Goal: Entertainment & Leisure: Browse casually

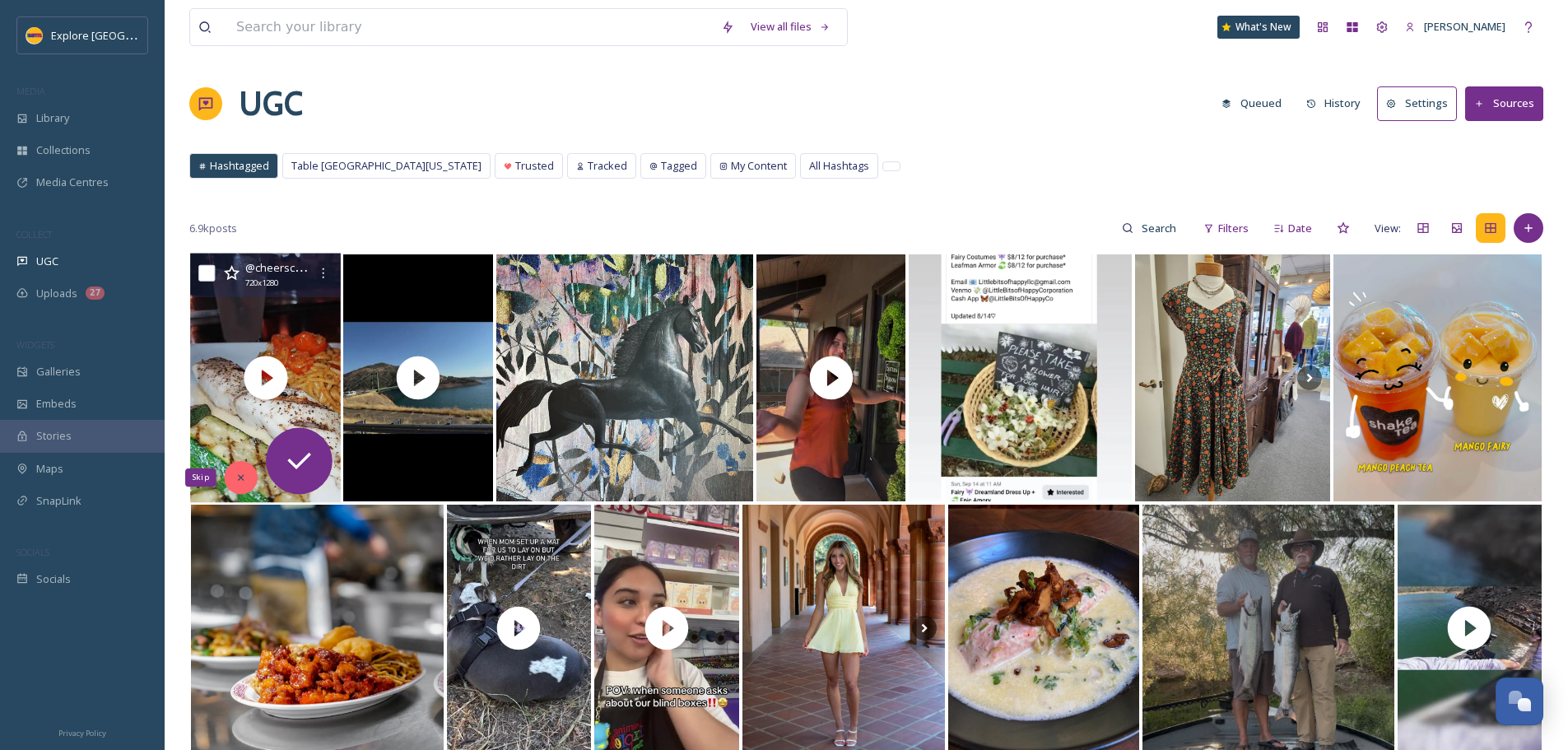
click at [245, 482] on icon at bounding box center [241, 477] width 12 height 12
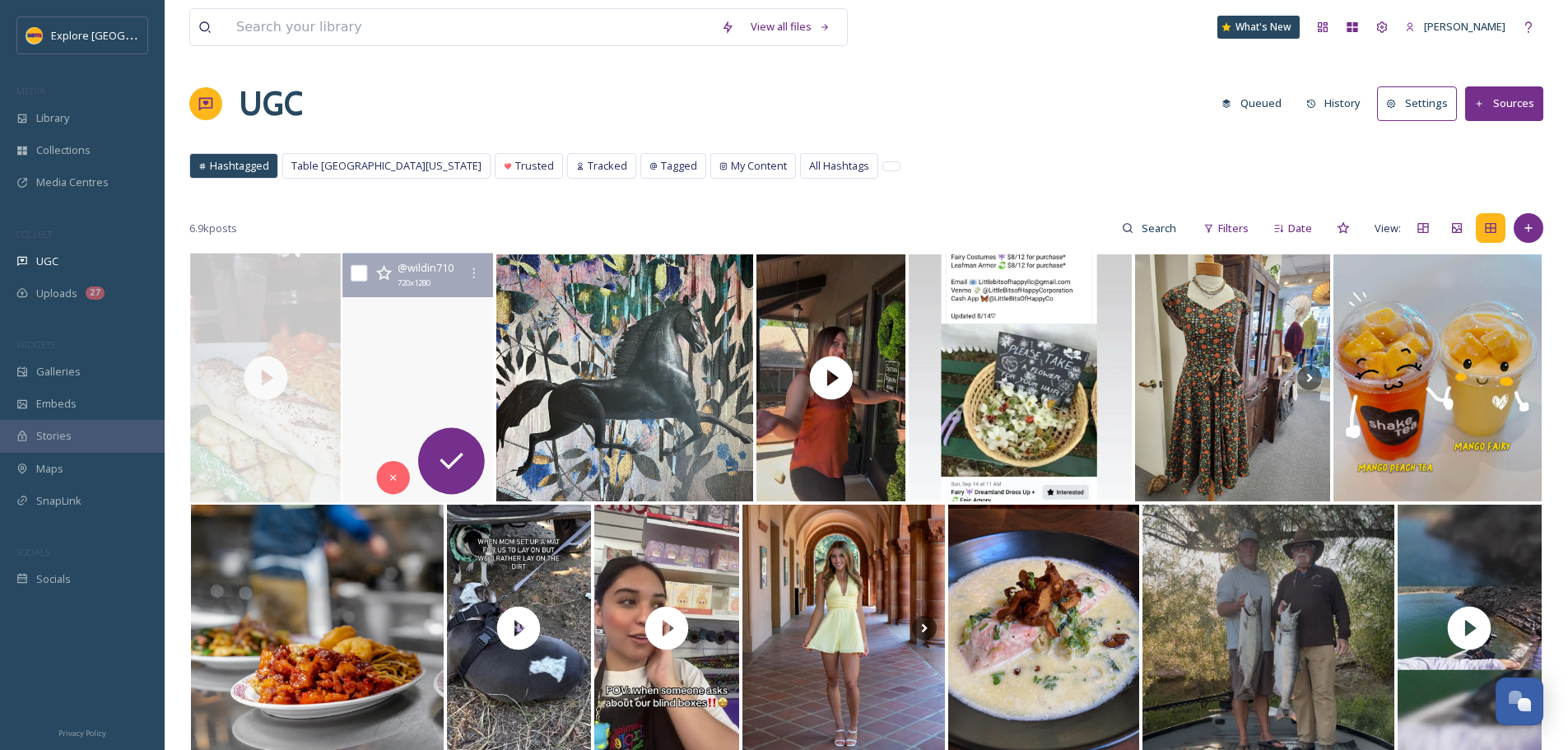
click at [399, 405] on video "T-Mobile build. In the back of Oroville lake. Takin care of business #americanc…" at bounding box center [418, 378] width 150 height 250
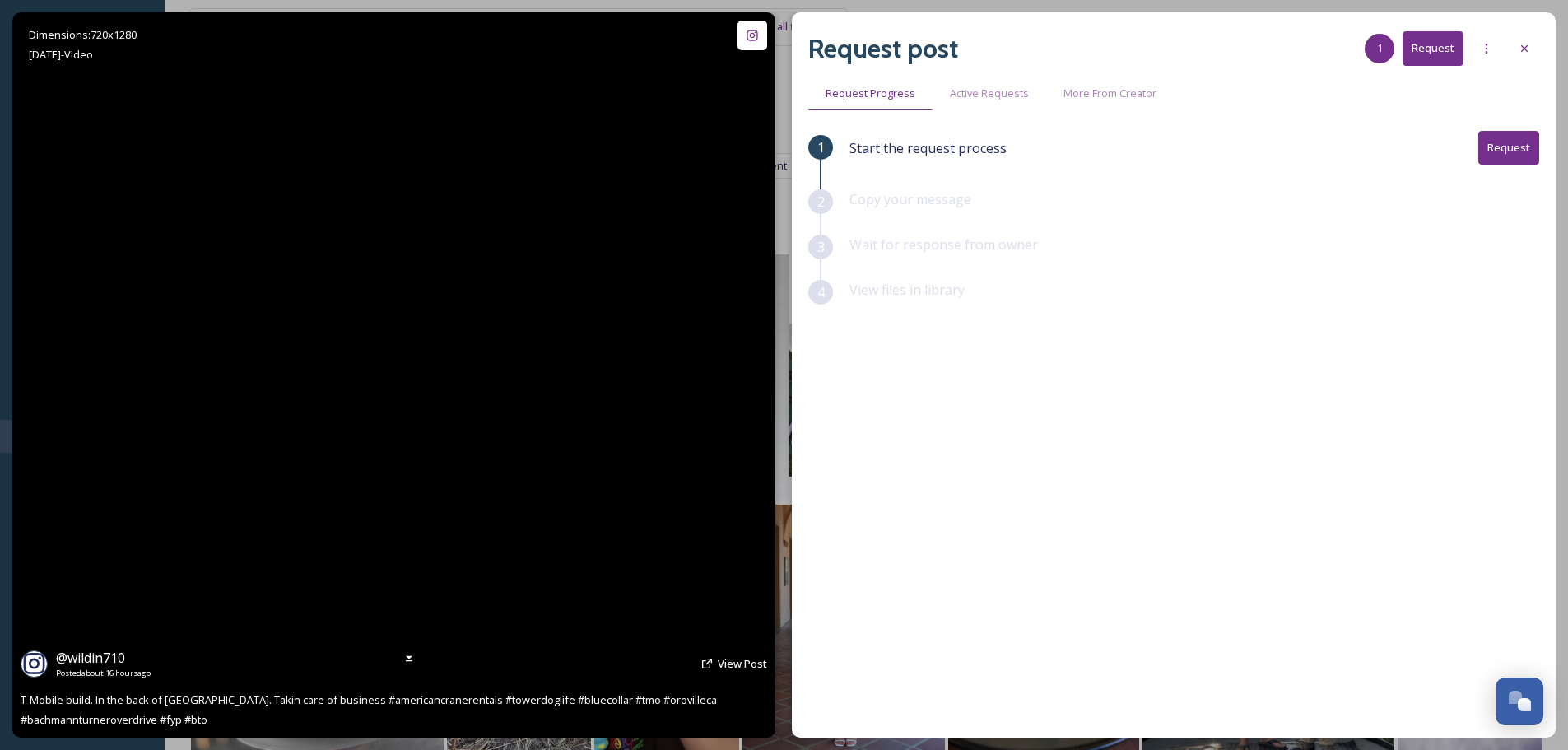
click at [395, 380] on video "T-Mobile build. In the back of Oroville lake. Takin care of business #americanc…" at bounding box center [394, 375] width 408 height 725
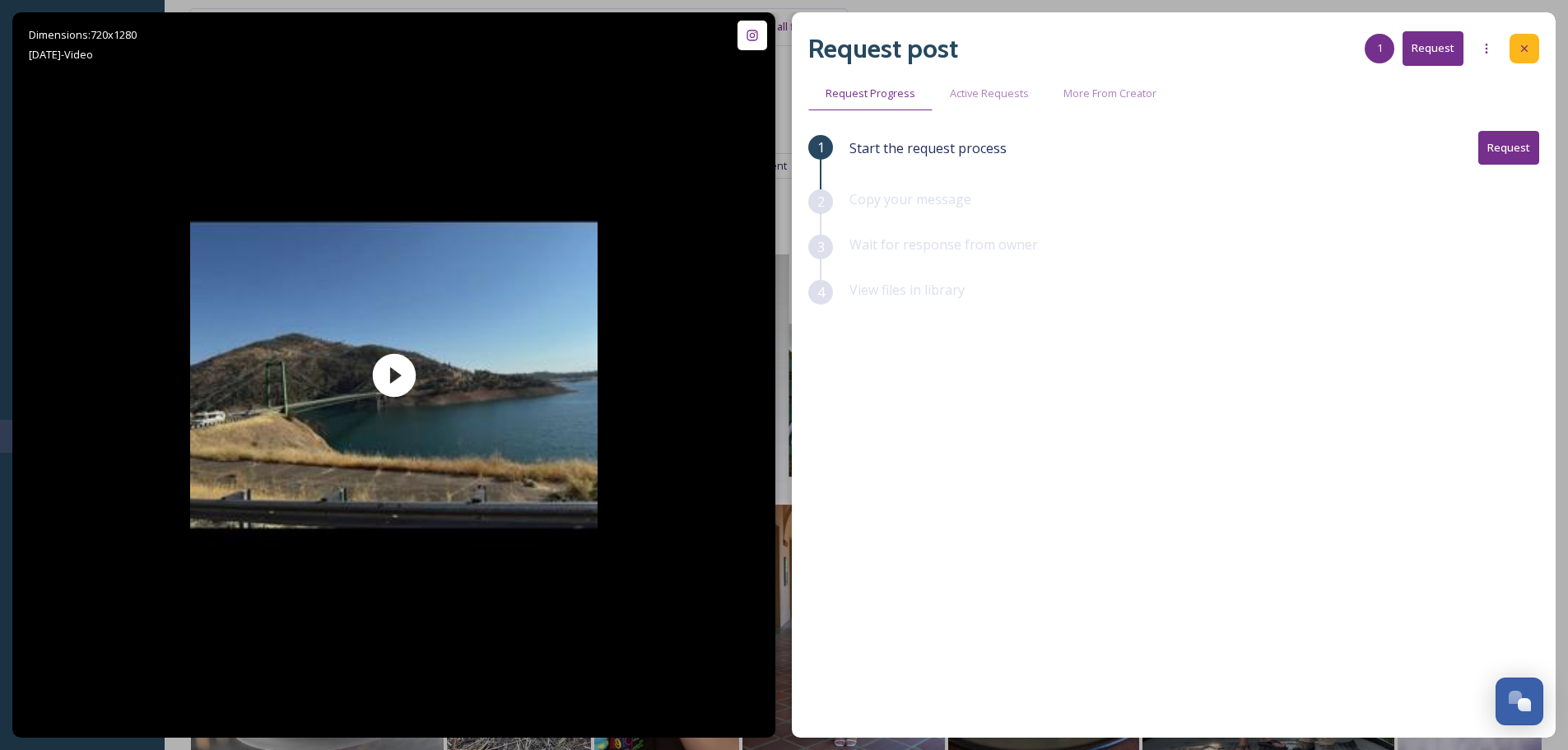
click at [1513, 55] on div at bounding box center [1523, 48] width 30 height 30
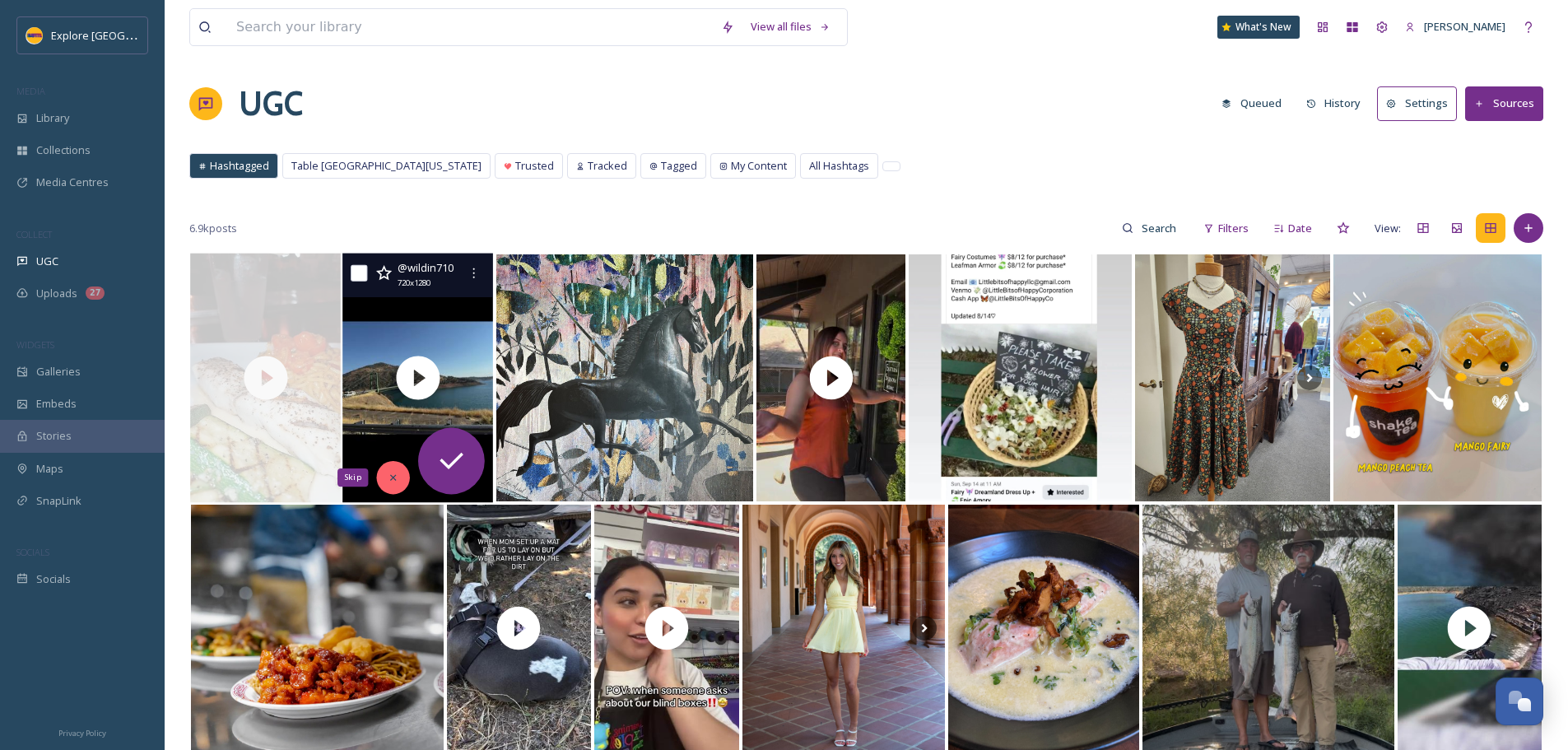
click at [388, 471] on div "Skip" at bounding box center [393, 477] width 33 height 33
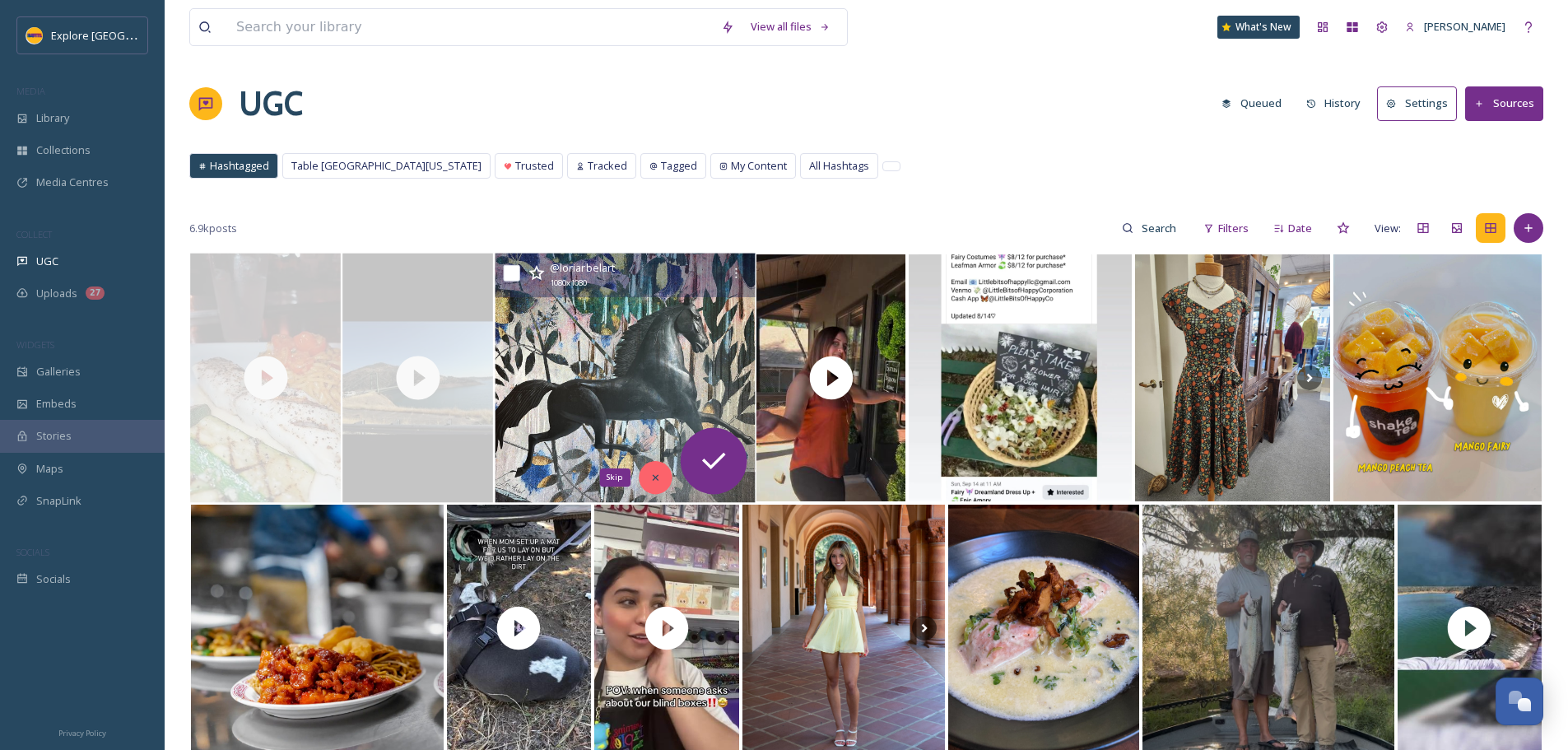
click at [653, 480] on icon at bounding box center [654, 477] width 12 height 12
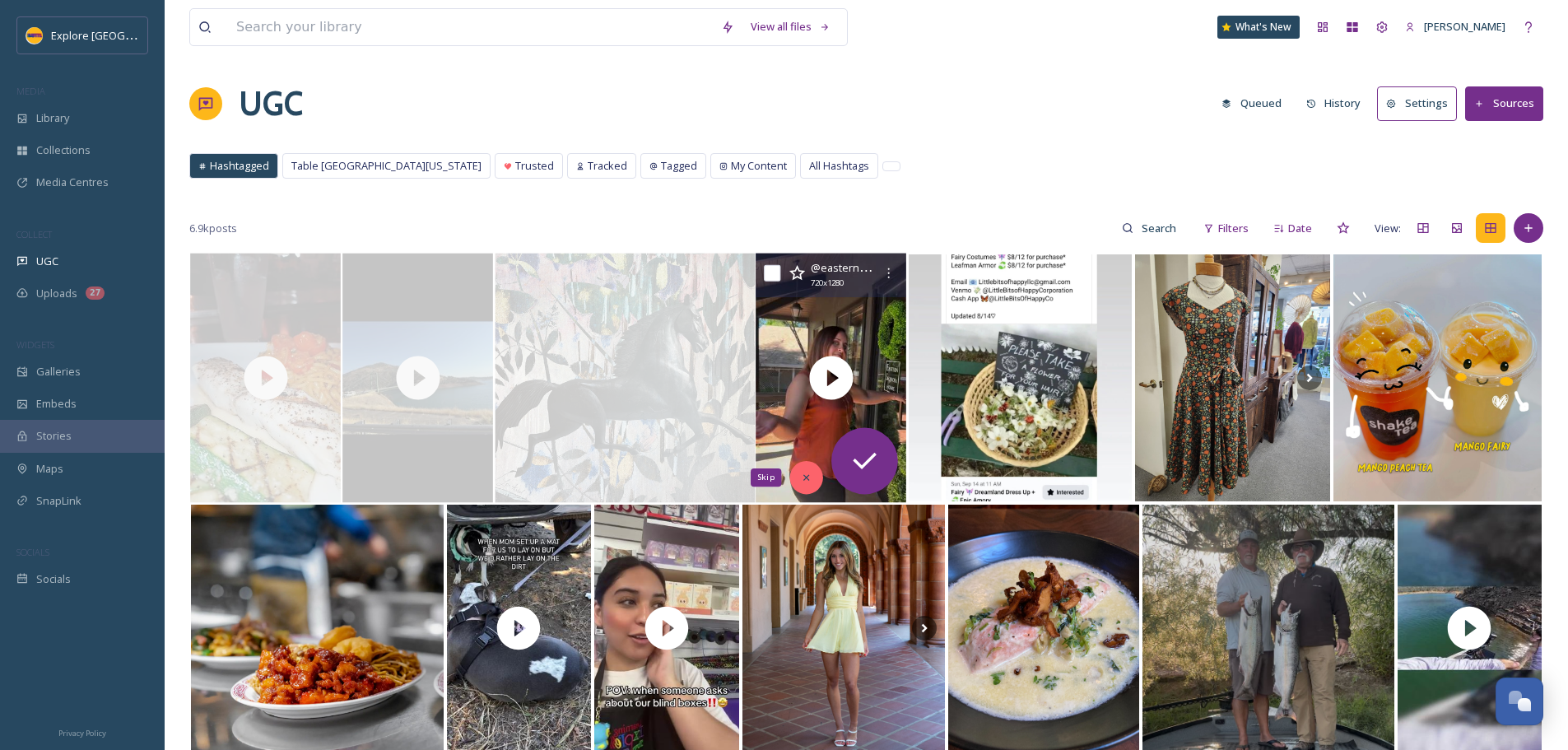
click at [805, 478] on icon at bounding box center [805, 478] width 5 height 5
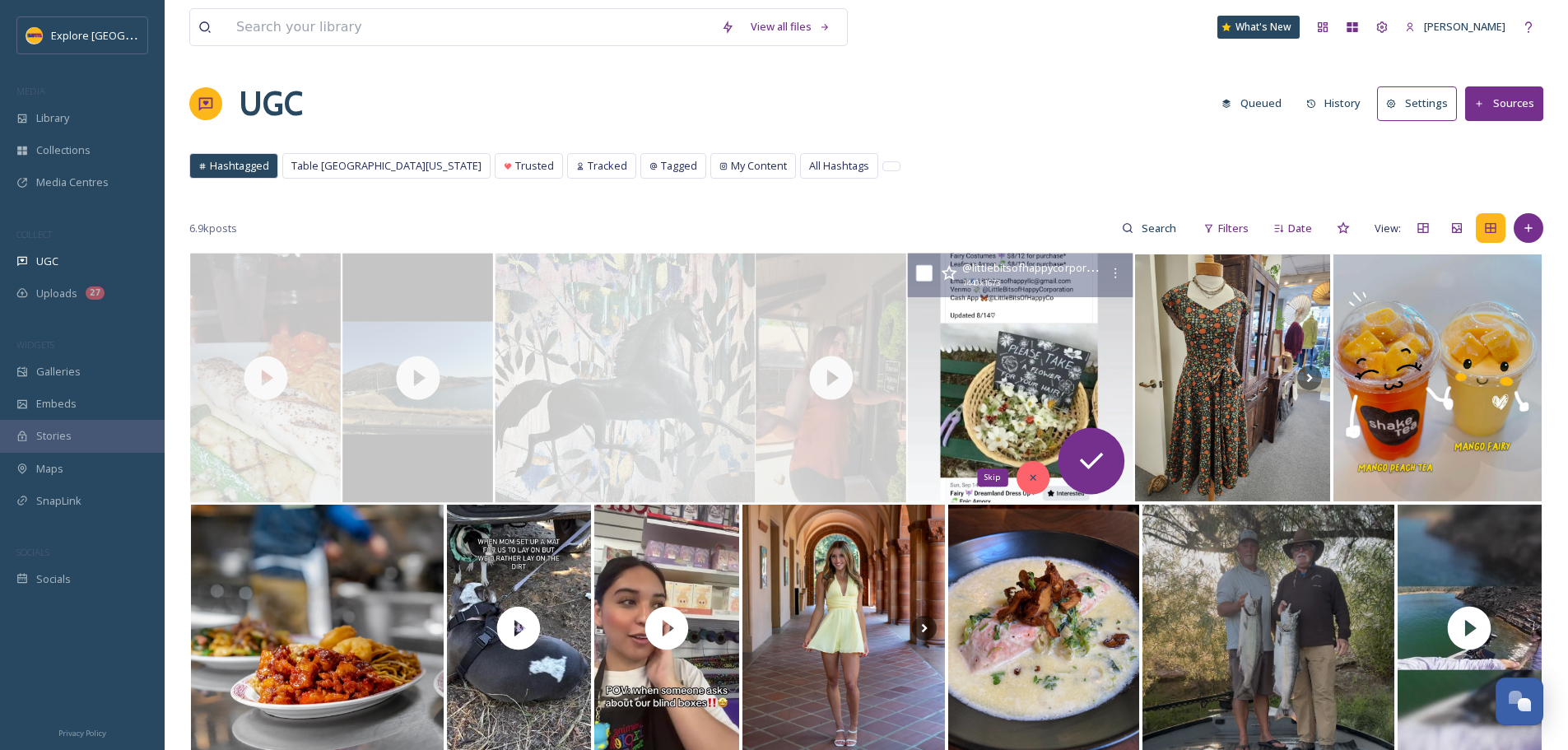
click at [1037, 476] on icon at bounding box center [1033, 477] width 12 height 12
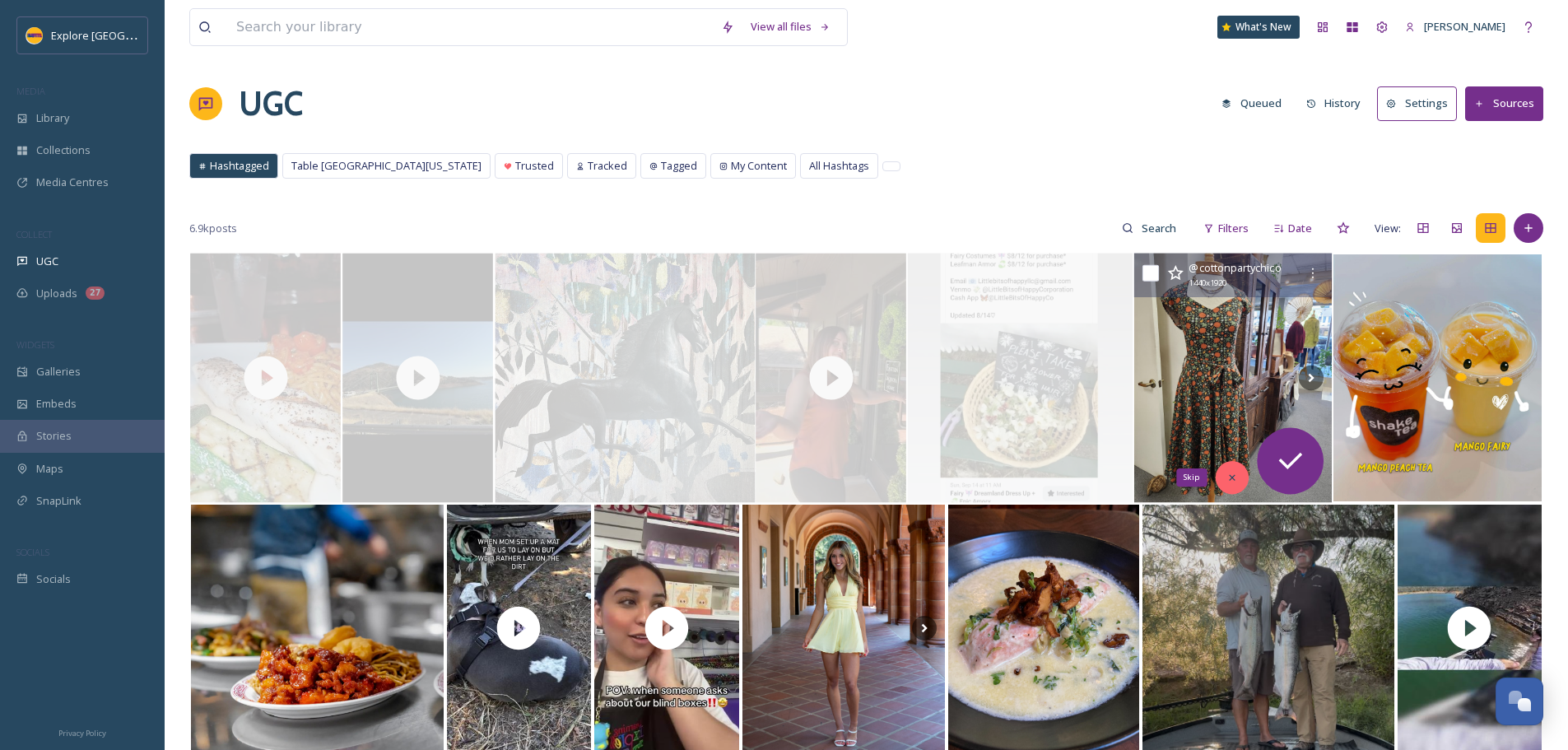
click at [1222, 473] on div "Skip" at bounding box center [1231, 477] width 33 height 33
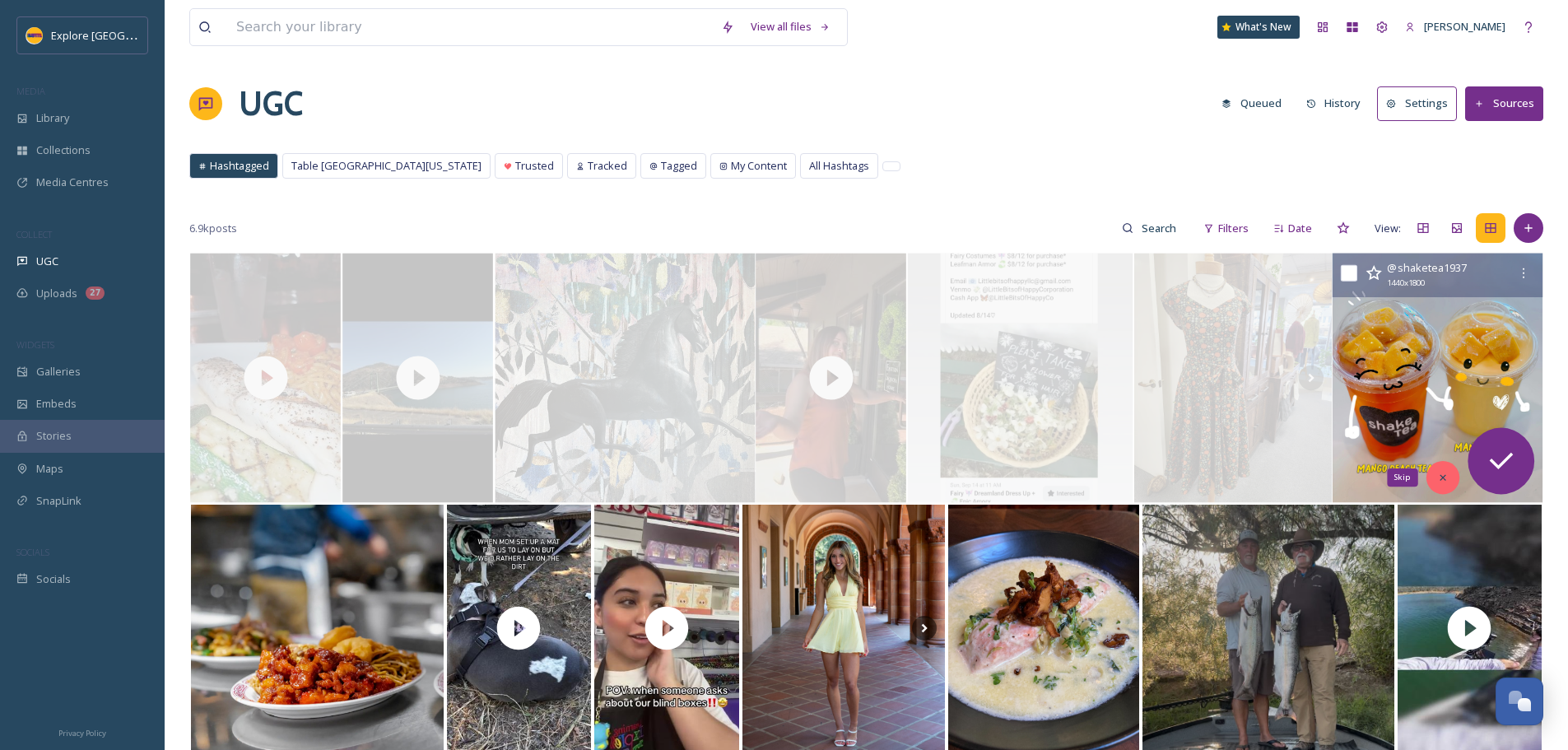
click at [1446, 480] on icon at bounding box center [1442, 477] width 12 height 12
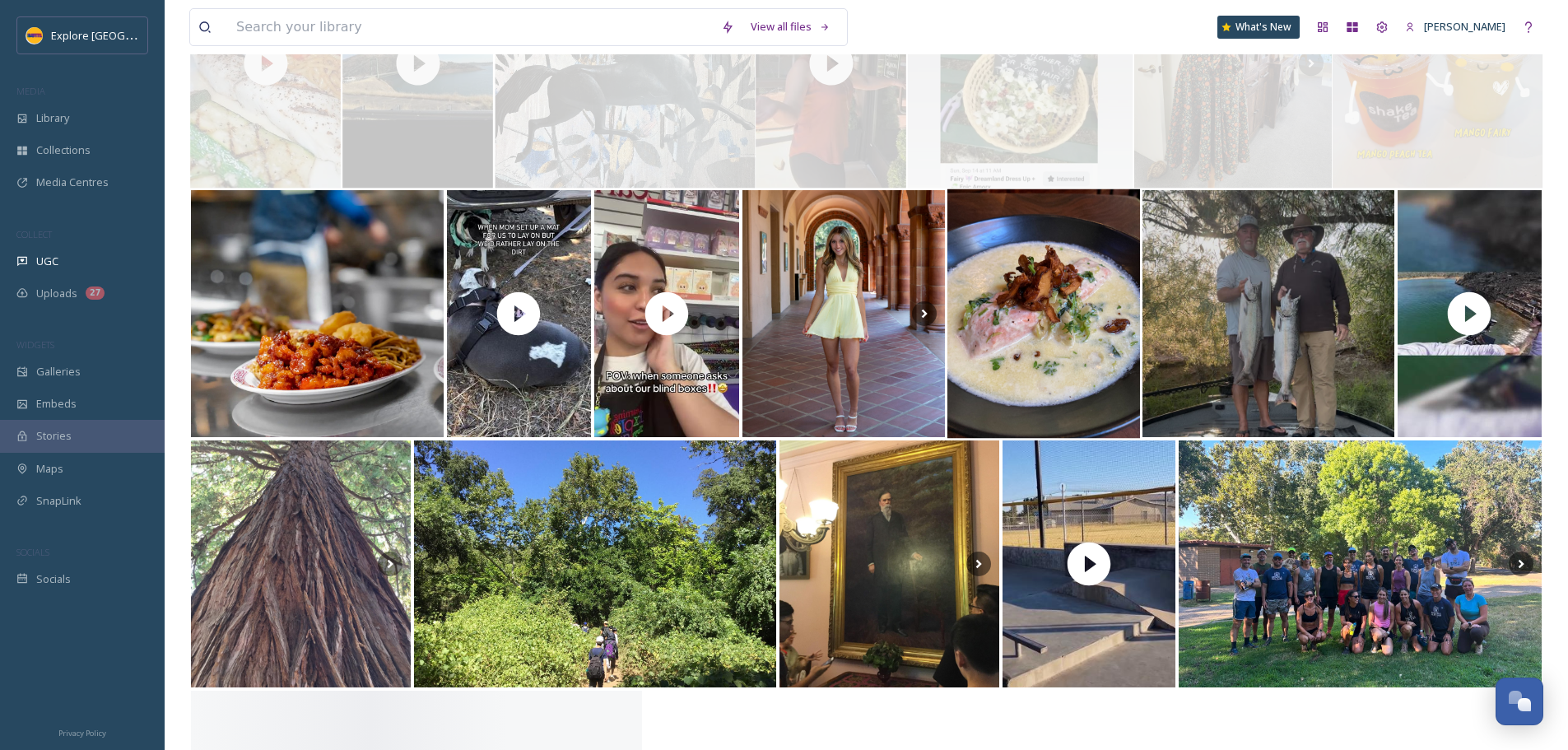
scroll to position [329, 0]
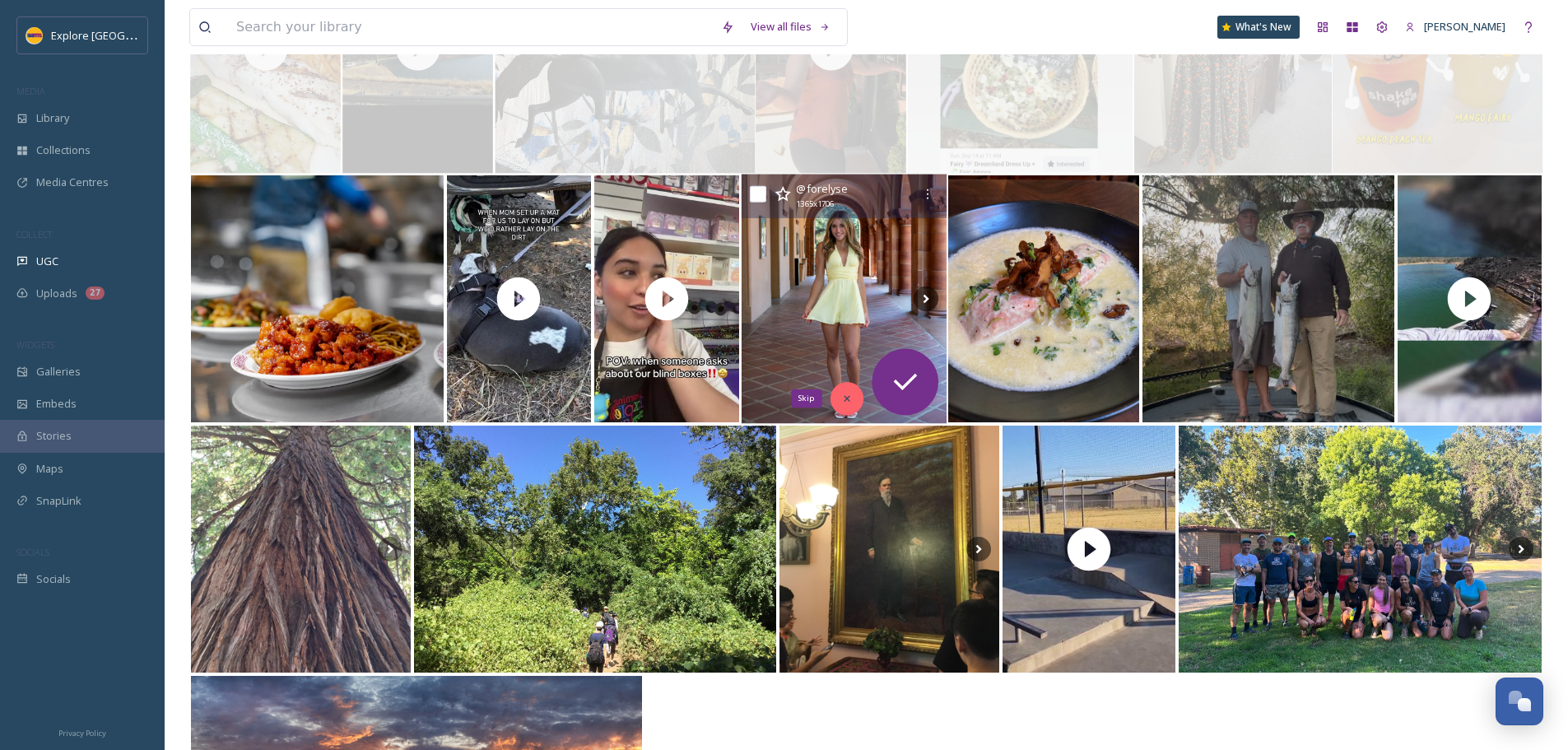
click at [844, 397] on icon at bounding box center [846, 398] width 12 height 12
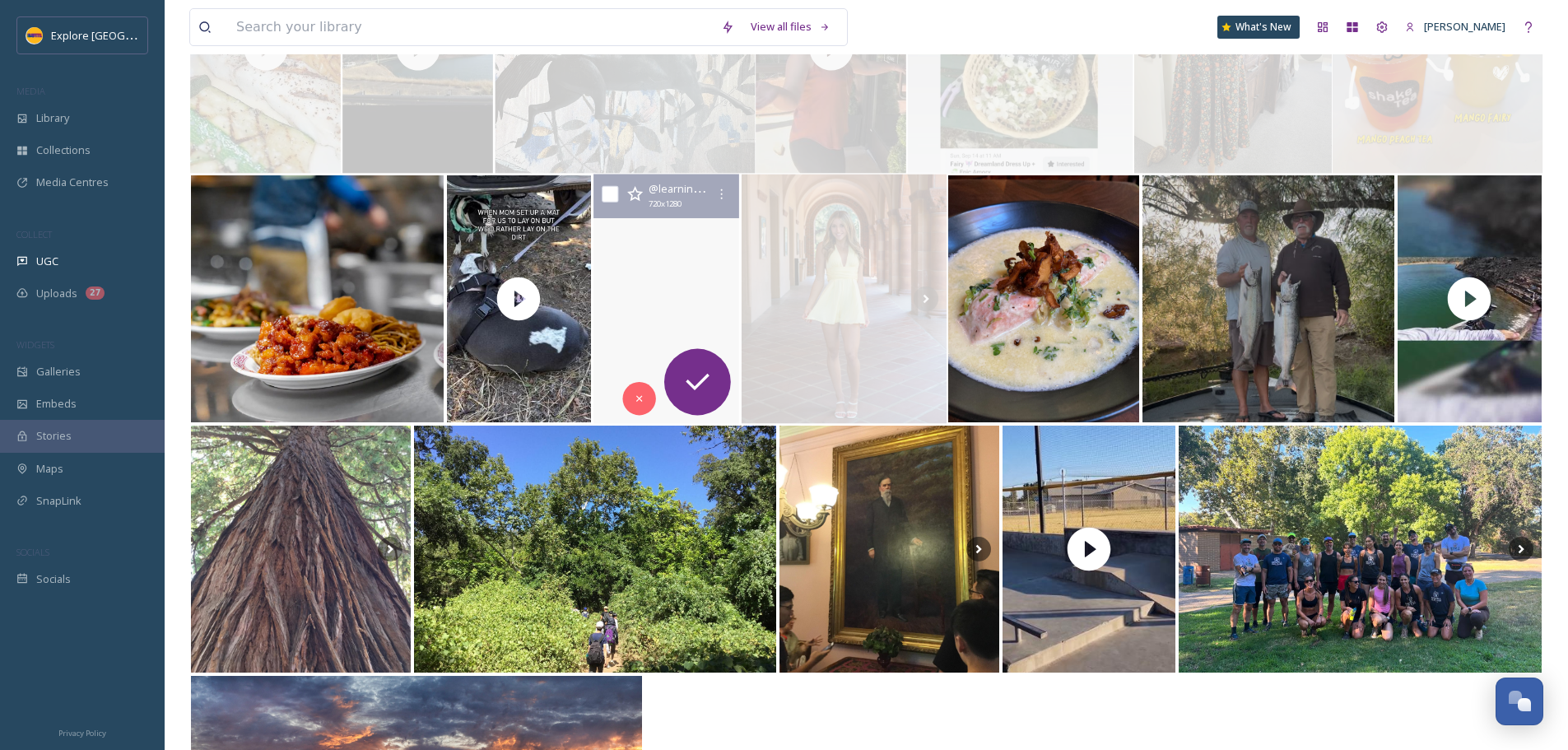
click at [639, 297] on video "I could talk about our amazing blind boxes for days!!! Stop by and check out ou…" at bounding box center [666, 299] width 149 height 250
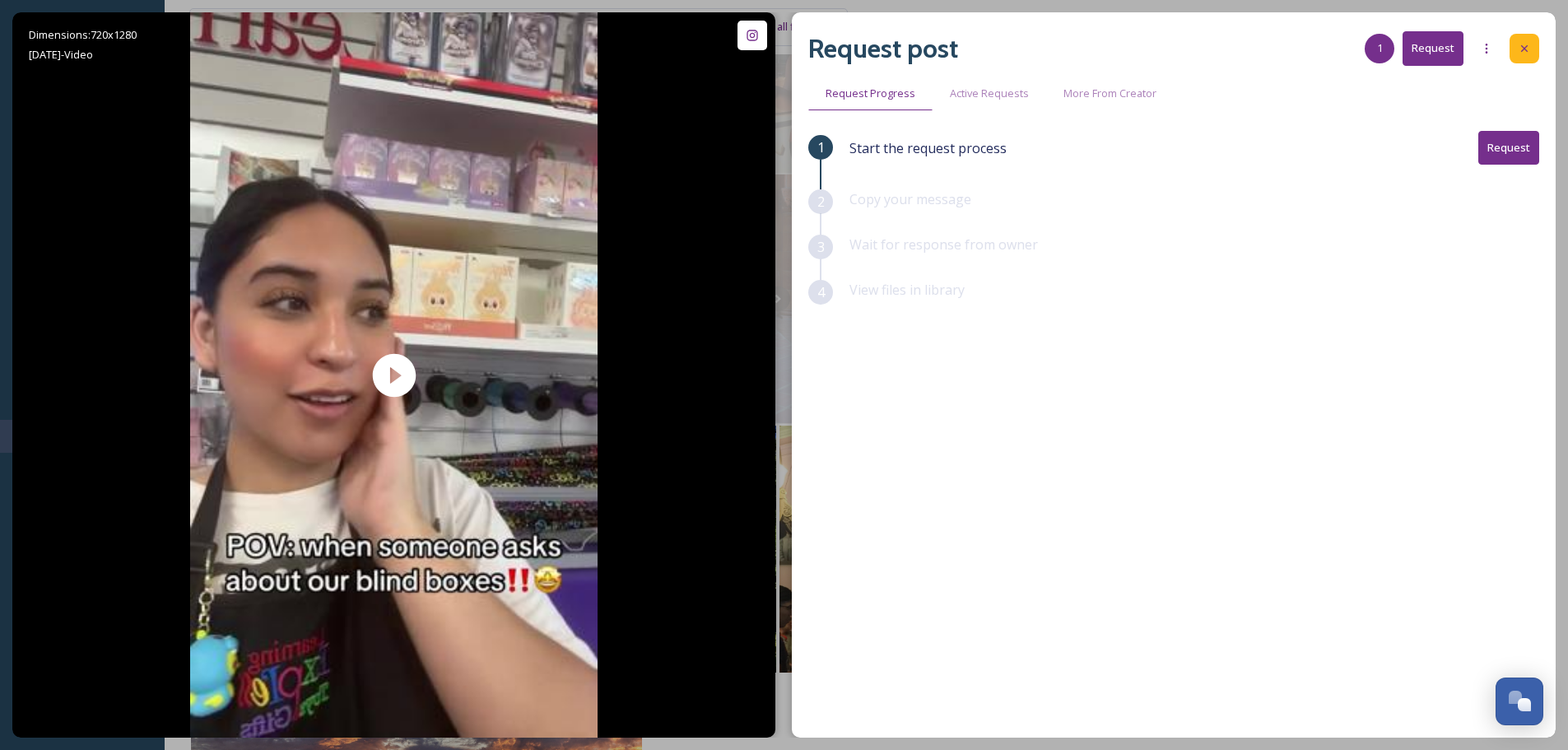
click at [1521, 50] on icon at bounding box center [1524, 48] width 13 height 13
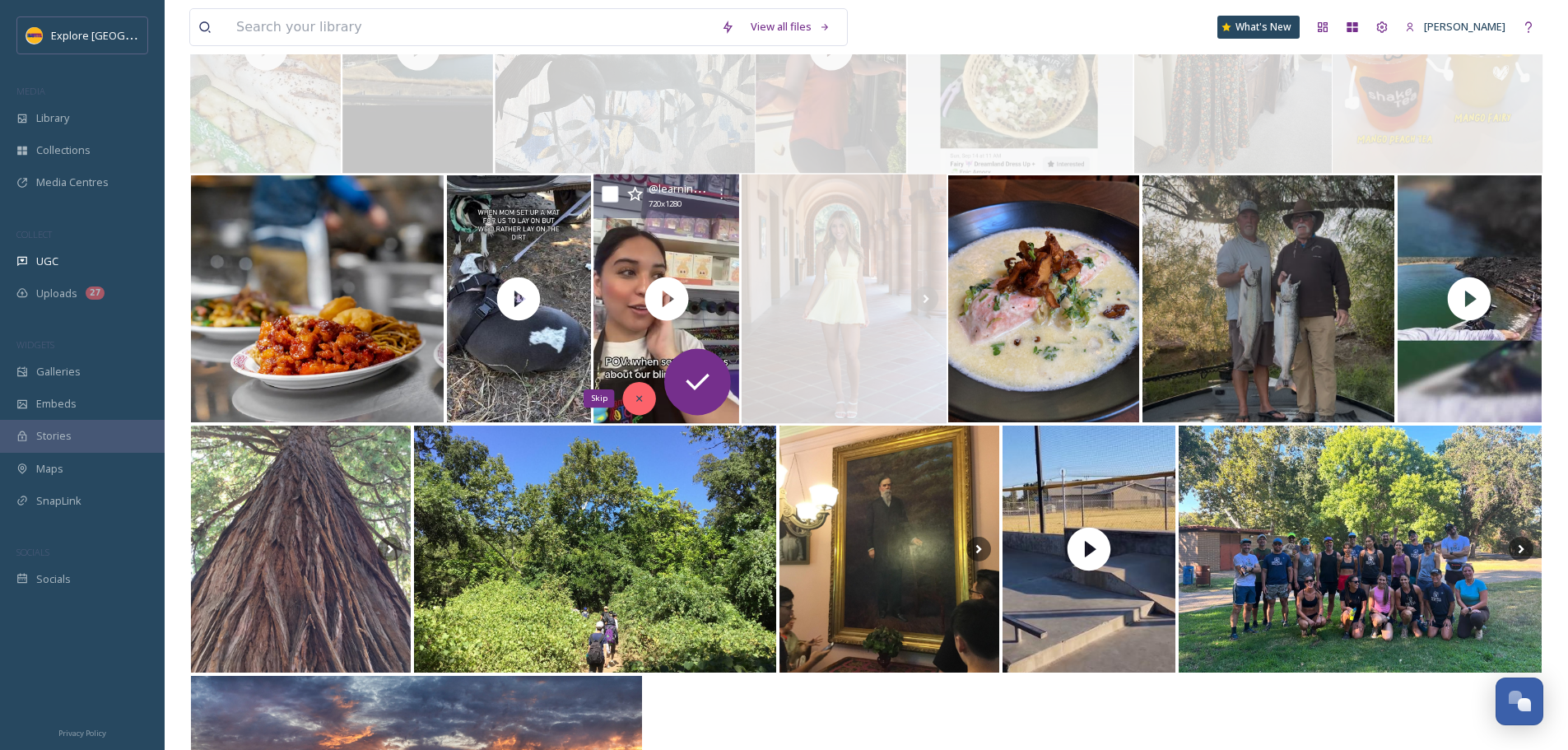
click at [638, 395] on icon at bounding box center [639, 398] width 12 height 12
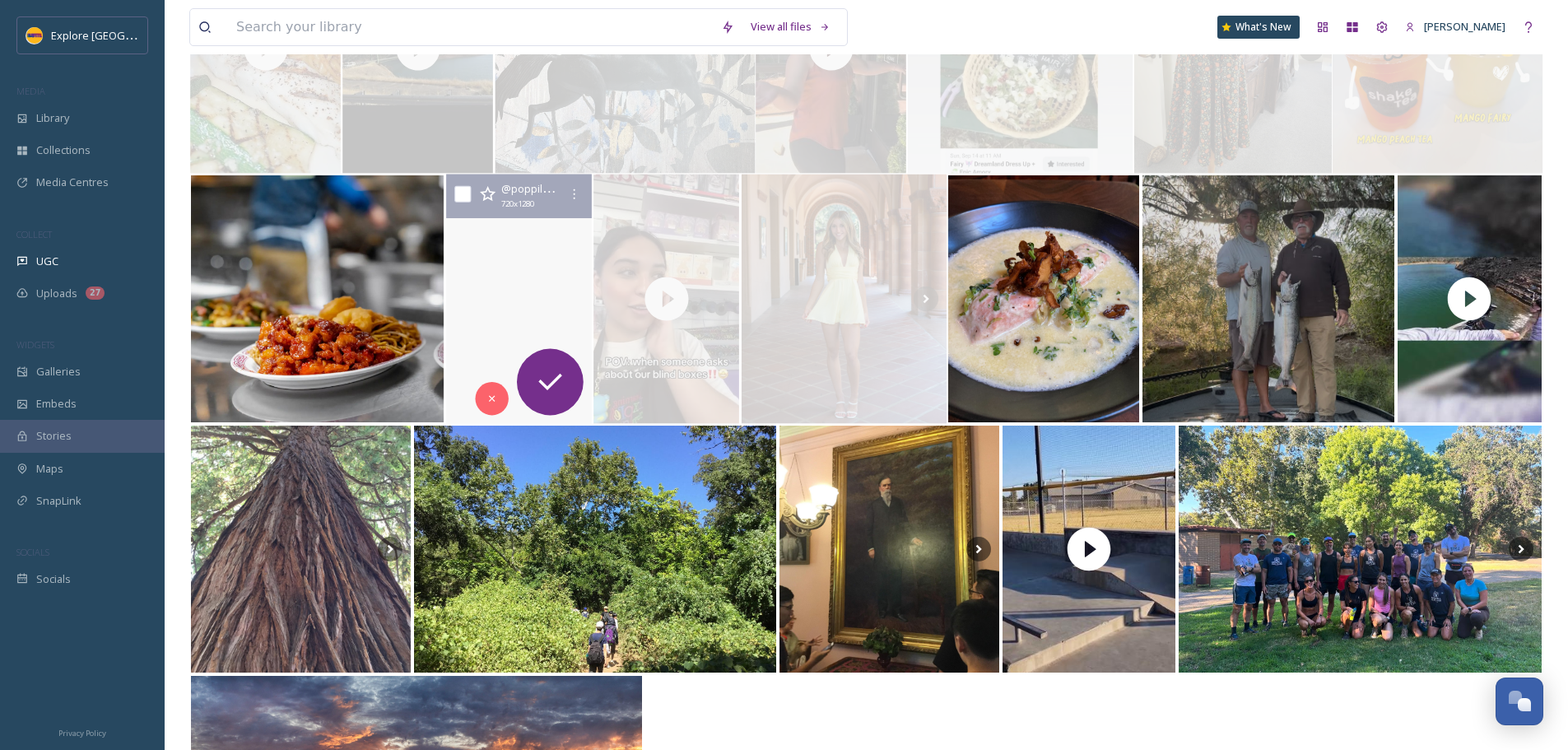
click at [516, 251] on video "Rather be on the dirt mom🤷‍♀️🤷‍♀️\a#oroville #featherriver" at bounding box center [519, 299] width 149 height 250
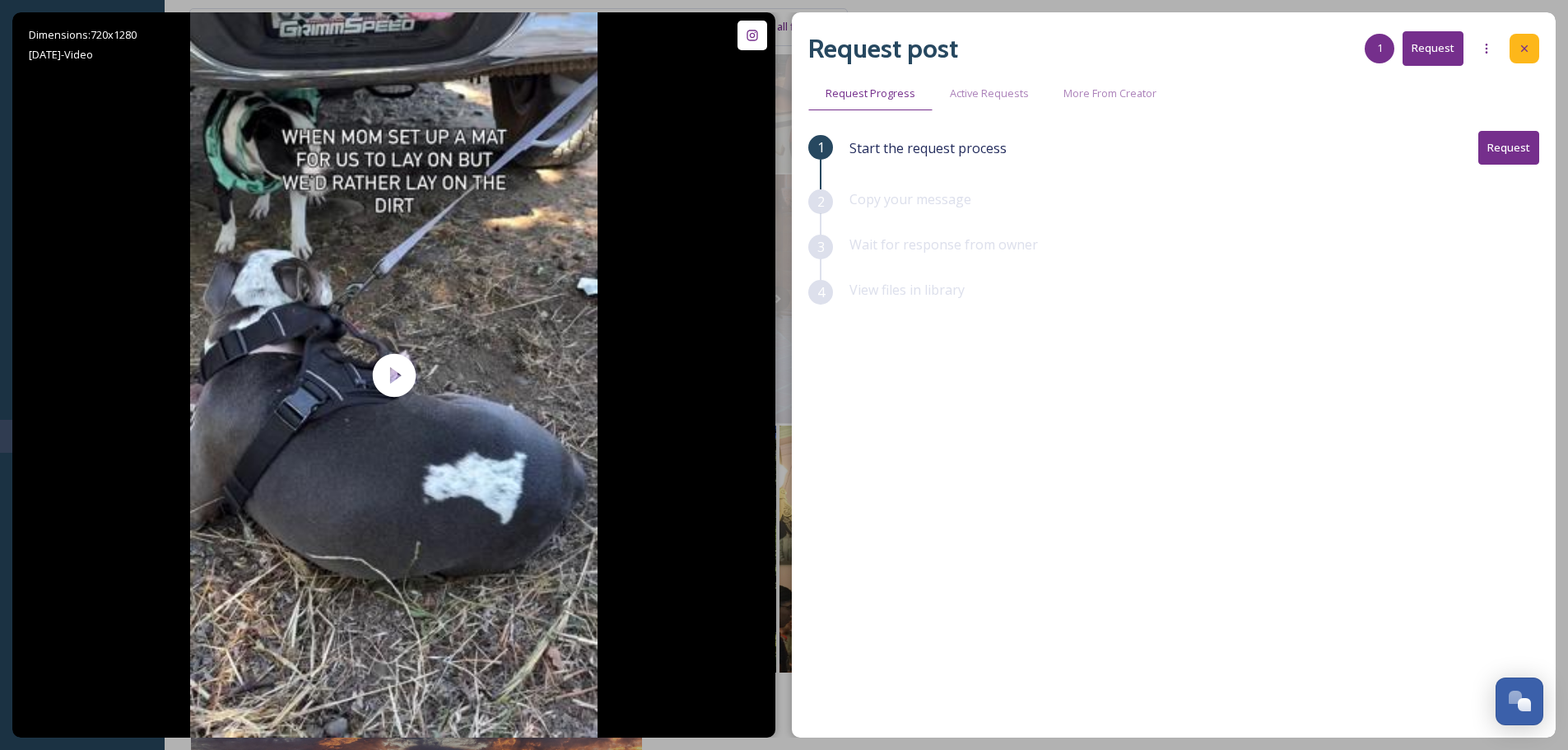
click at [1525, 56] on div at bounding box center [1523, 48] width 30 height 30
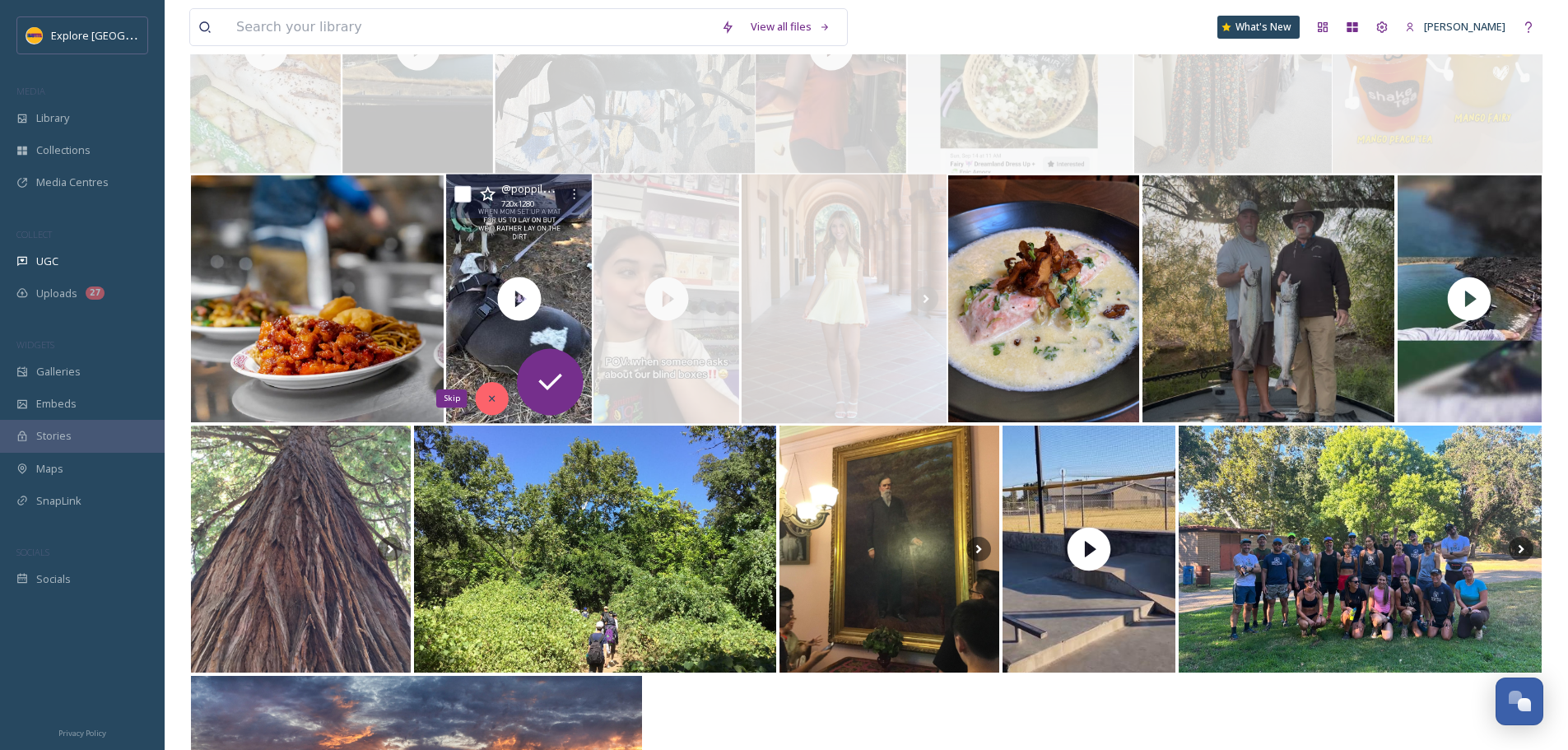
click at [484, 395] on div "Skip" at bounding box center [491, 398] width 33 height 33
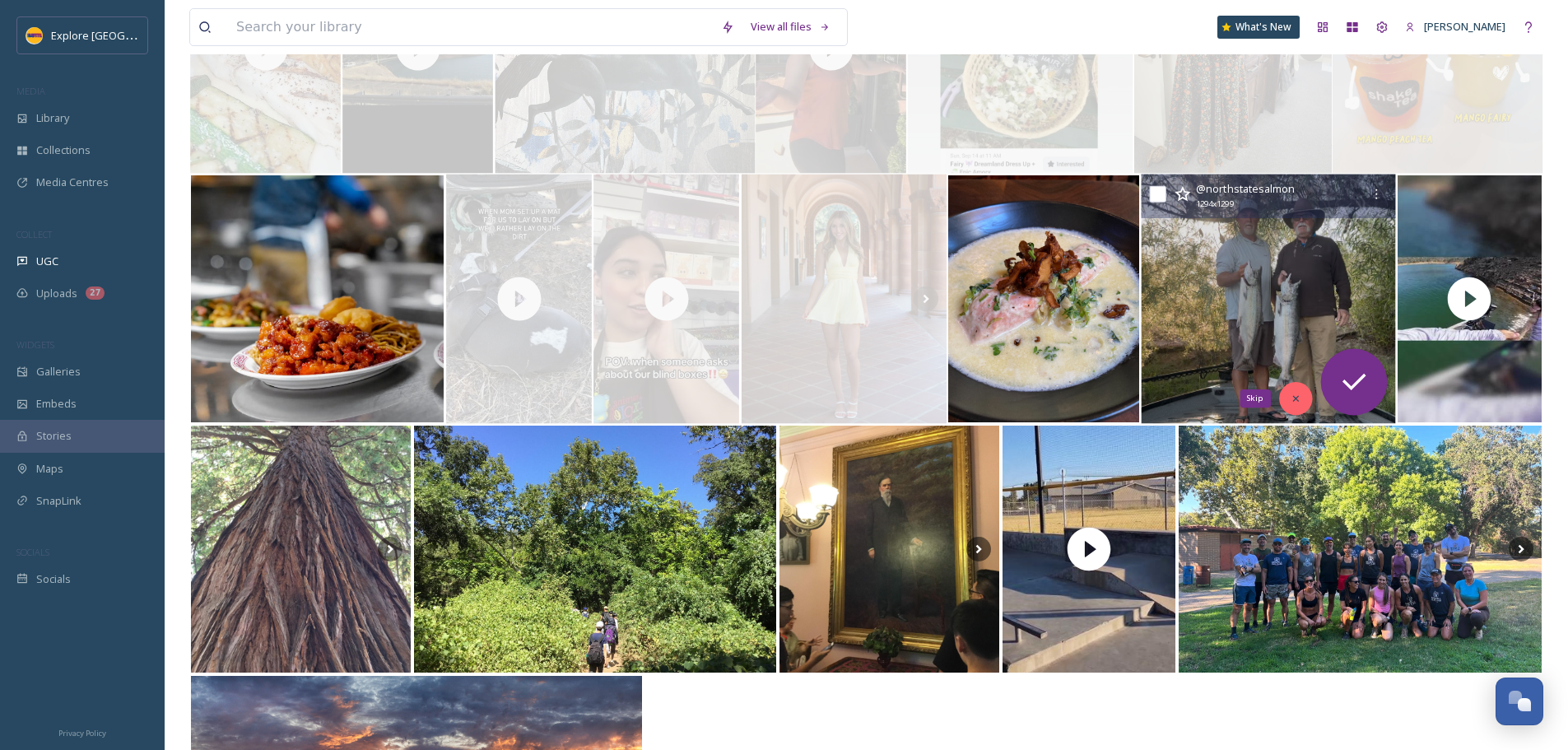
click at [1290, 402] on icon at bounding box center [1295, 398] width 12 height 12
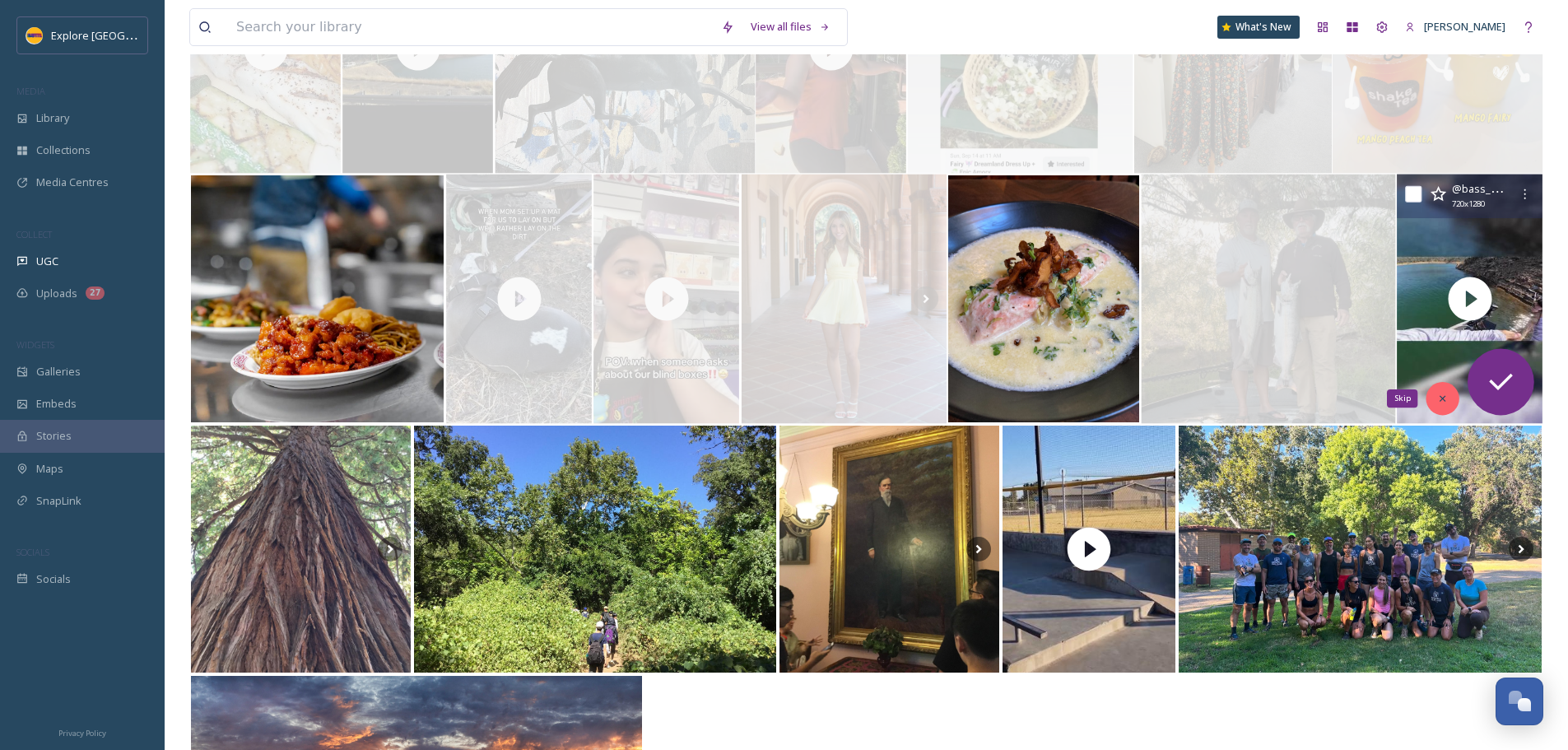
click at [1444, 397] on icon at bounding box center [1442, 398] width 5 height 5
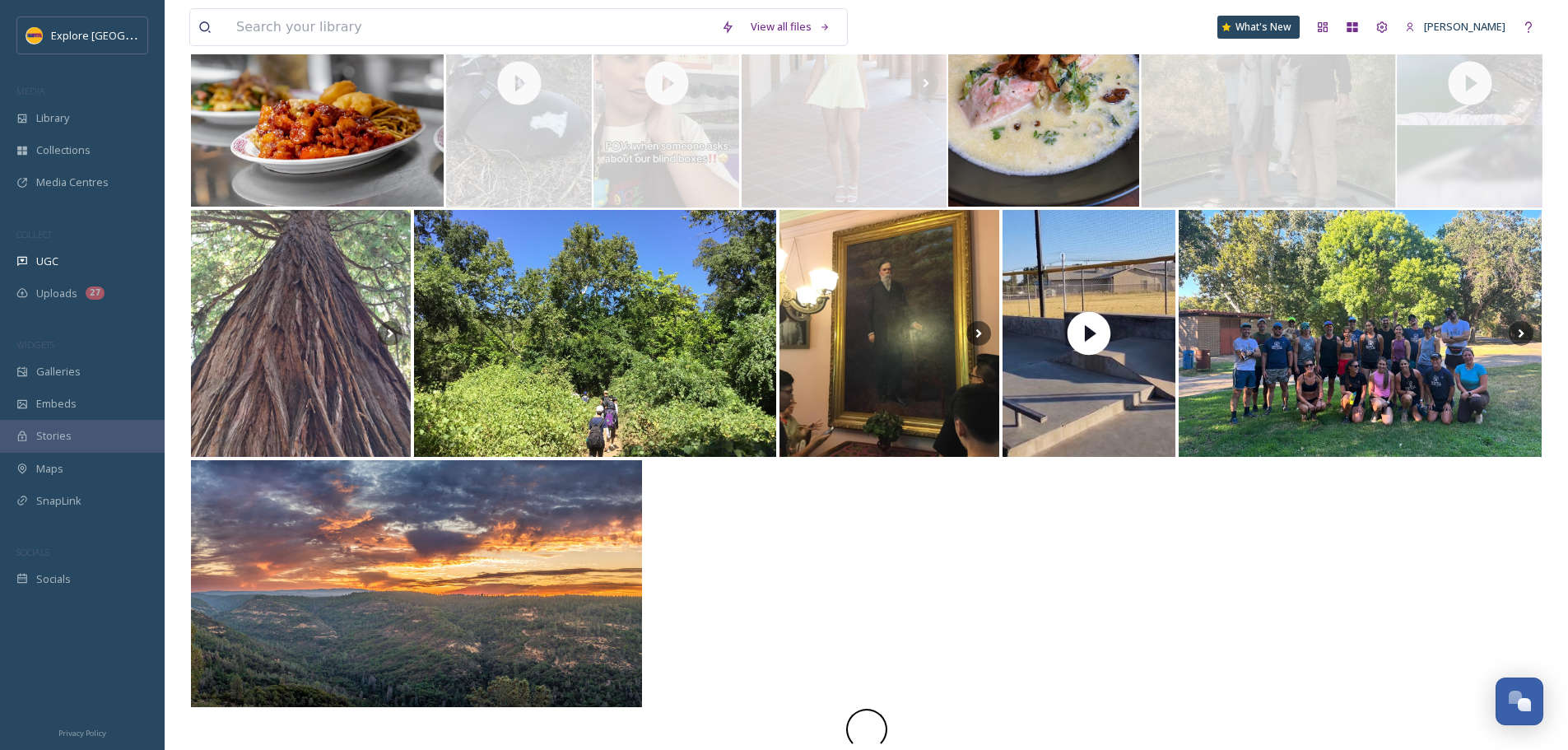
scroll to position [545, 0]
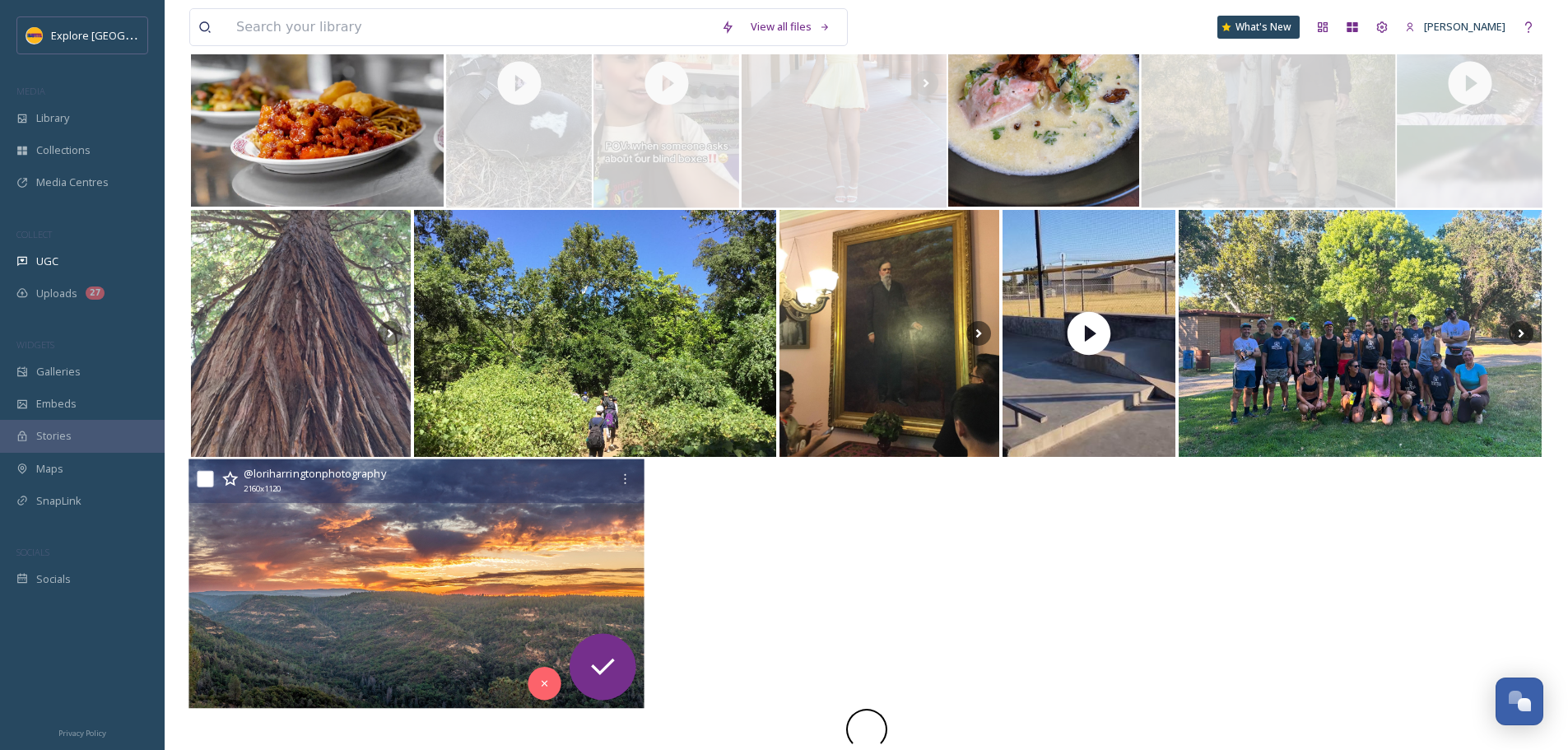
click at [394, 585] on img at bounding box center [416, 584] width 456 height 250
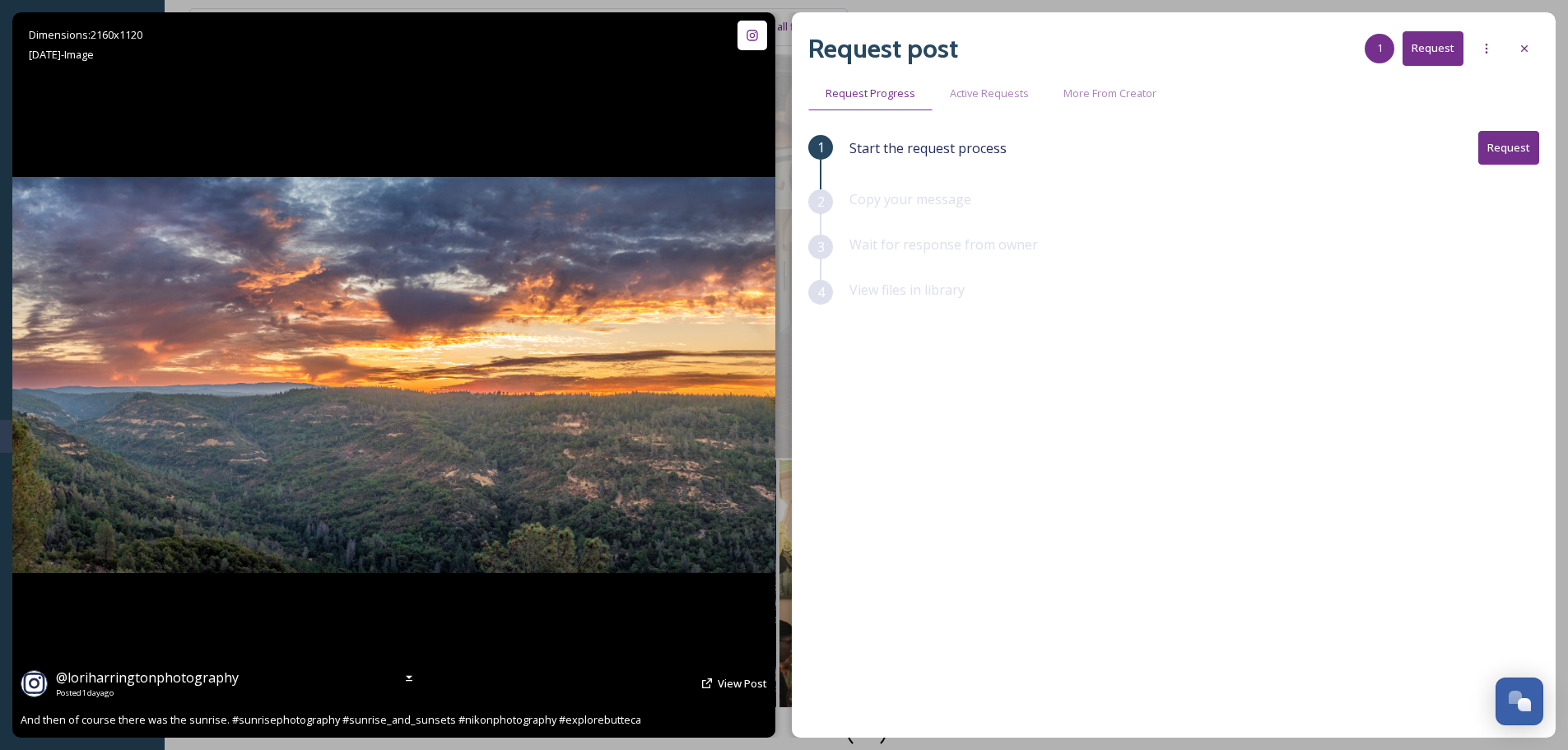
scroll to position [545, 0]
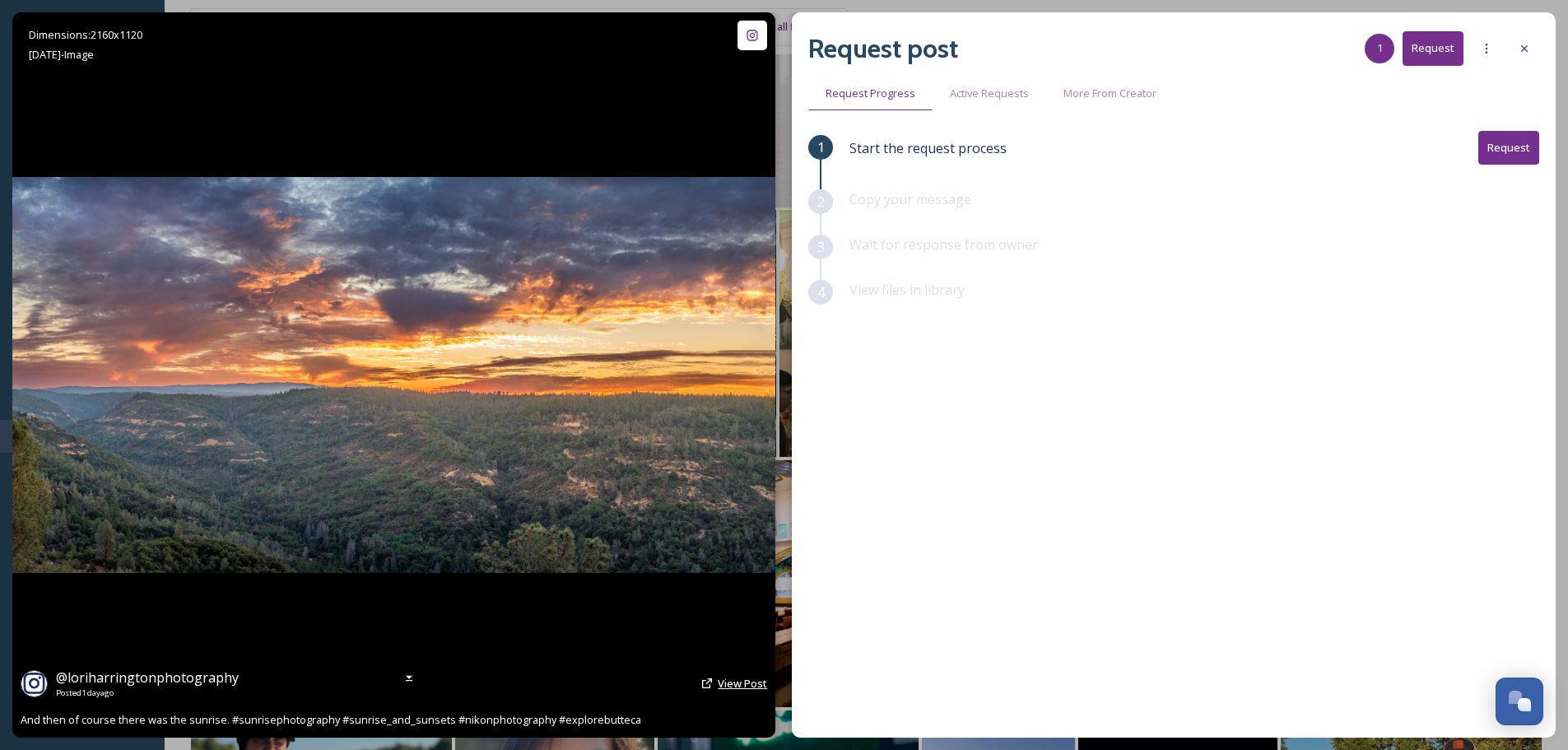
click at [741, 686] on span "View Post" at bounding box center [742, 683] width 49 height 15
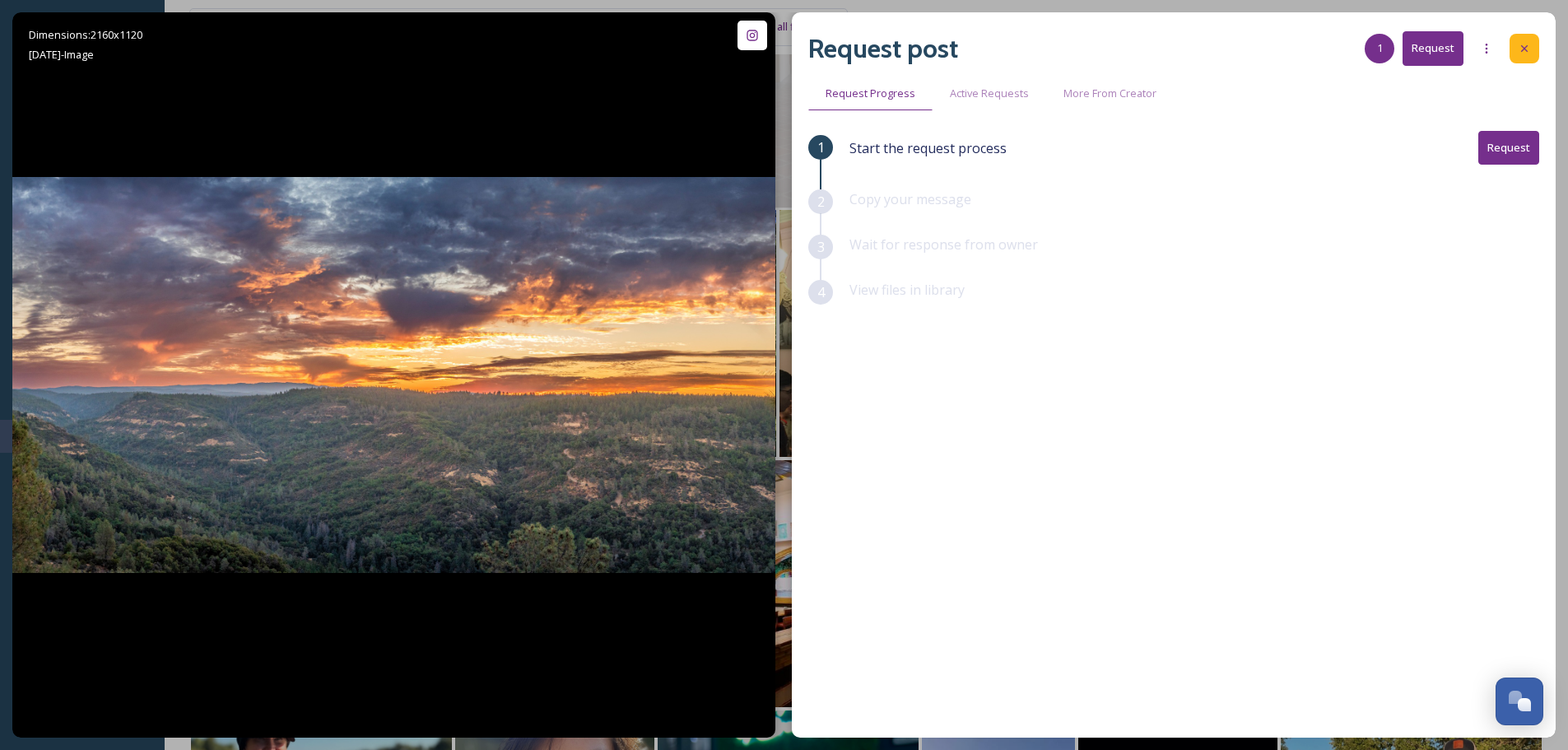
click at [1530, 49] on div at bounding box center [1523, 48] width 30 height 30
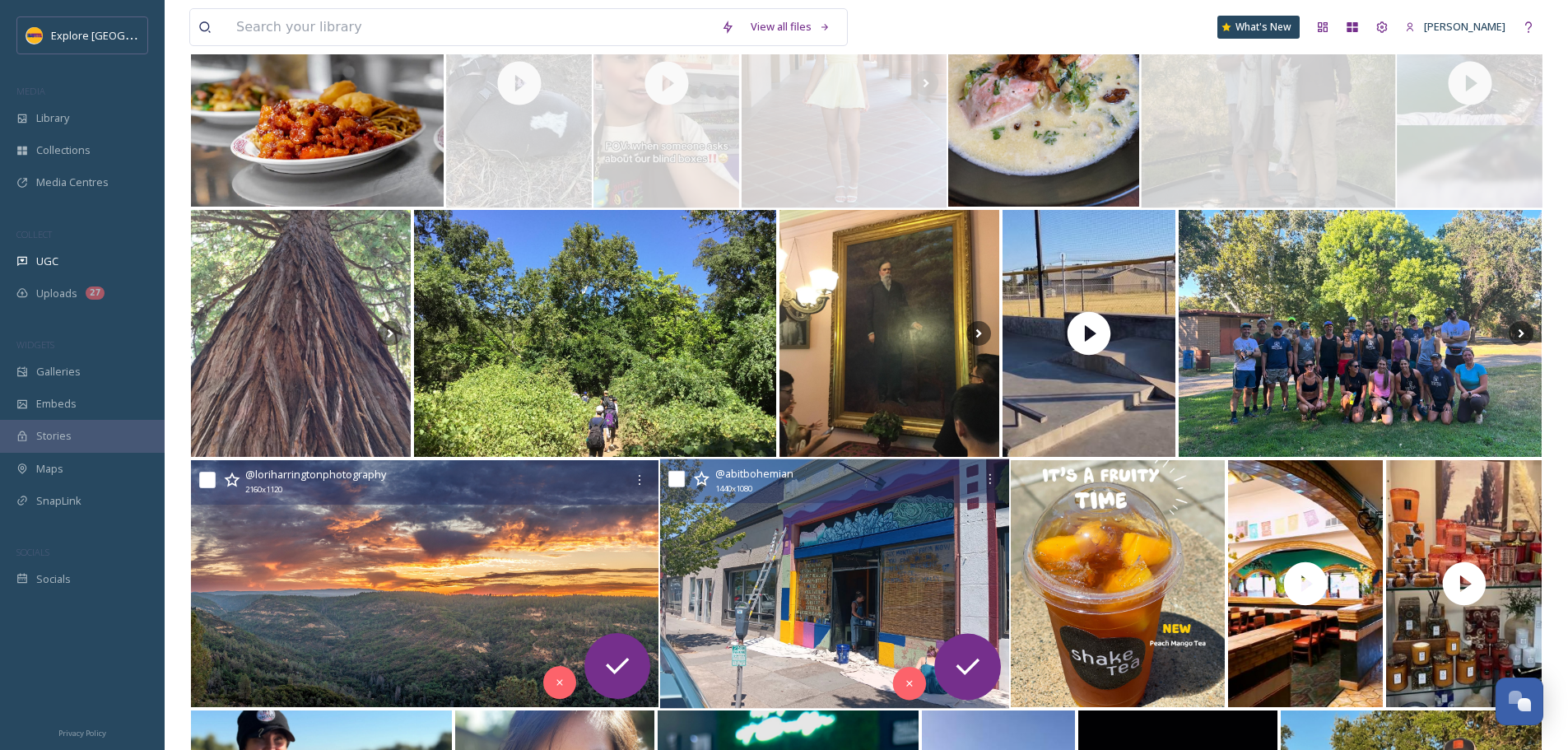
click at [882, 573] on img at bounding box center [834, 584] width 349 height 250
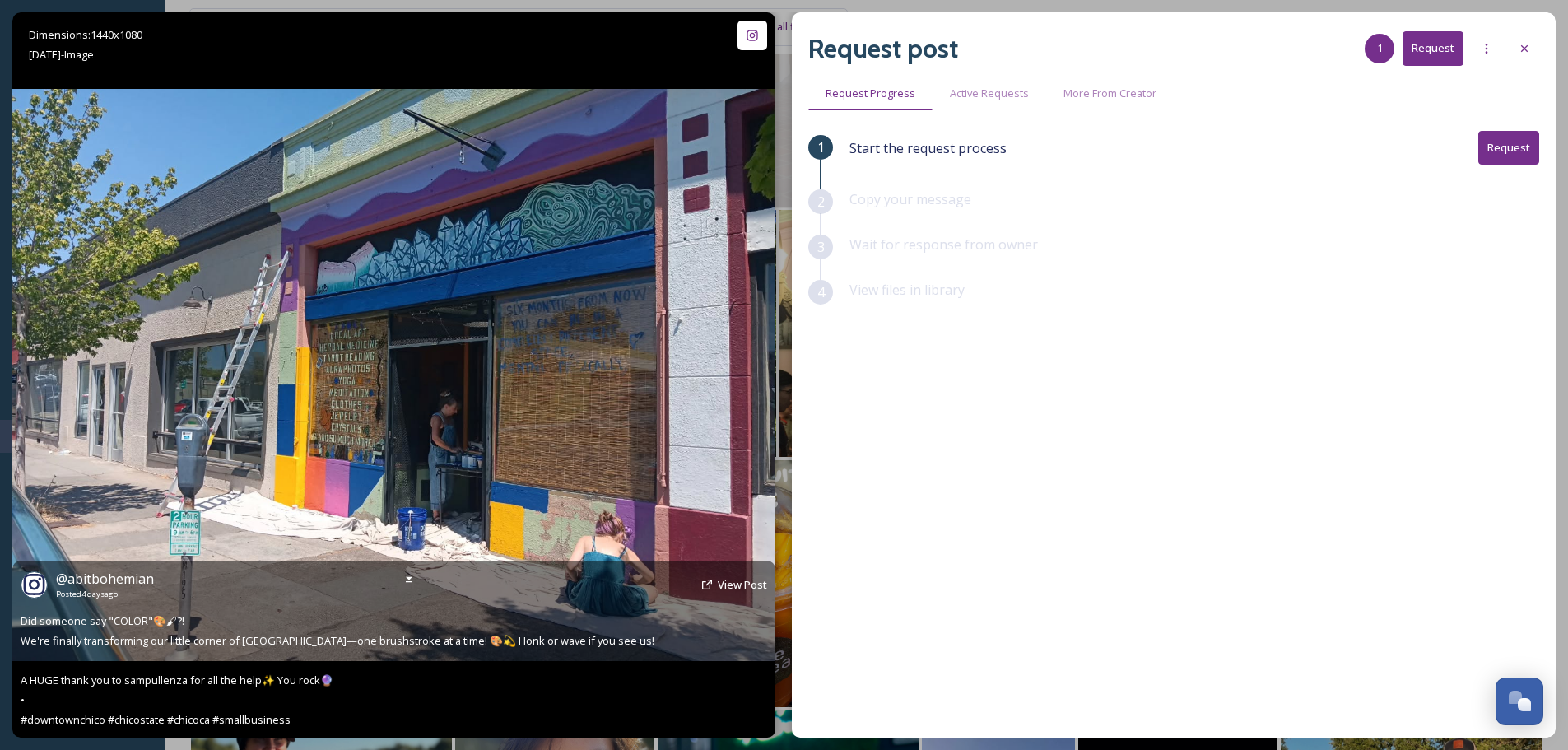
click at [735, 572] on div "@ abitbohemian Posted [DATE] View Post" at bounding box center [394, 584] width 746 height 31
click at [735, 581] on span "View Post" at bounding box center [742, 584] width 49 height 15
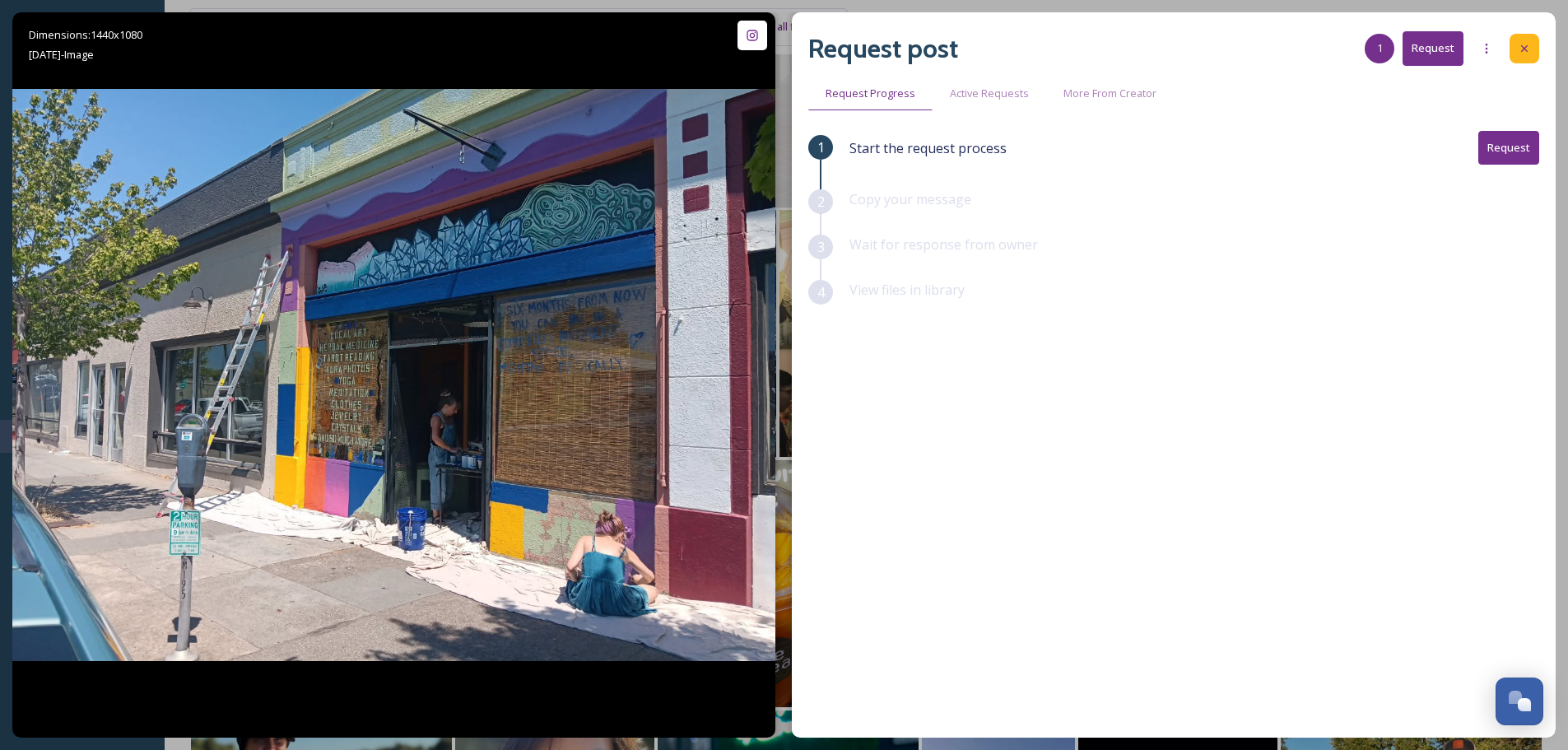
click at [1525, 52] on icon at bounding box center [1524, 48] width 13 height 13
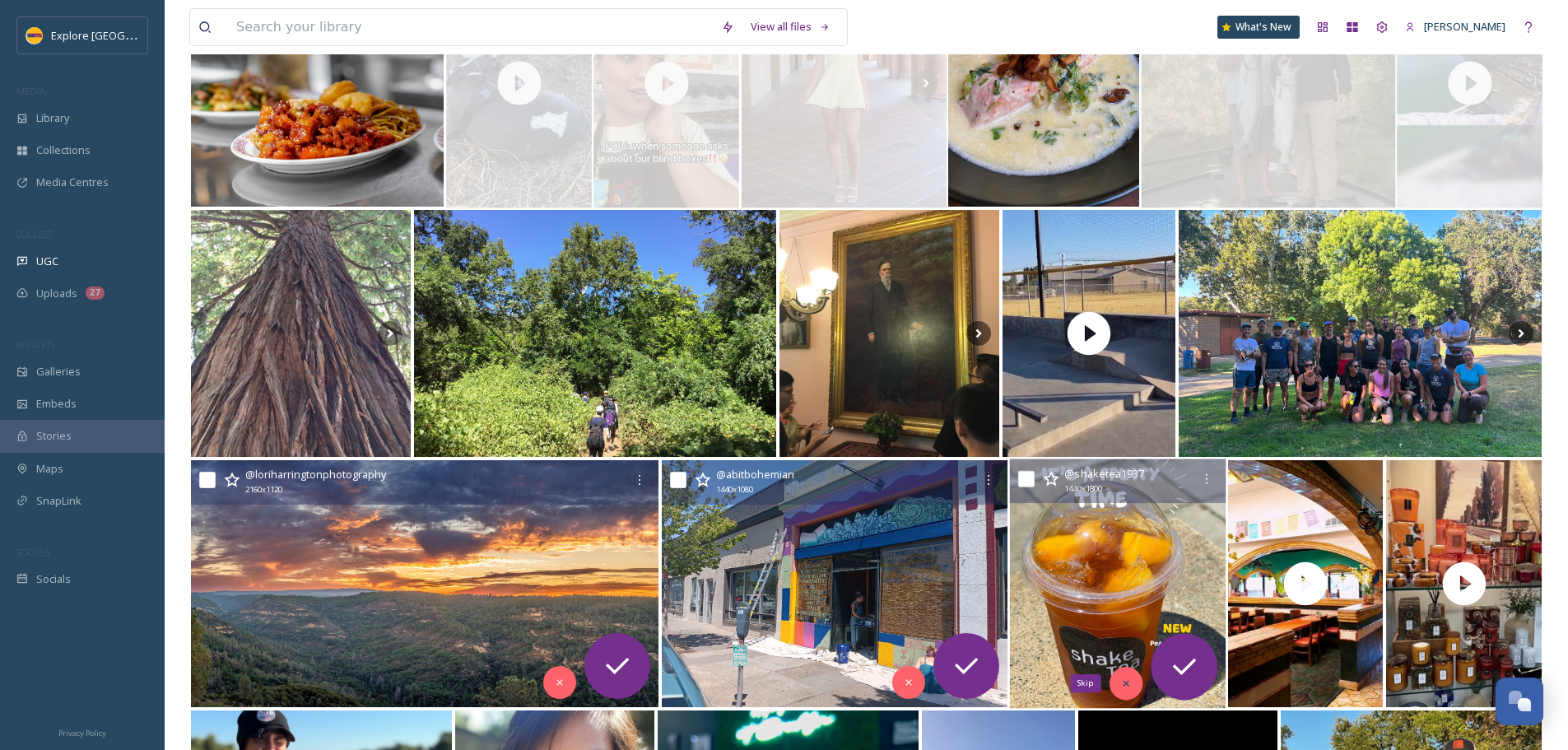
click at [1118, 684] on div "Skip" at bounding box center [1126, 683] width 33 height 33
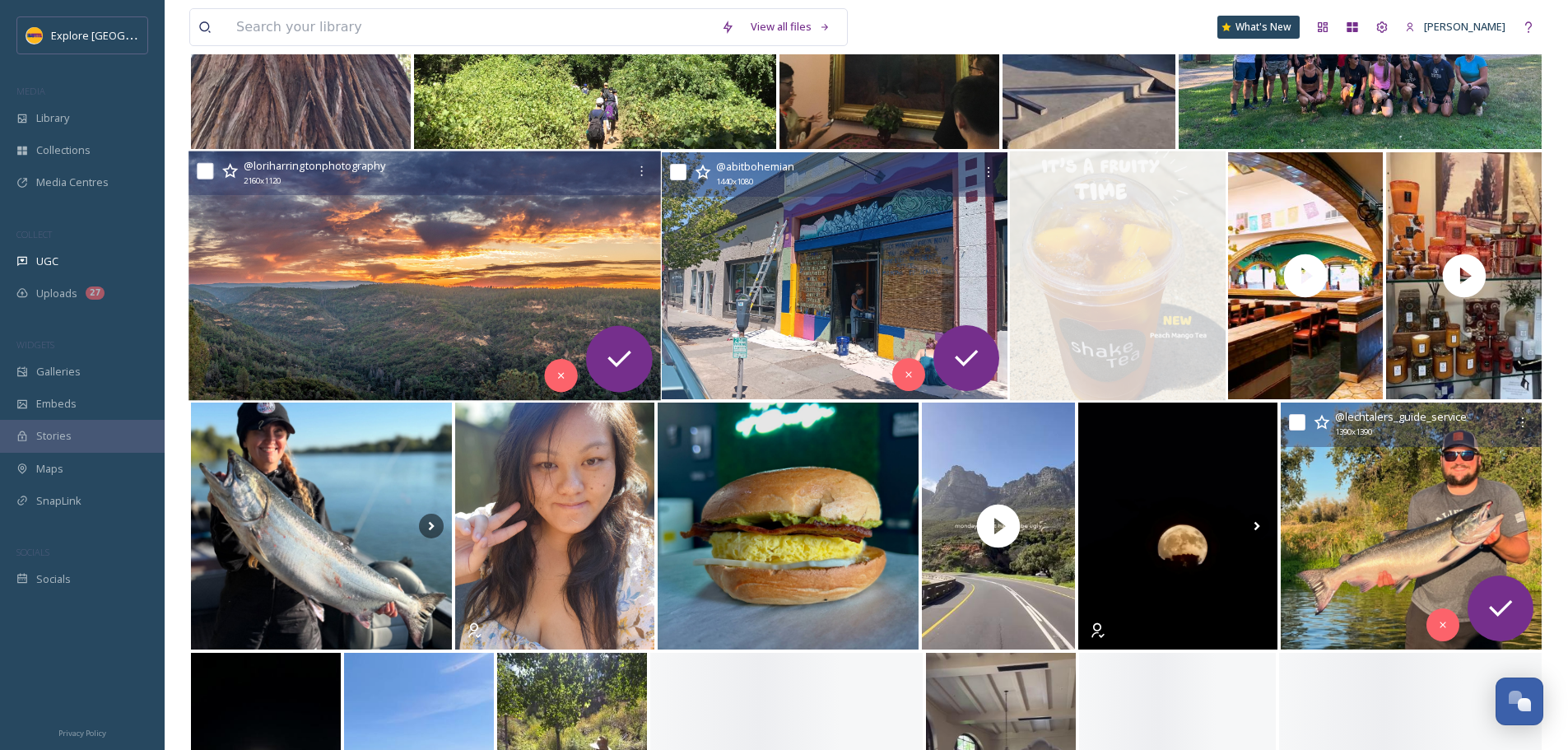
scroll to position [874, 0]
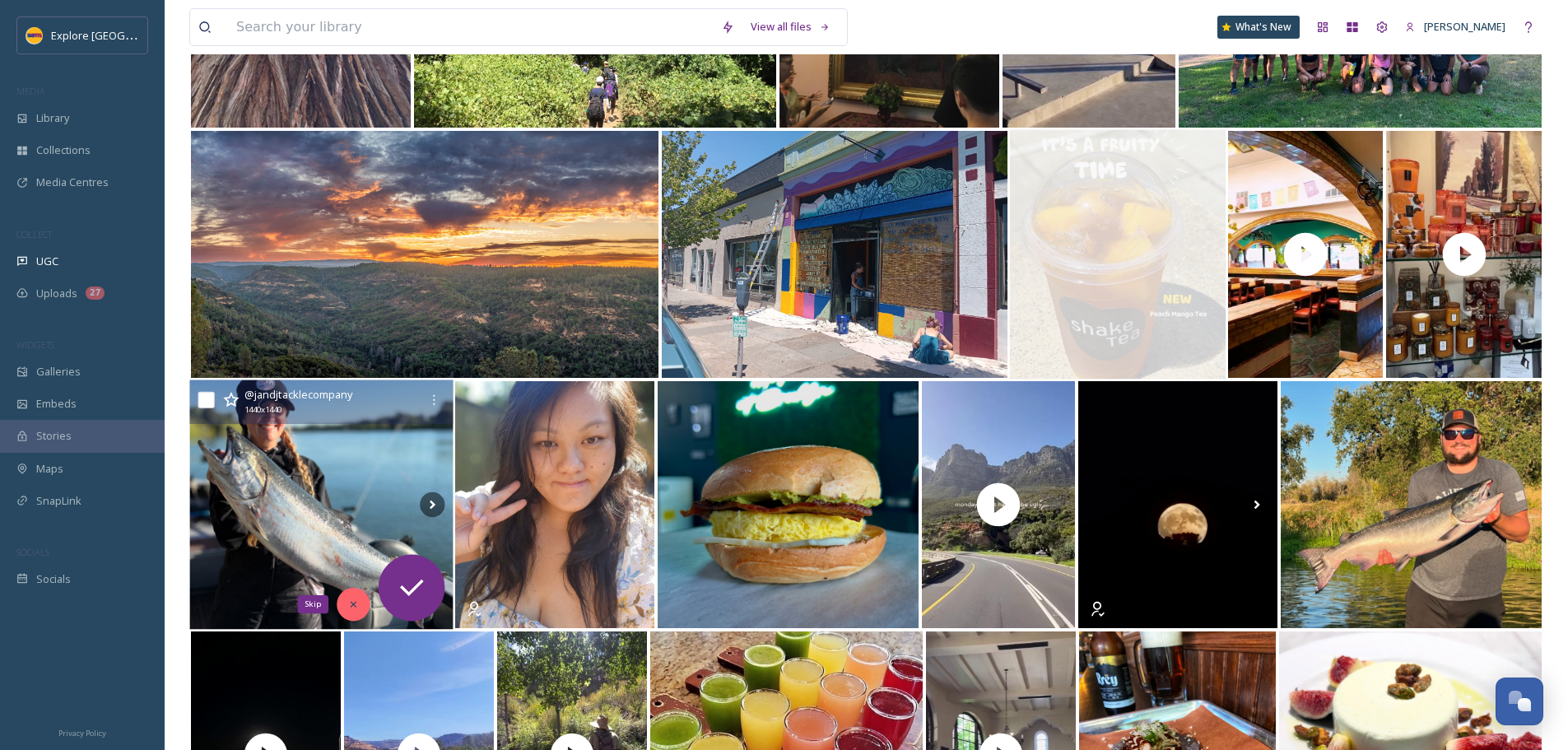
click at [354, 596] on div "Skip" at bounding box center [353, 604] width 33 height 33
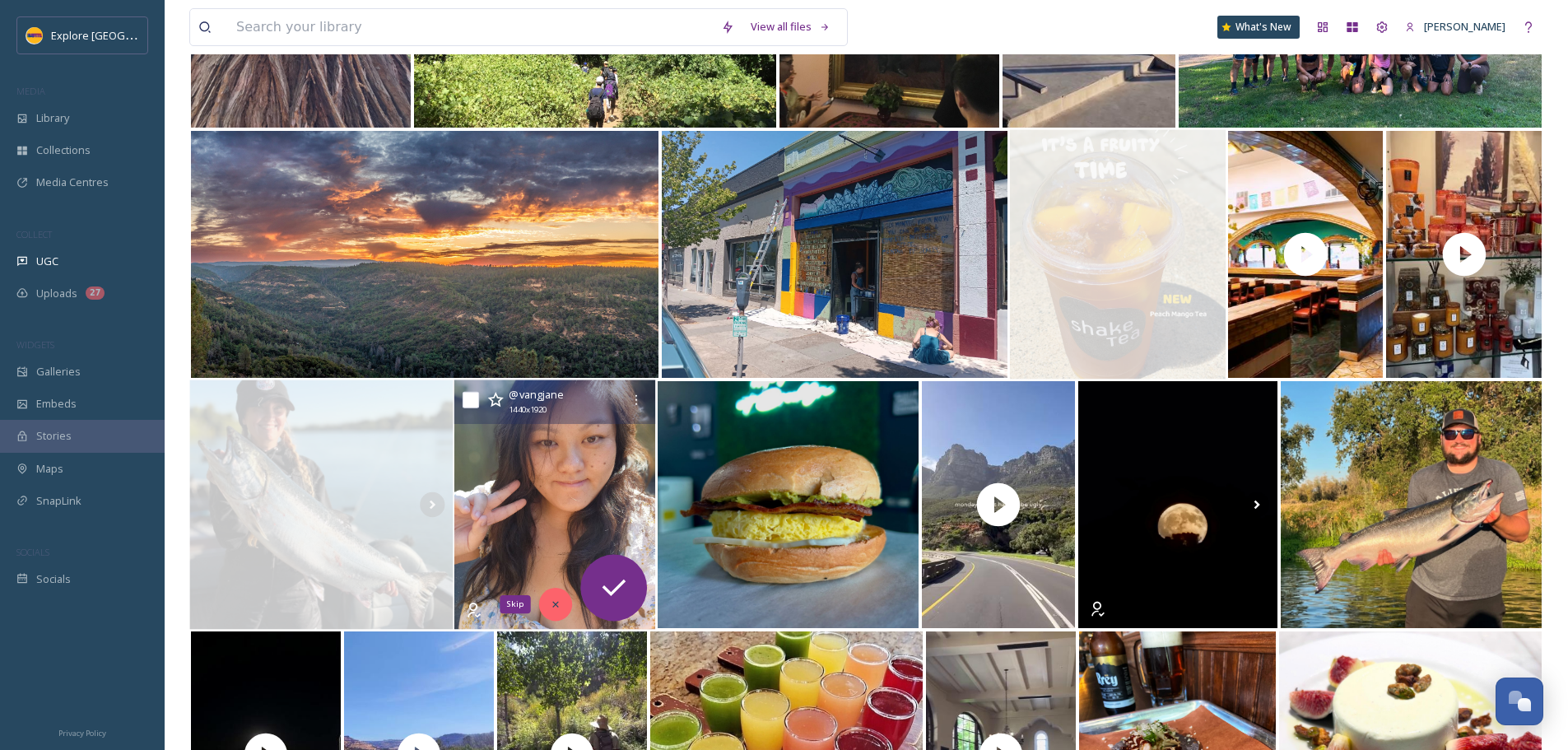
click at [551, 602] on icon at bounding box center [555, 603] width 12 height 12
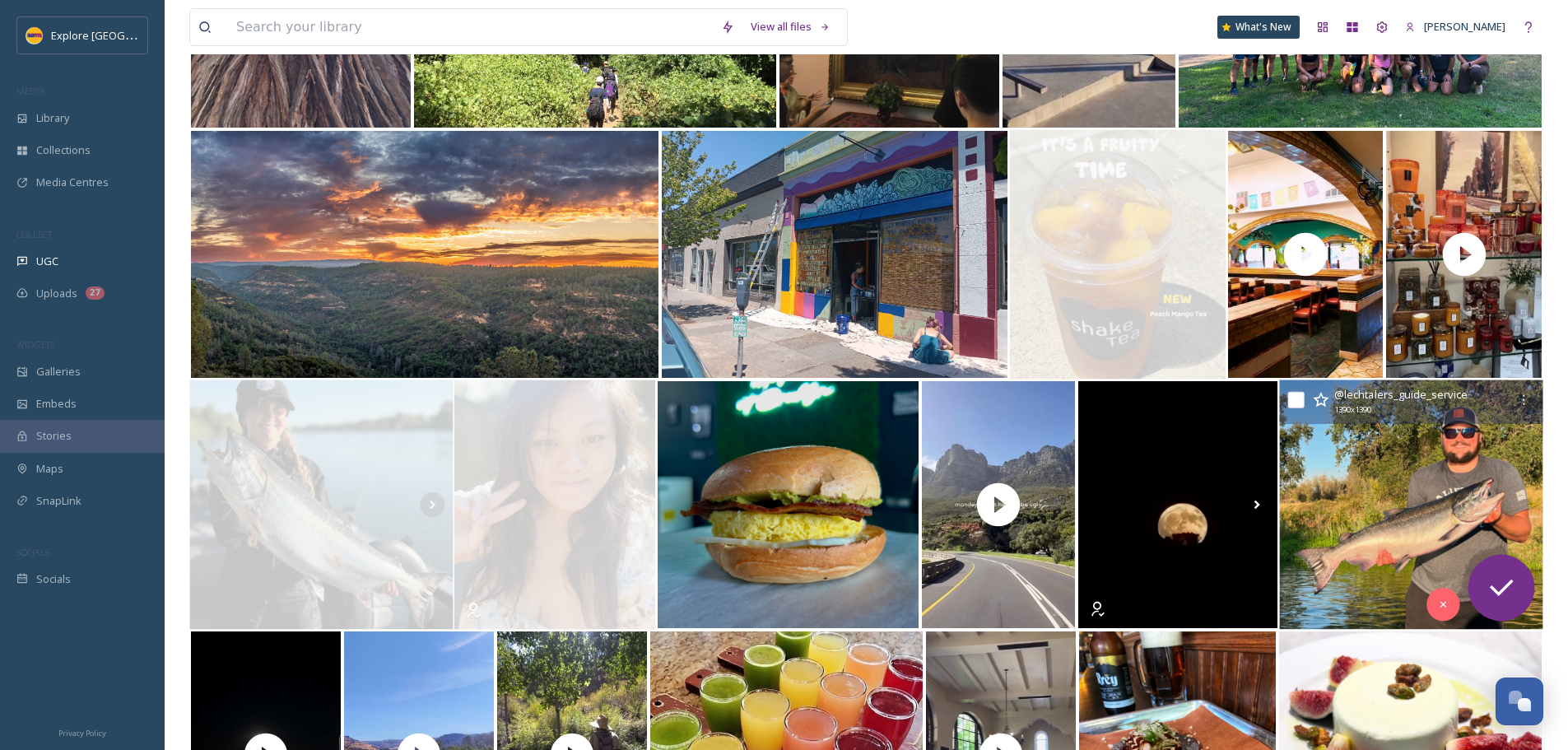
scroll to position [1203, 0]
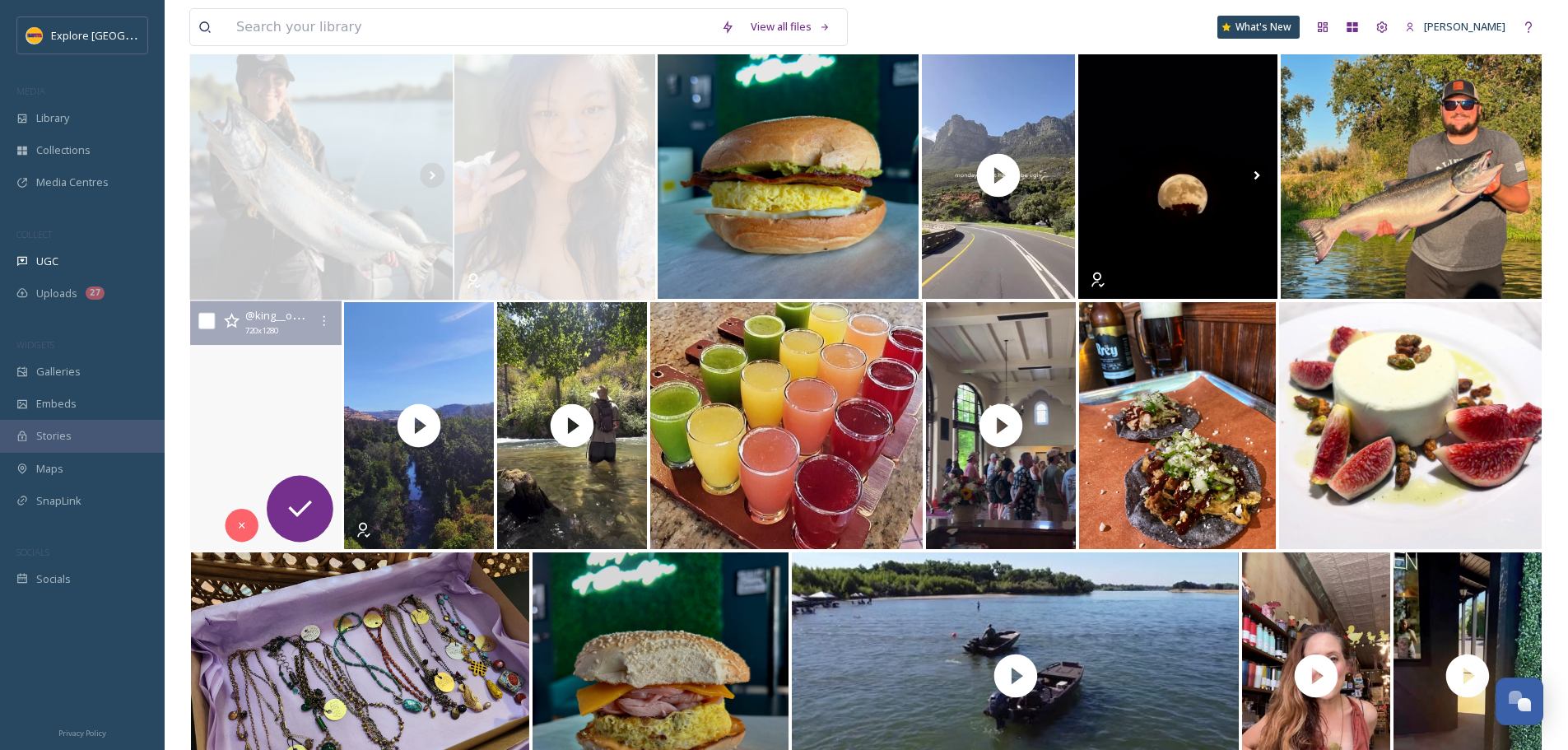
click at [282, 391] on video "Sunday night at the dam/Lake Oroville Ca. with my wifey. 👑👑💙💙 #oroville #lakeor…" at bounding box center [265, 426] width 151 height 250
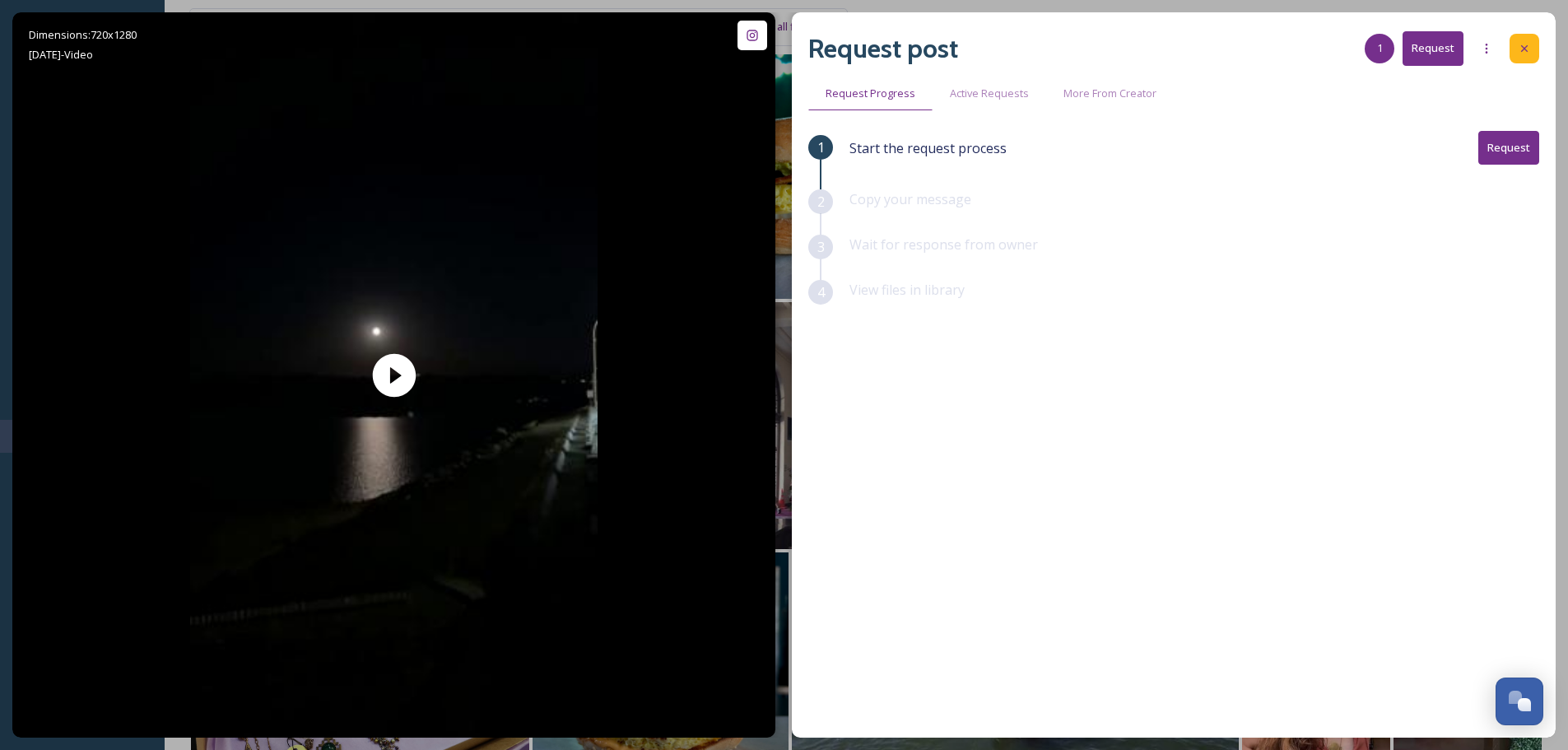
click at [1517, 56] on div at bounding box center [1523, 48] width 30 height 30
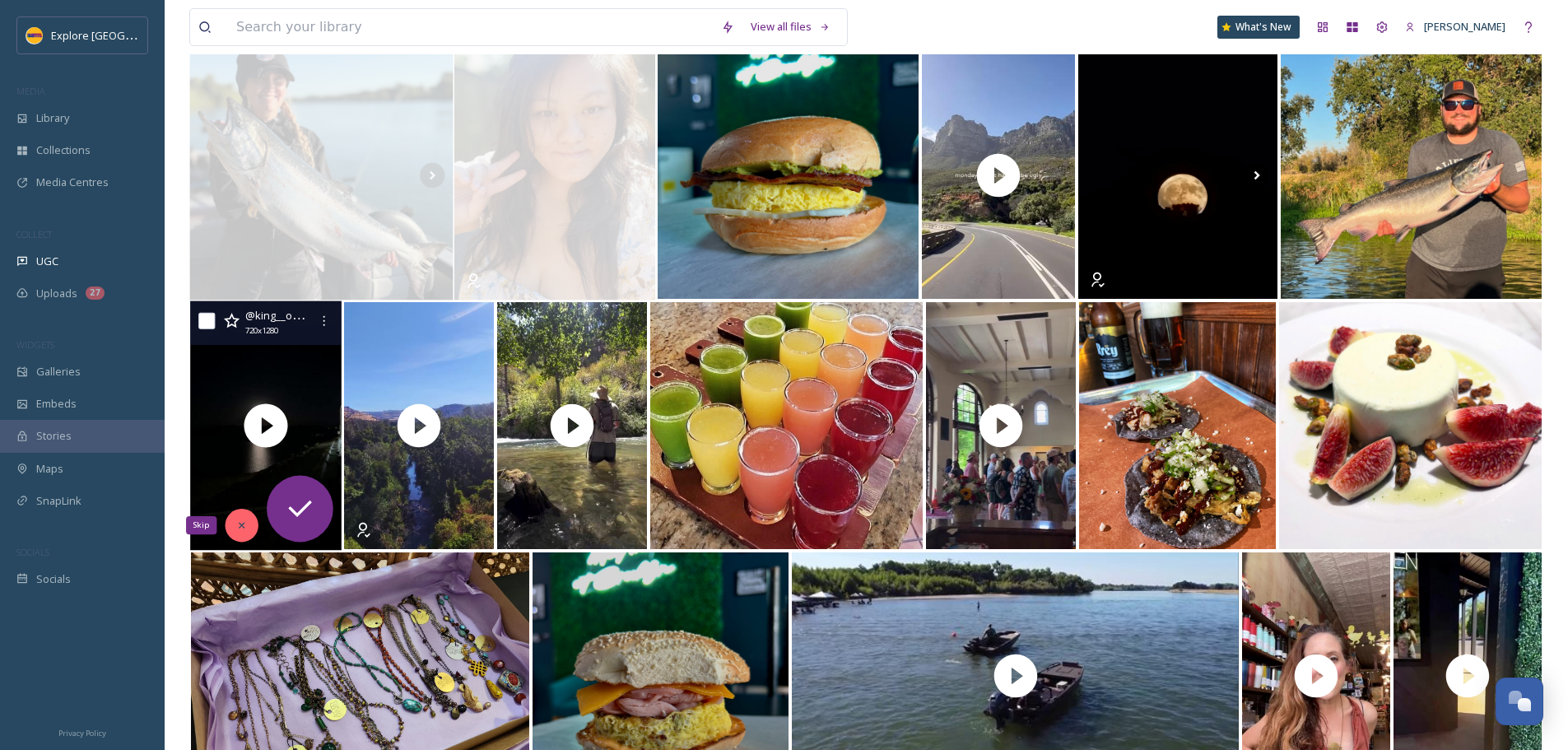
click at [242, 529] on icon at bounding box center [242, 524] width 12 height 12
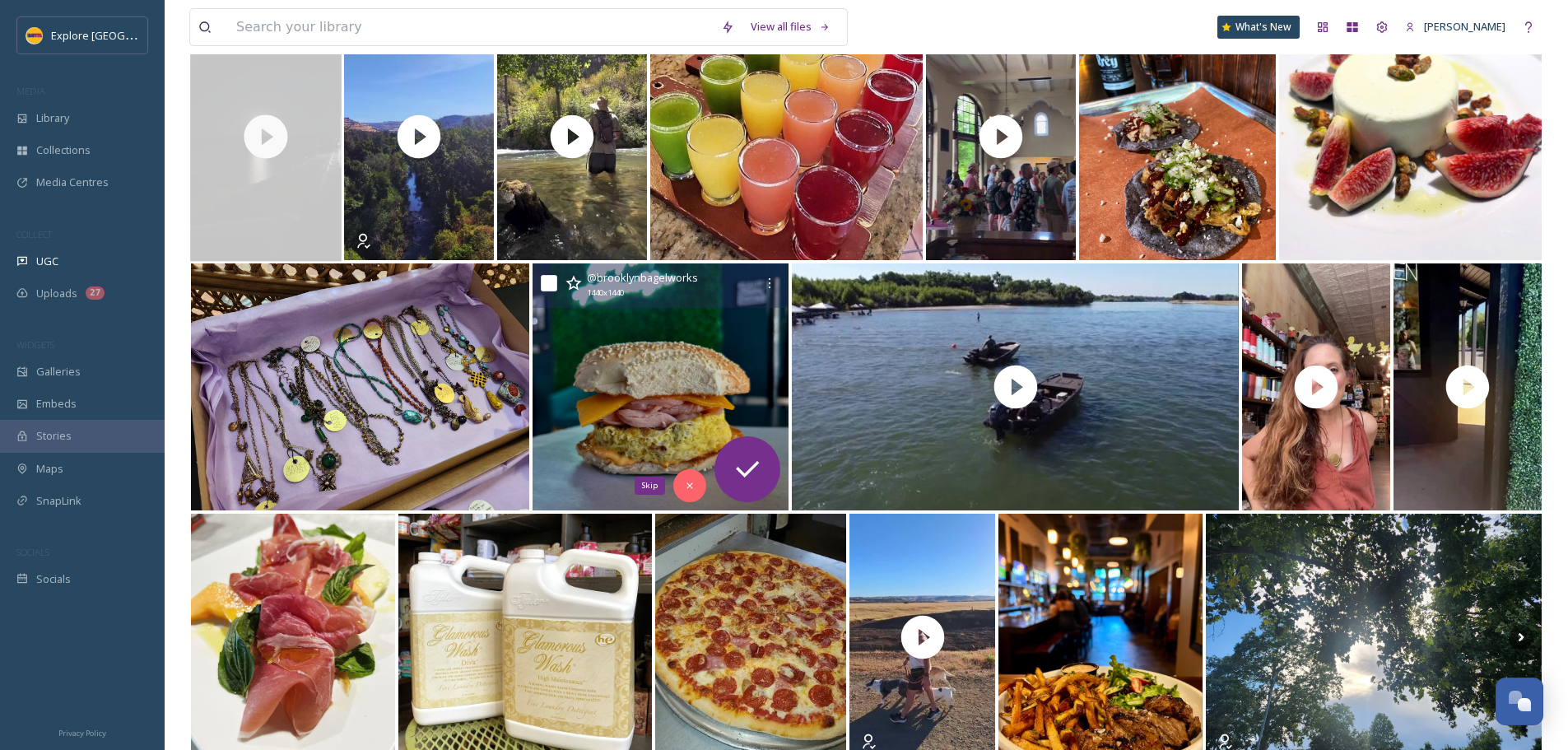
scroll to position [1697, 0]
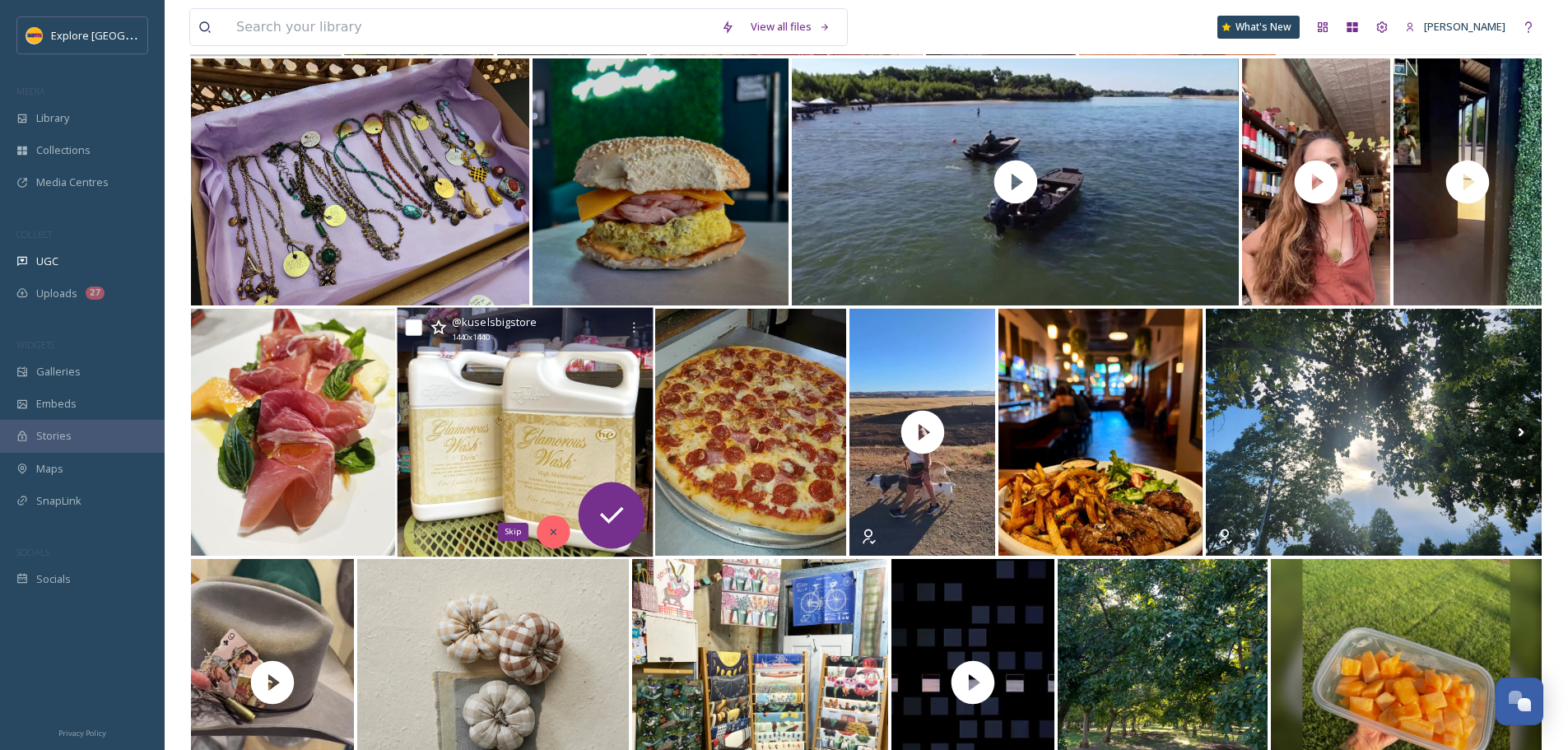
click at [550, 544] on div "Skip" at bounding box center [553, 532] width 33 height 33
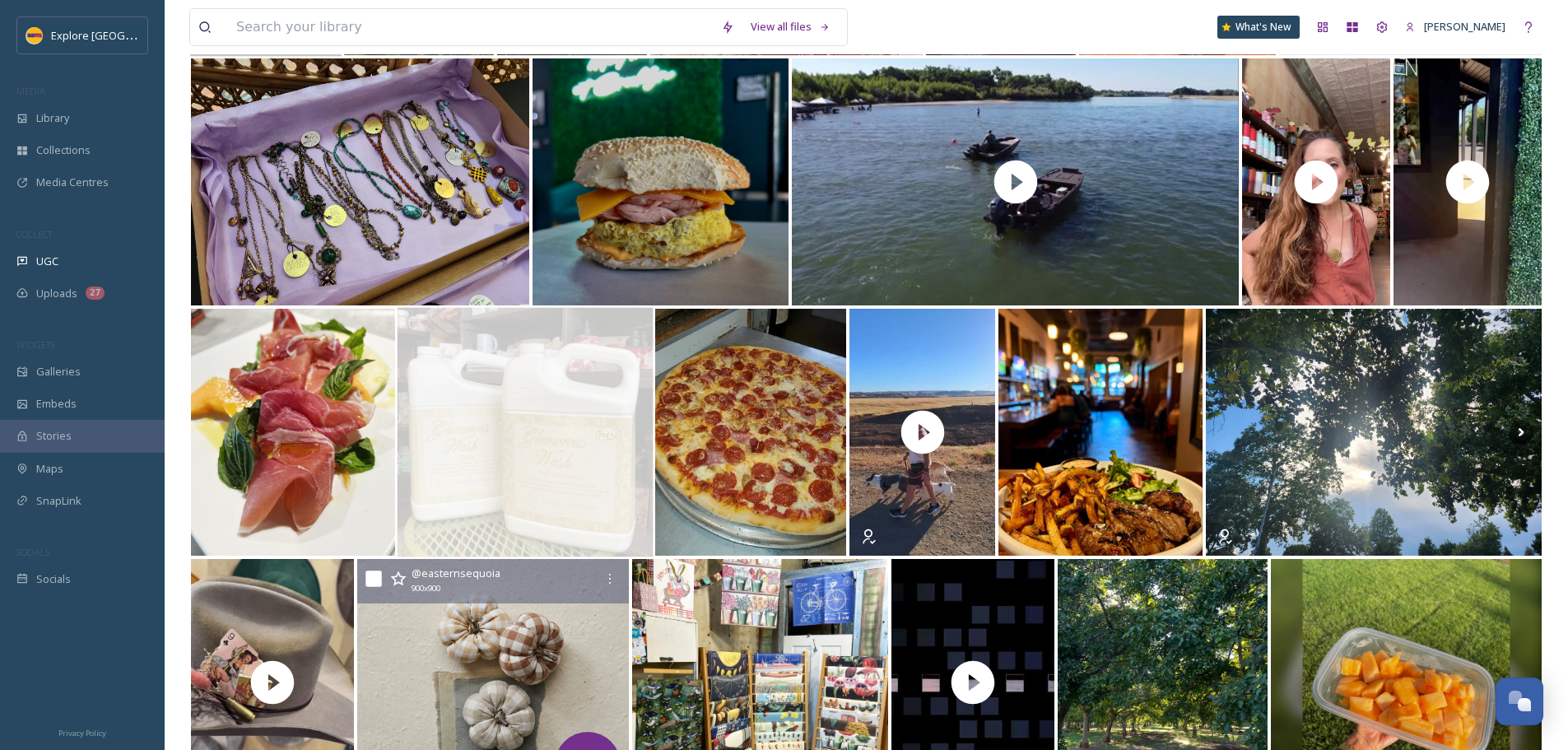
scroll to position [1862, 0]
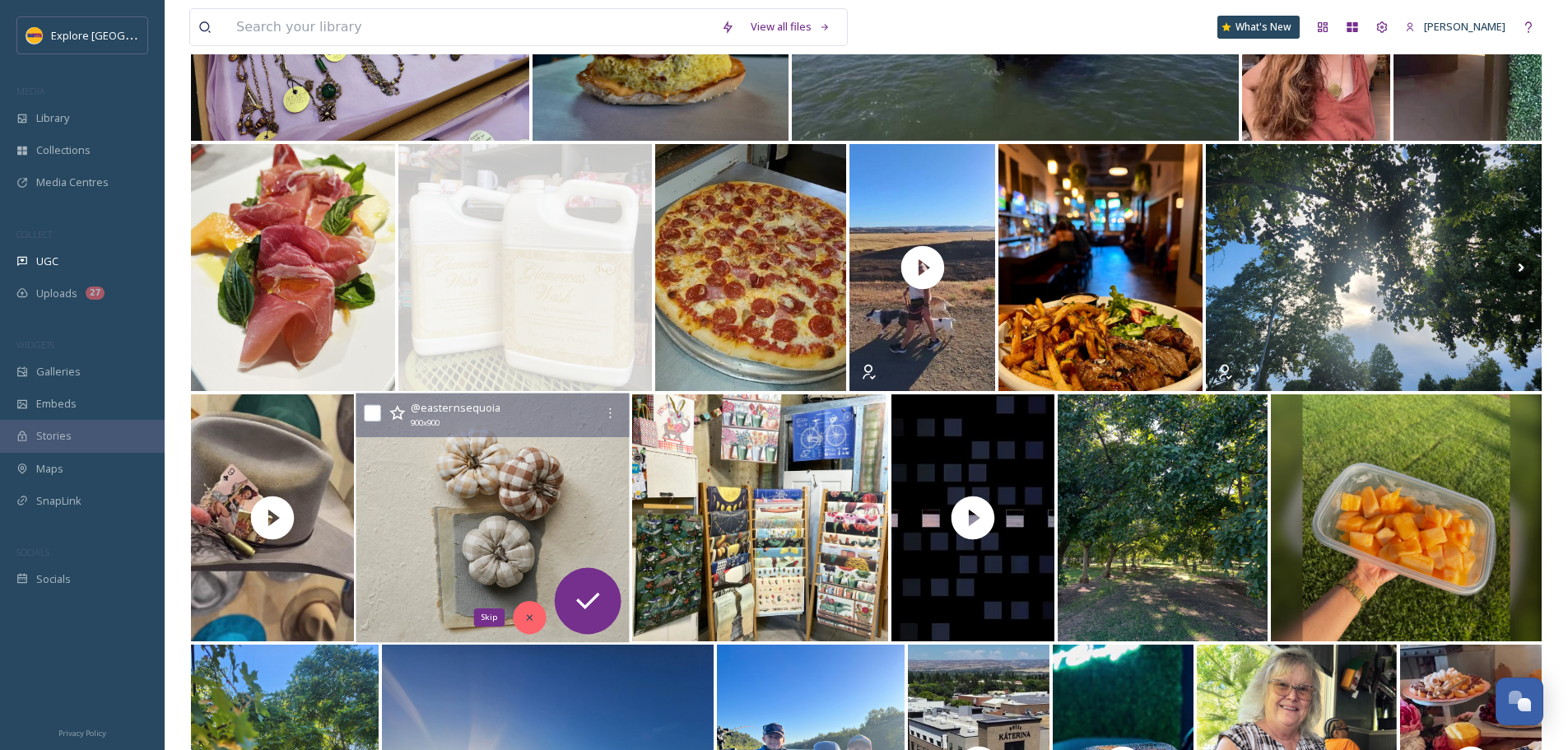
click at [530, 619] on icon at bounding box center [530, 617] width 12 height 12
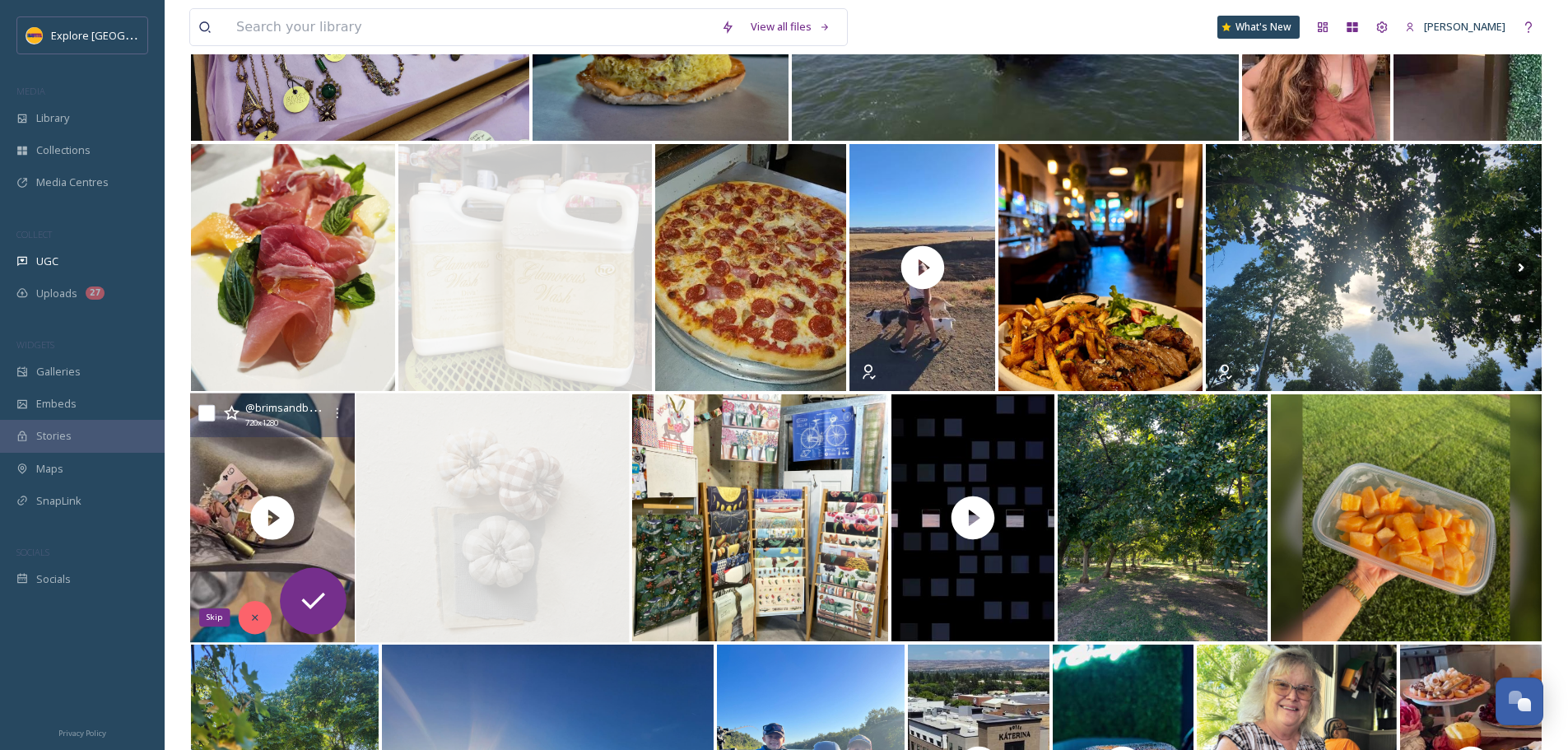
click at [246, 618] on div "Skip" at bounding box center [255, 617] width 33 height 33
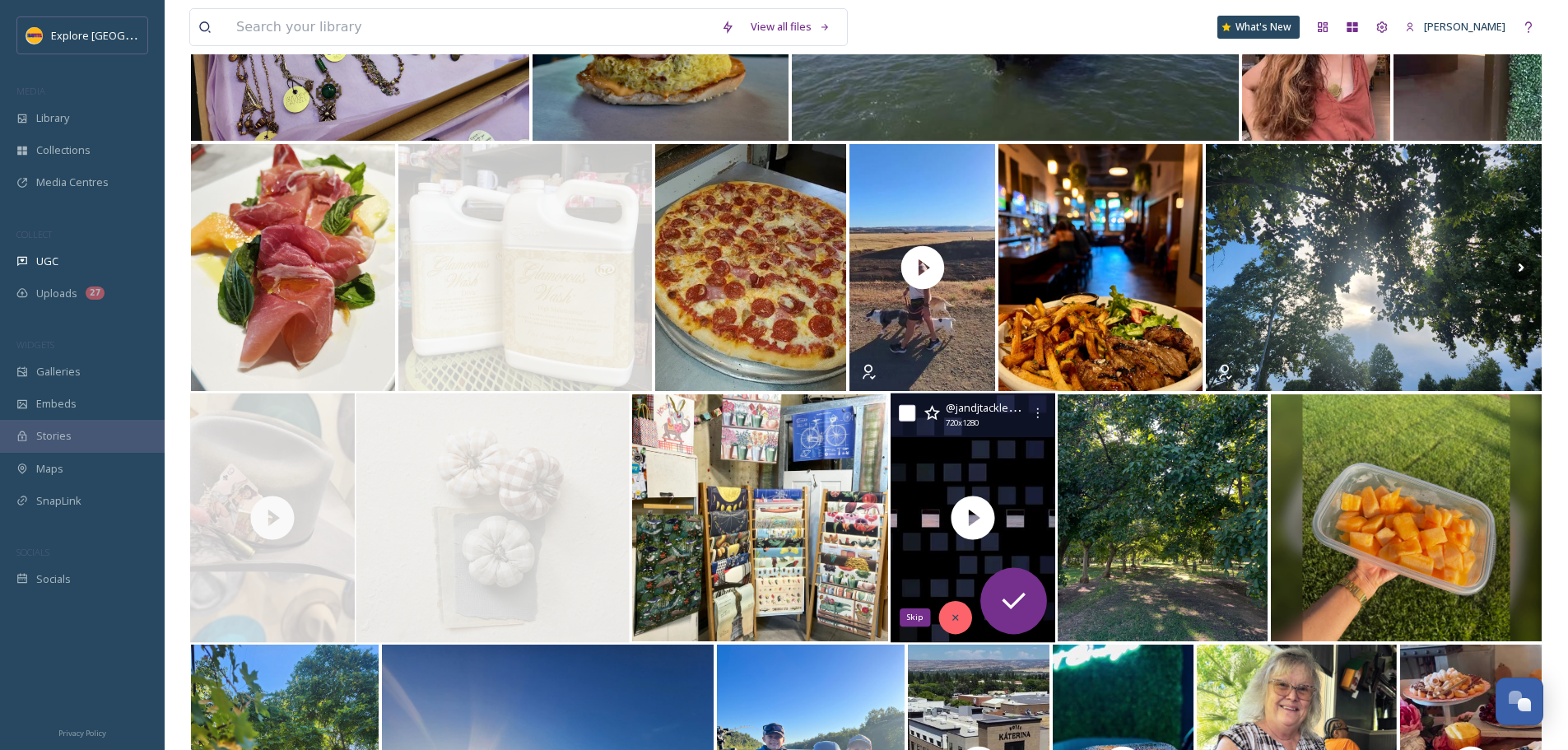
click at [951, 625] on div "Skip" at bounding box center [955, 617] width 33 height 33
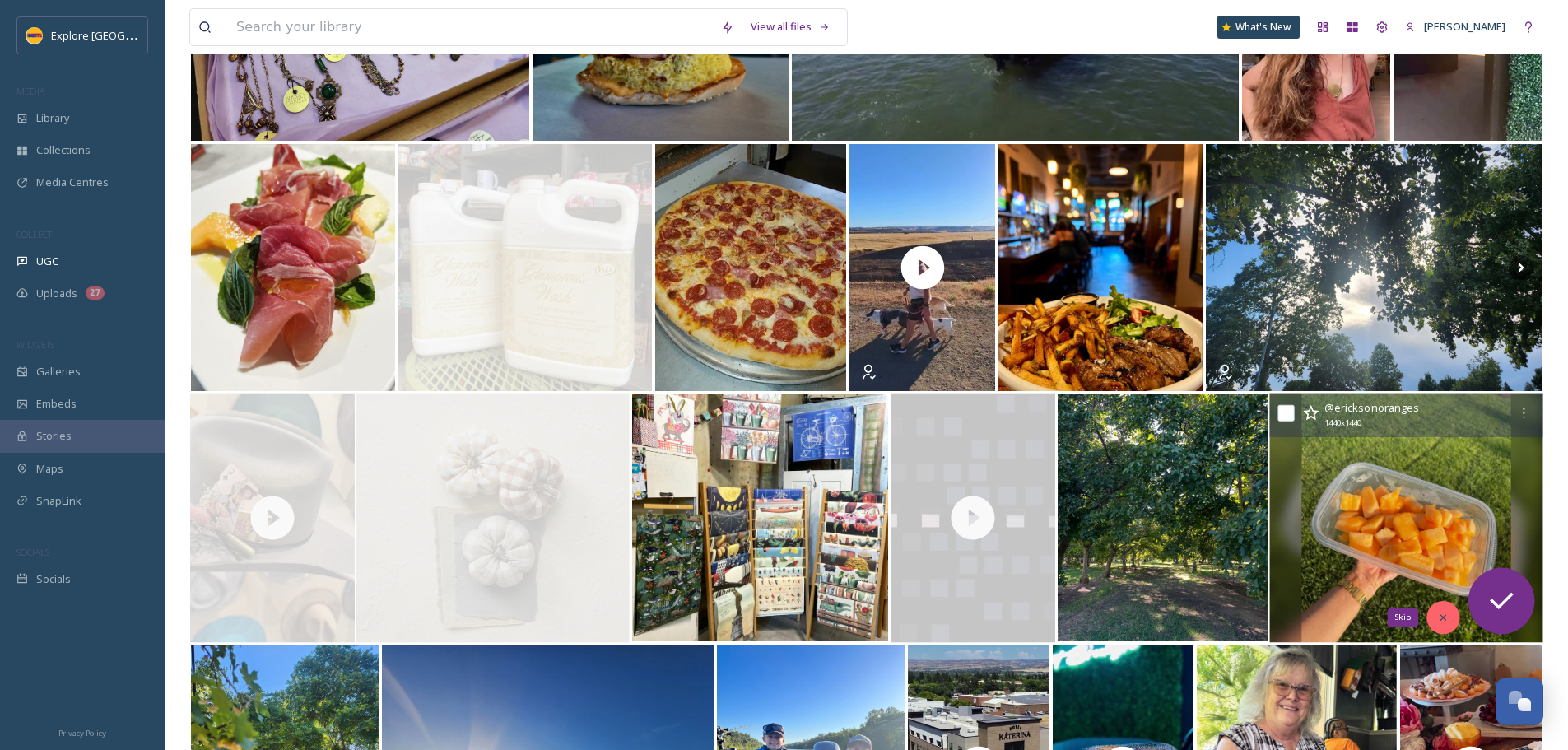
click at [1439, 618] on icon at bounding box center [1442, 617] width 12 height 12
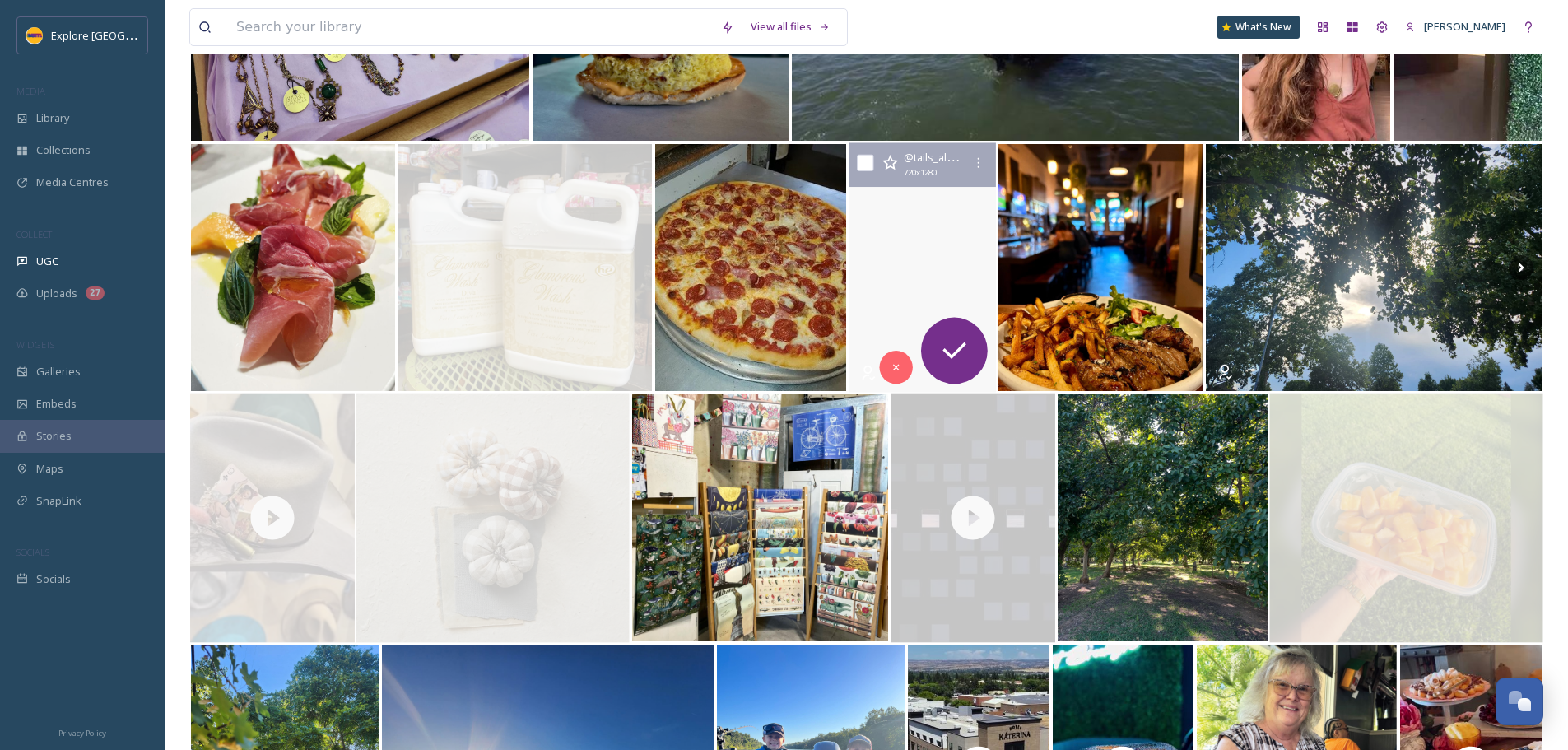
click at [934, 267] on video "Happy Friday! Here's hoping you and your pack stay cool this weekend 🤙\a\a#dogs…" at bounding box center [922, 268] width 149 height 250
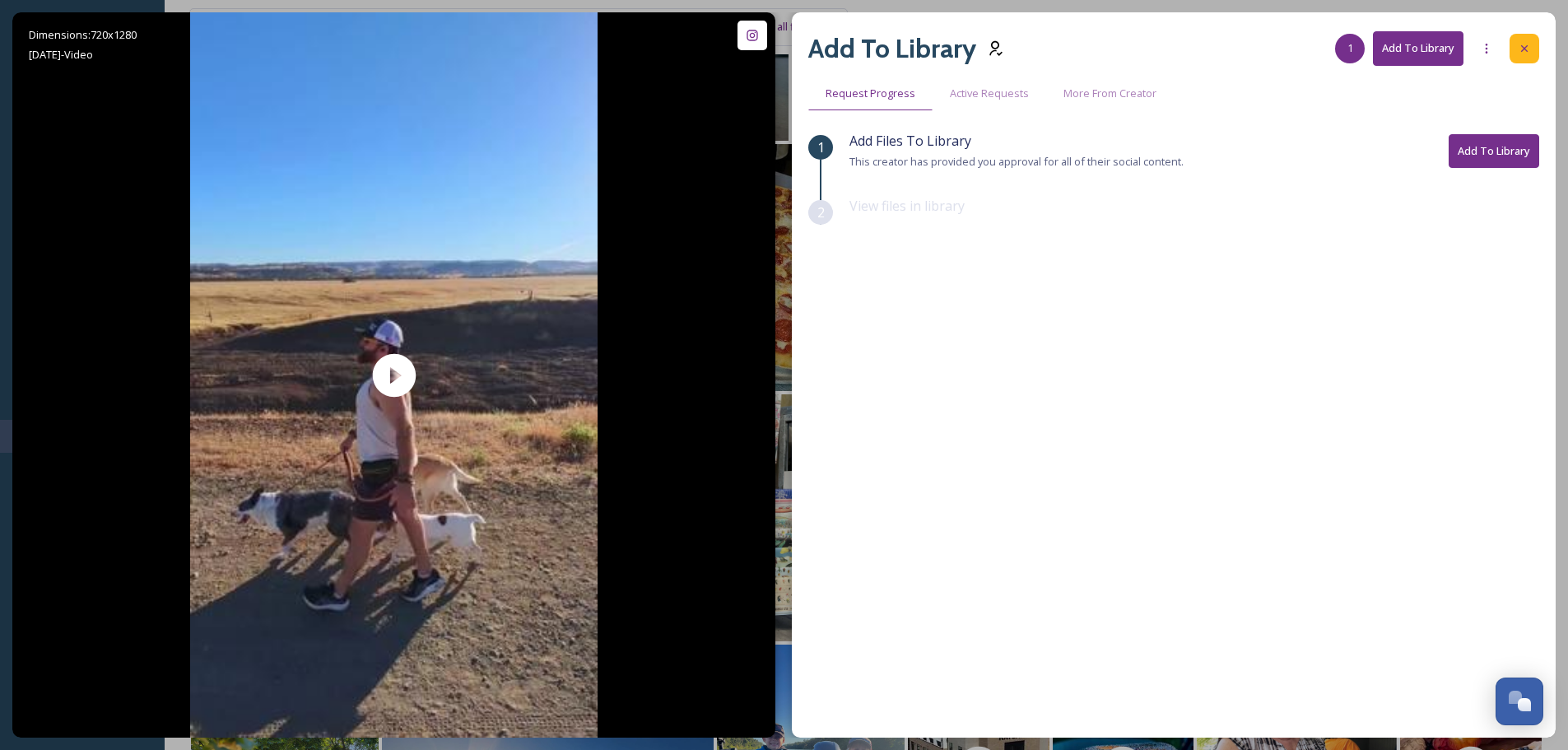
click at [1521, 61] on div at bounding box center [1523, 48] width 30 height 30
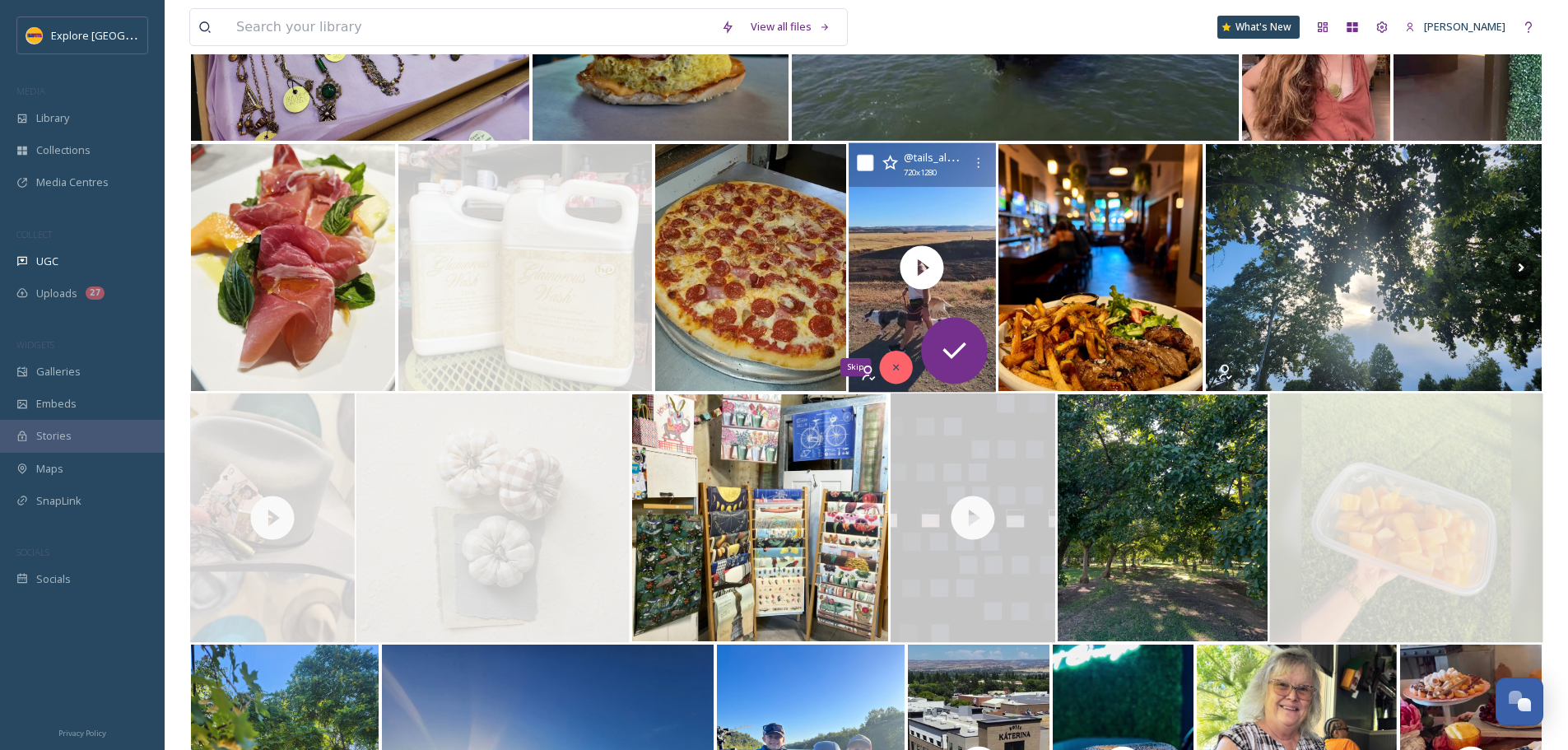
click at [895, 372] on icon at bounding box center [896, 367] width 12 height 12
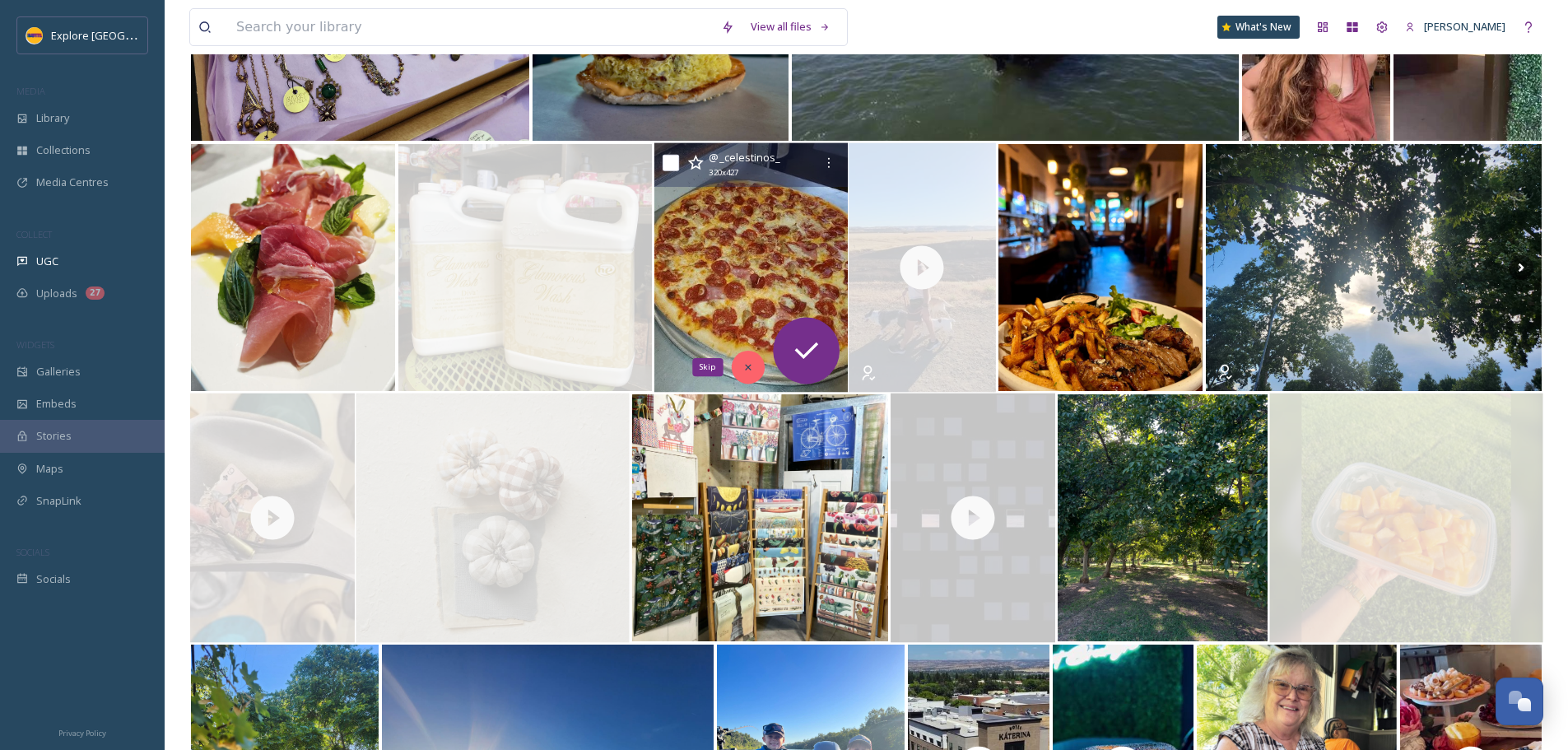
click at [743, 375] on div "Skip" at bounding box center [747, 367] width 33 height 33
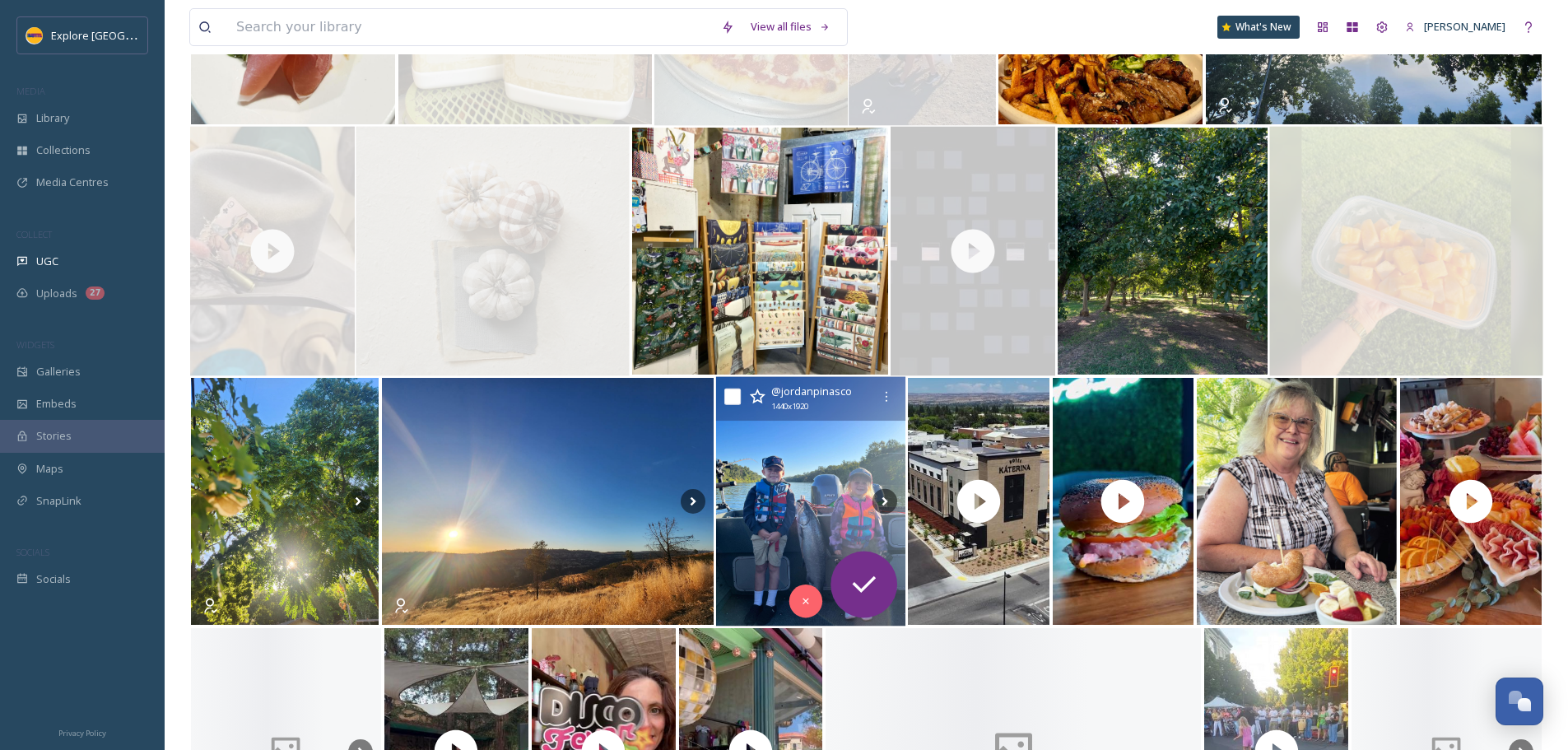
scroll to position [2191, 0]
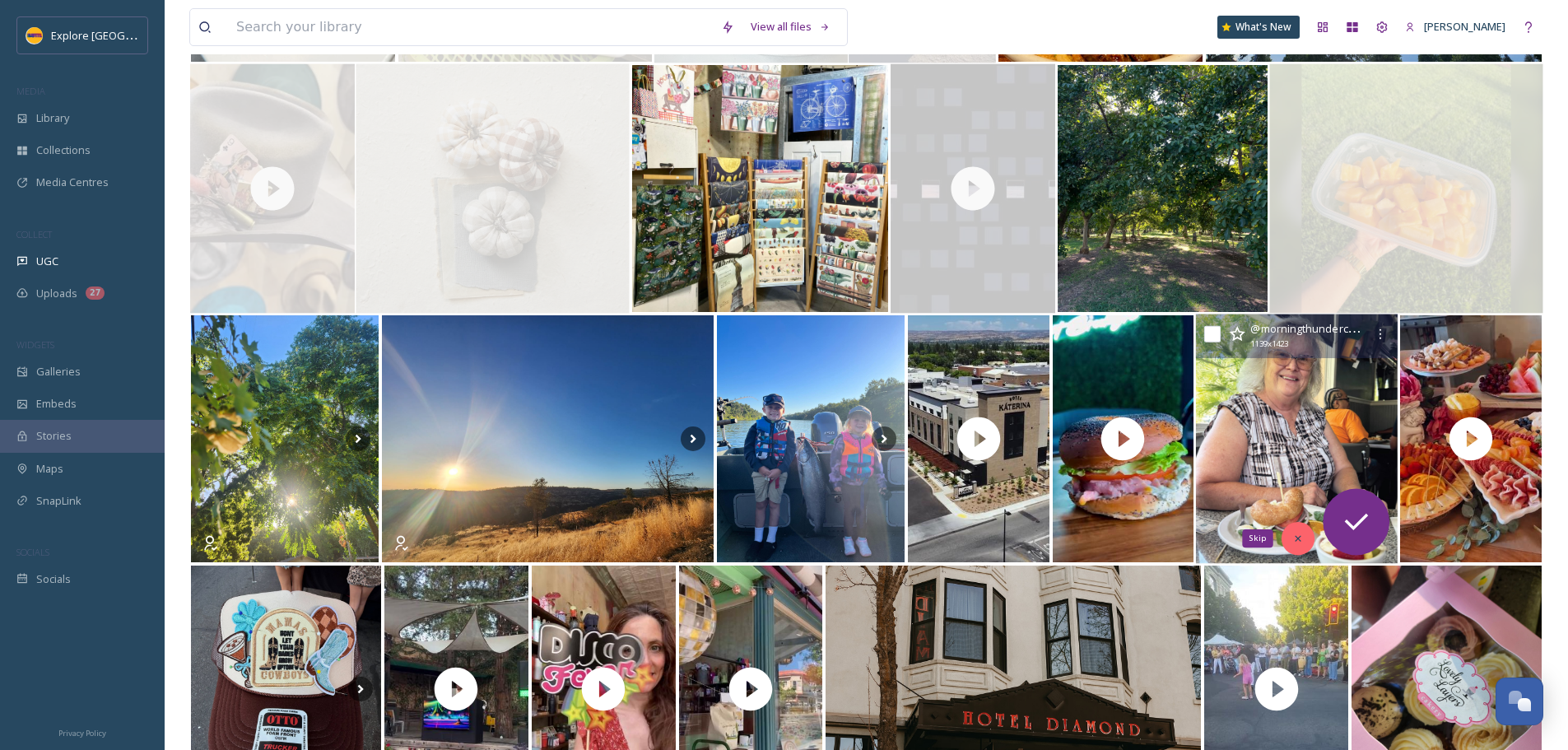
click at [1305, 542] on div "Skip" at bounding box center [1298, 538] width 33 height 33
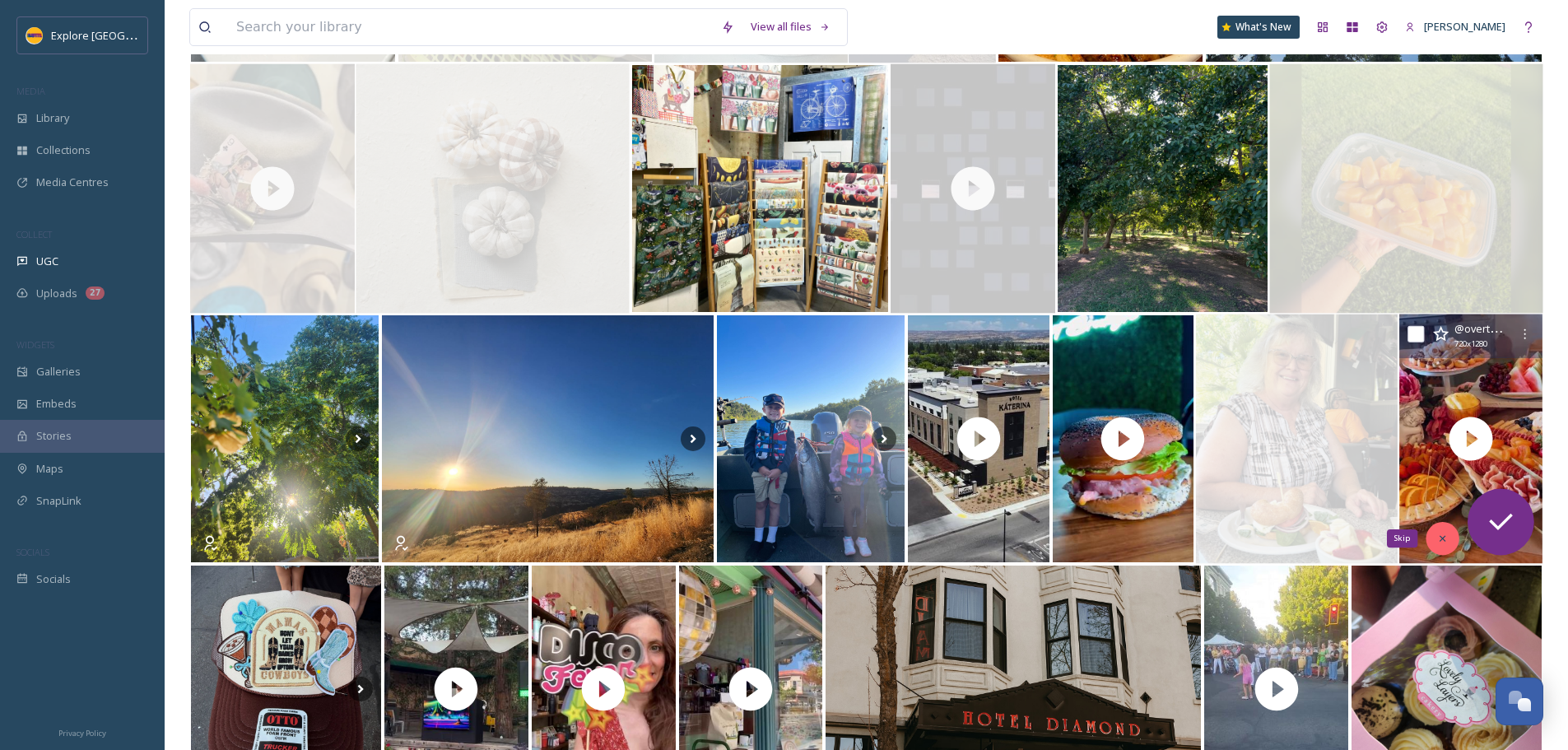
click at [1451, 533] on div "Skip" at bounding box center [1442, 538] width 33 height 33
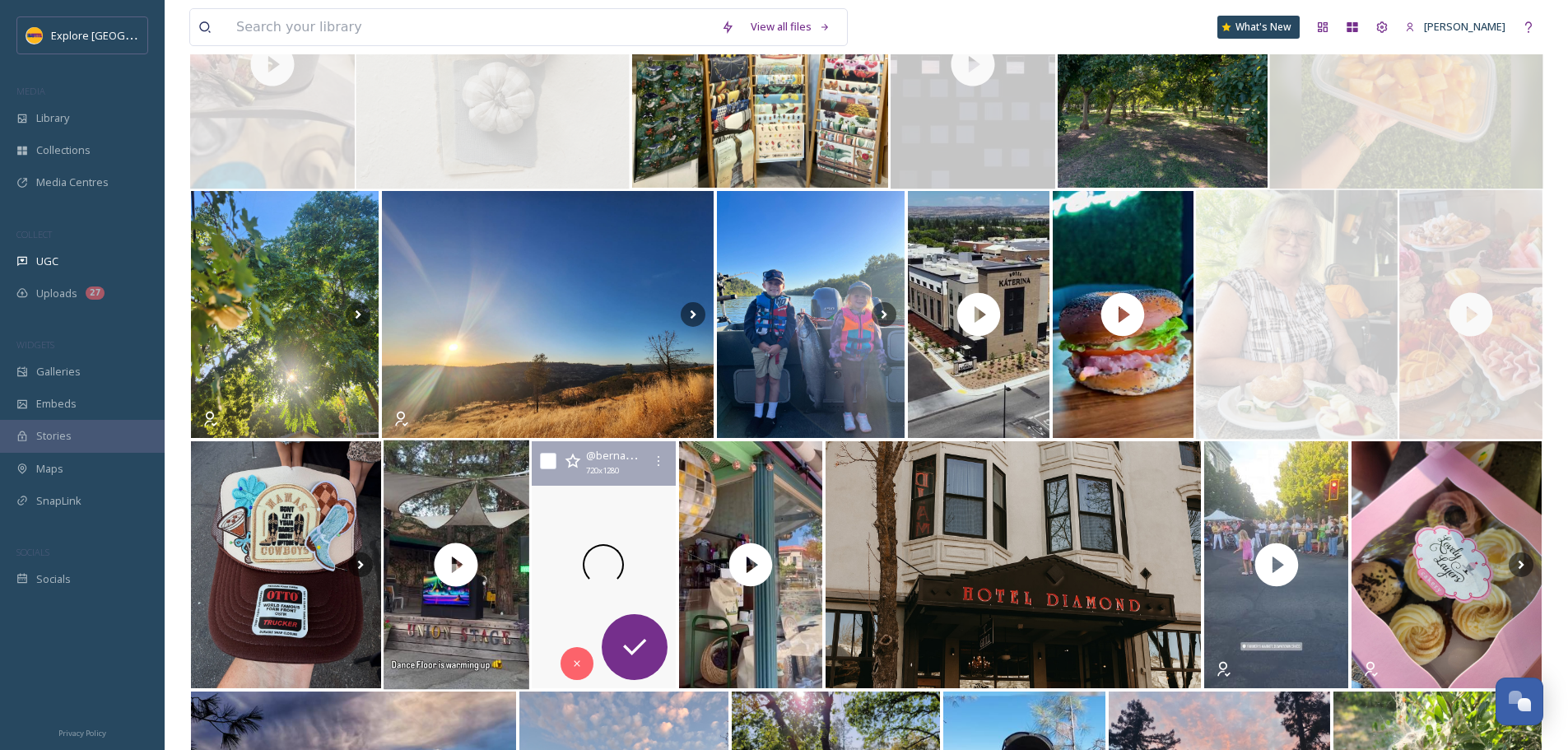
scroll to position [2356, 0]
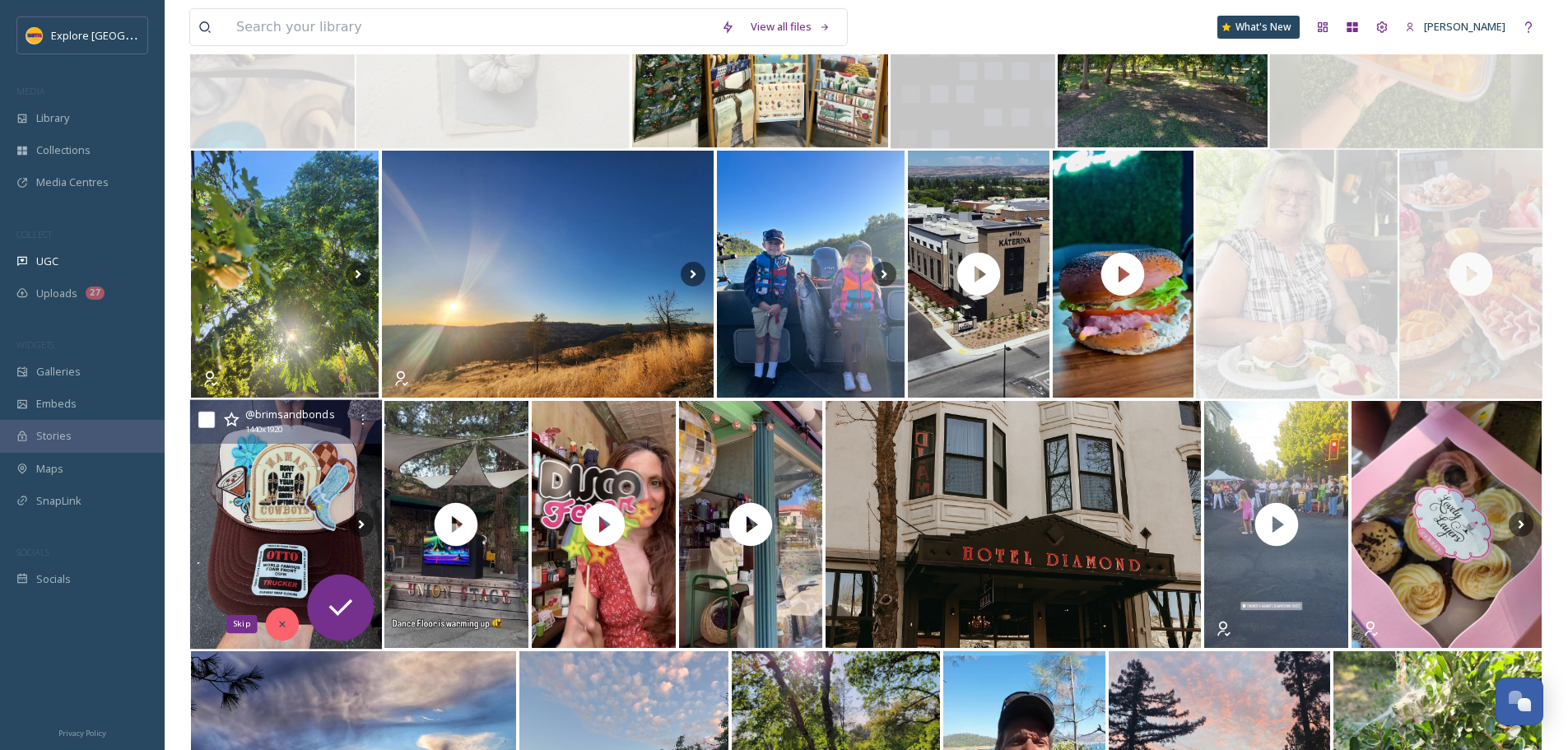
click at [282, 624] on icon at bounding box center [282, 624] width 5 height 5
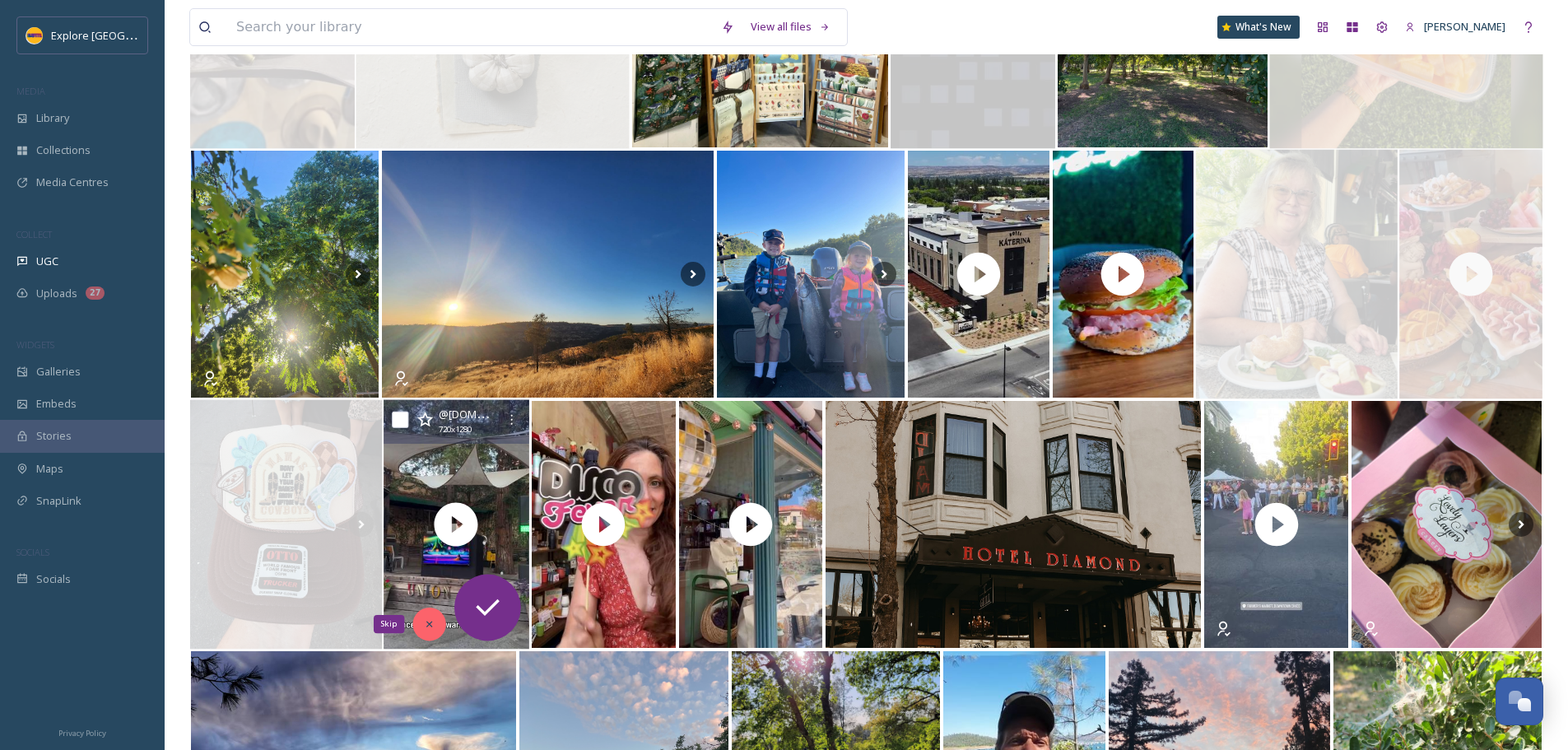
click at [433, 626] on icon at bounding box center [429, 624] width 12 height 12
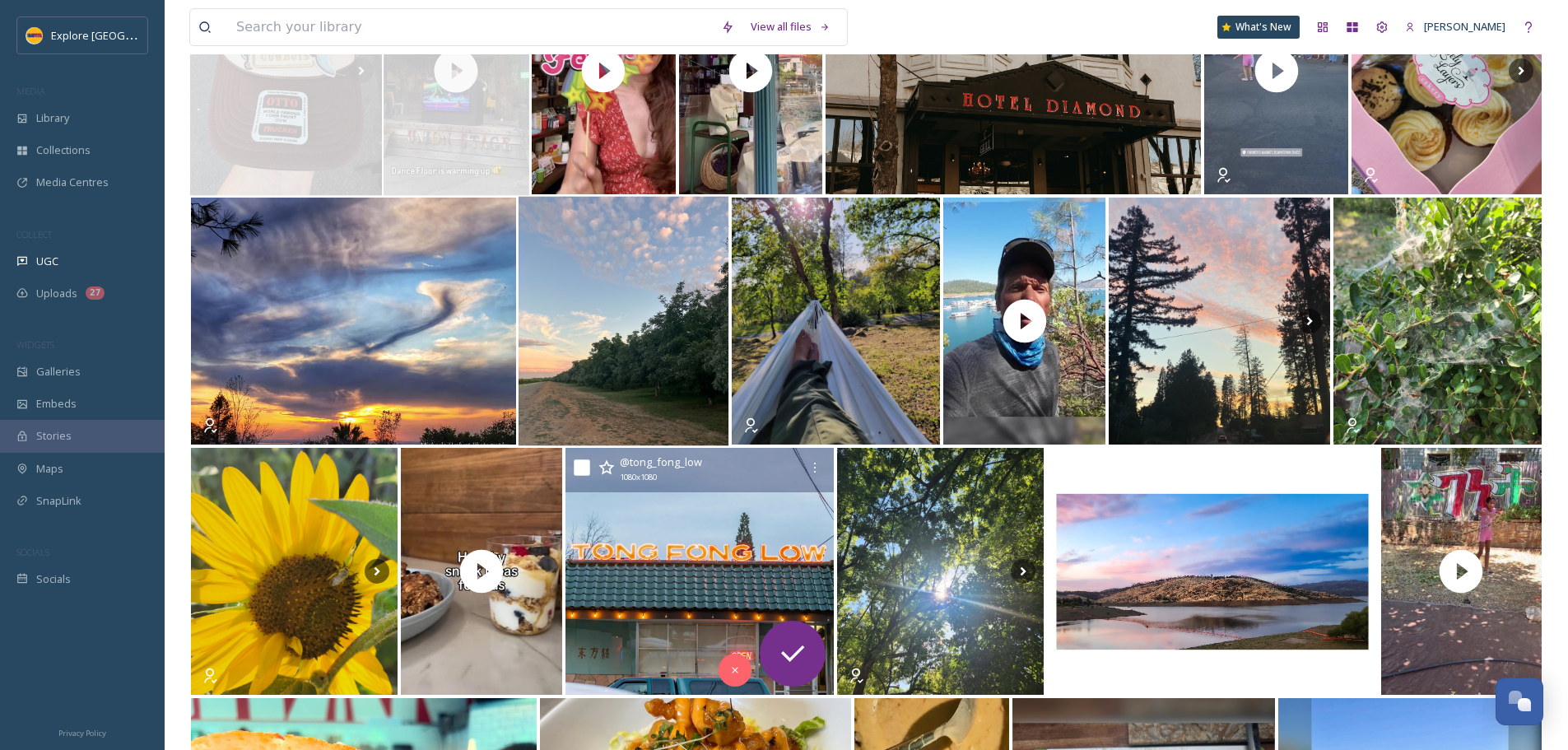
scroll to position [2849, 0]
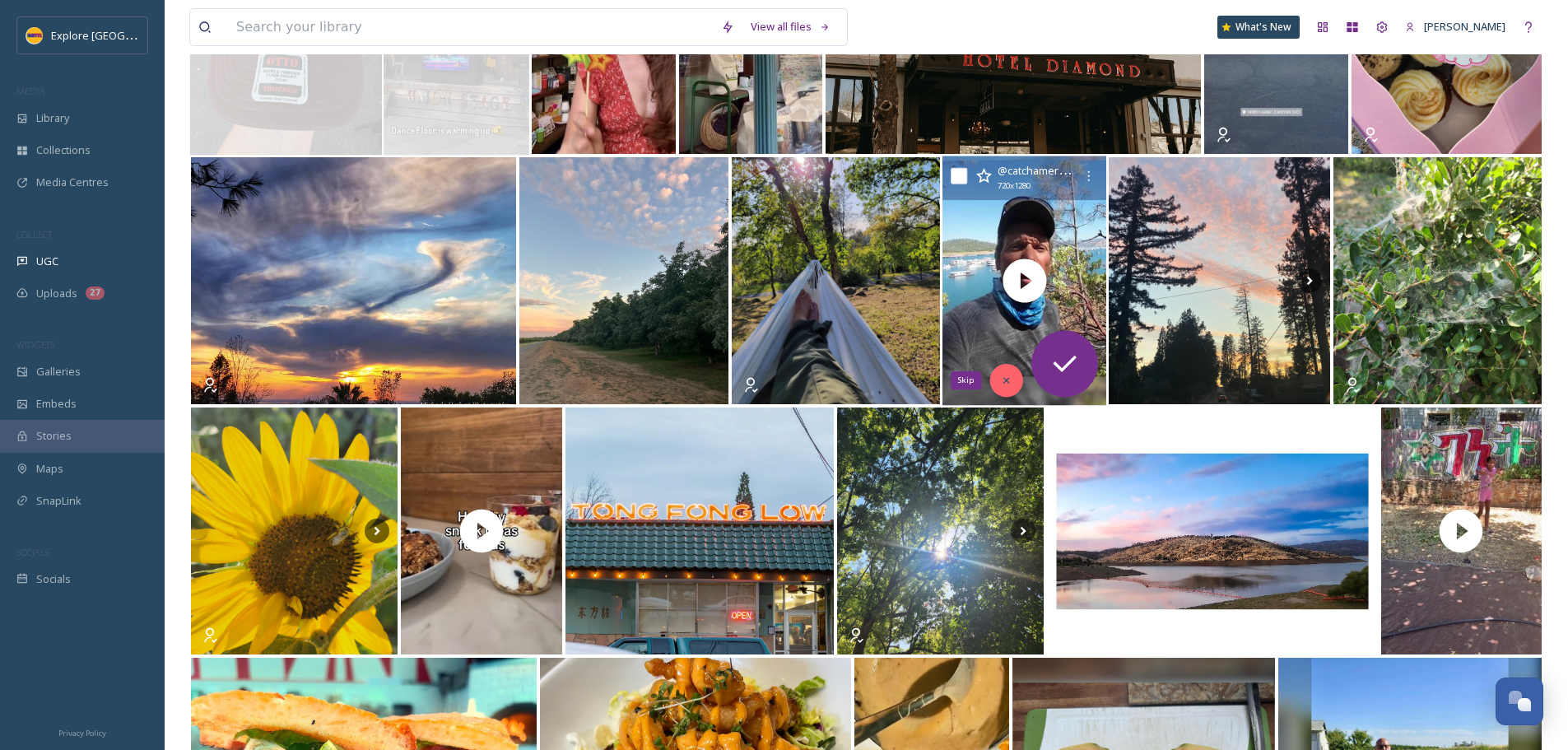
click at [1007, 374] on icon at bounding box center [1006, 379] width 12 height 12
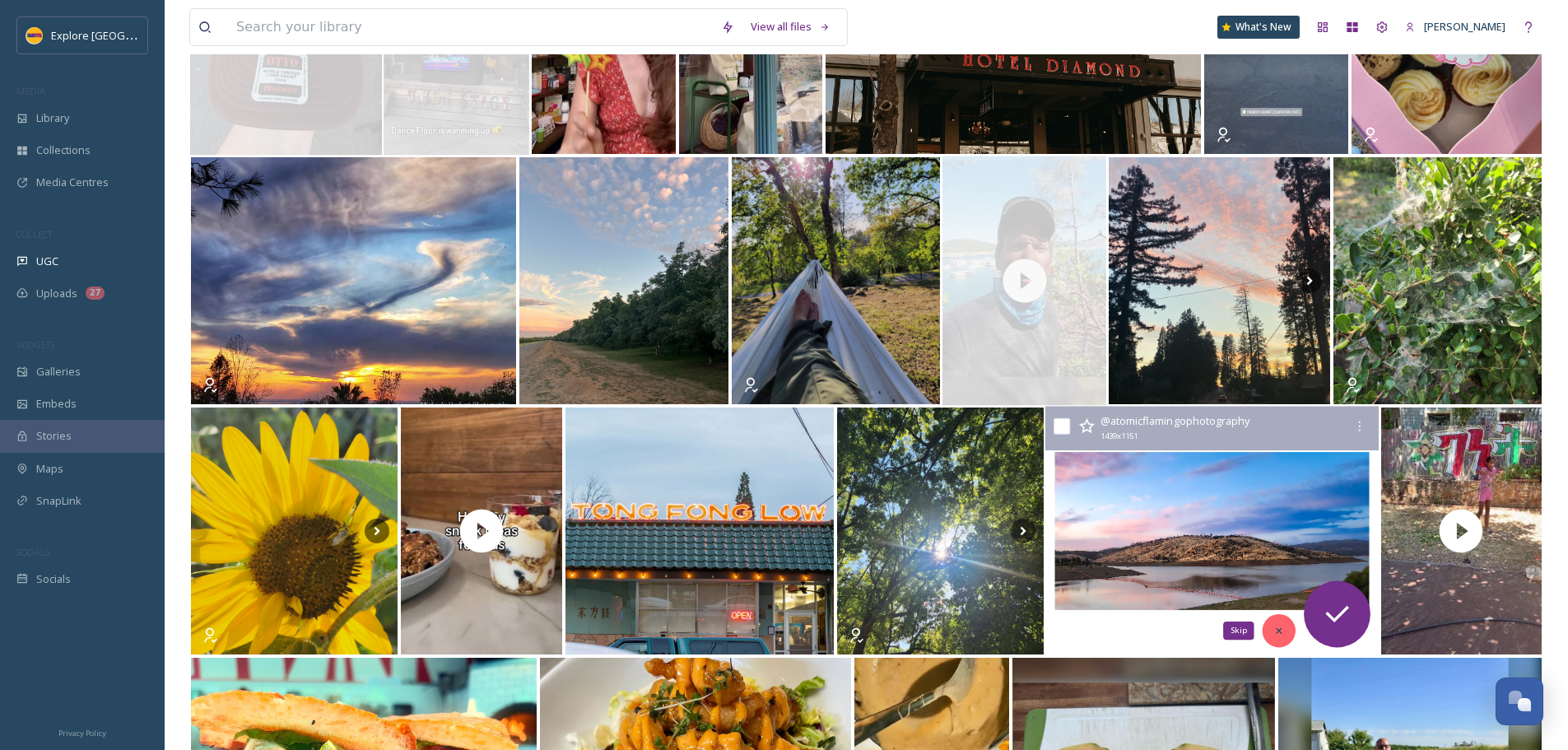
click at [1274, 636] on icon at bounding box center [1279, 630] width 12 height 12
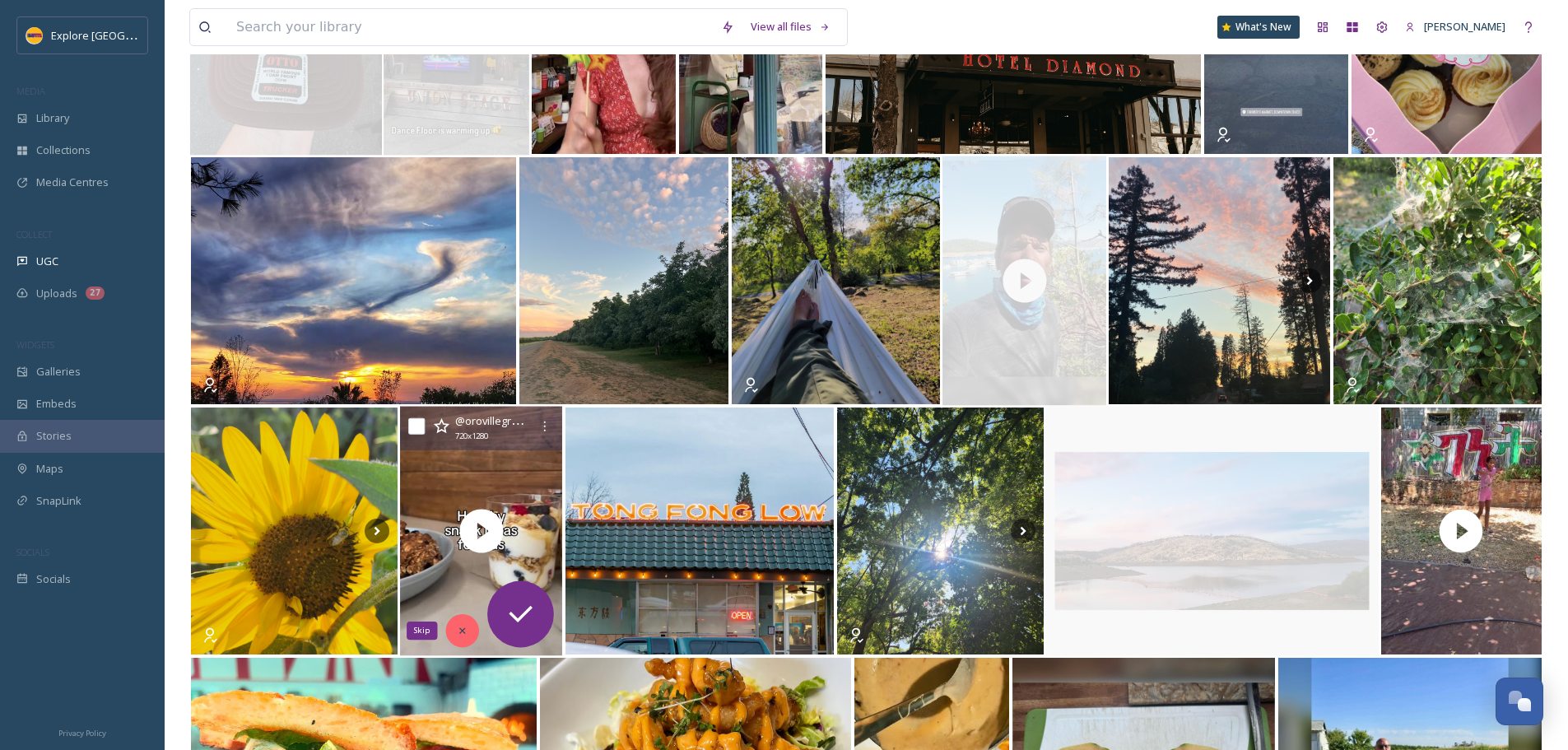
click at [465, 632] on icon at bounding box center [462, 630] width 12 height 12
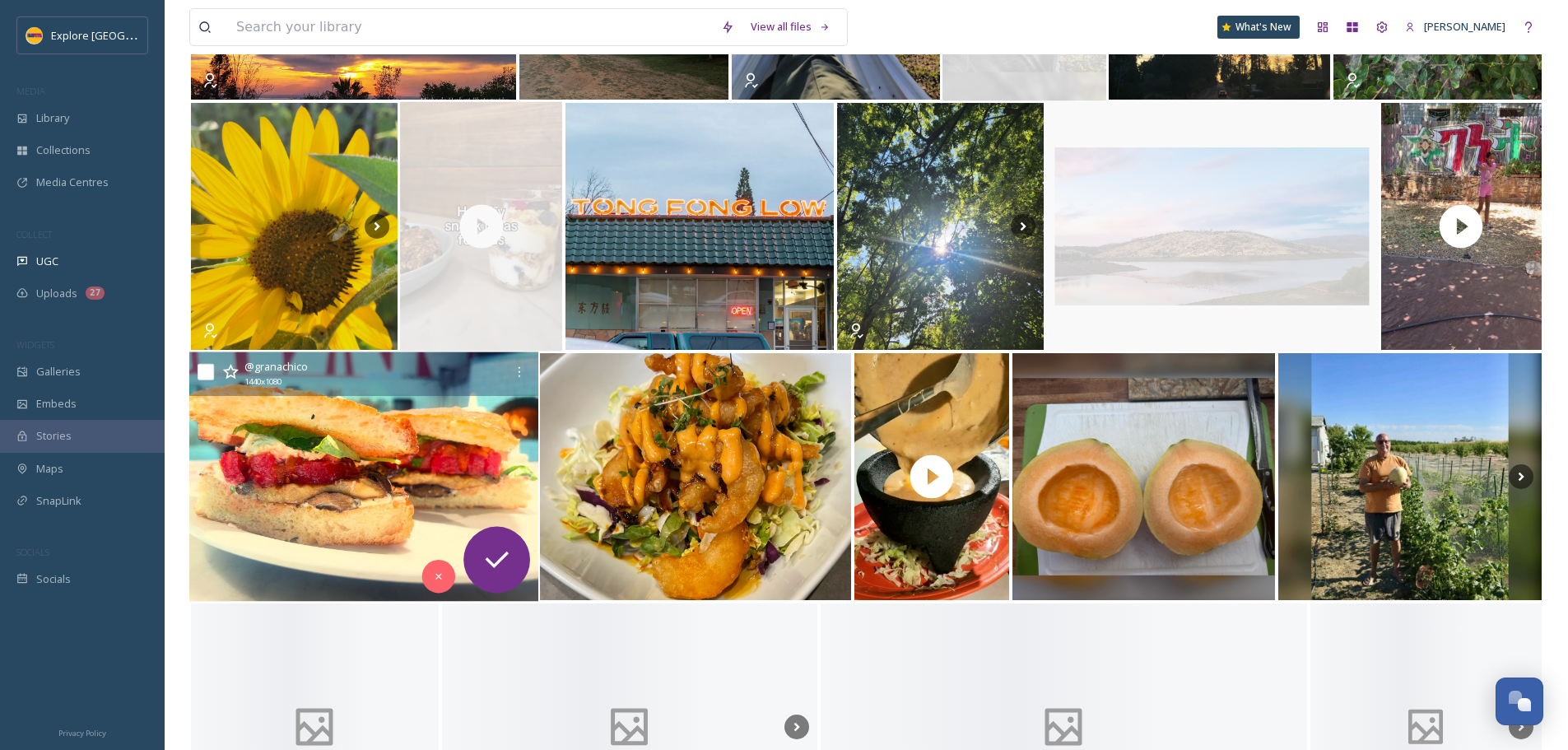
scroll to position [3178, 0]
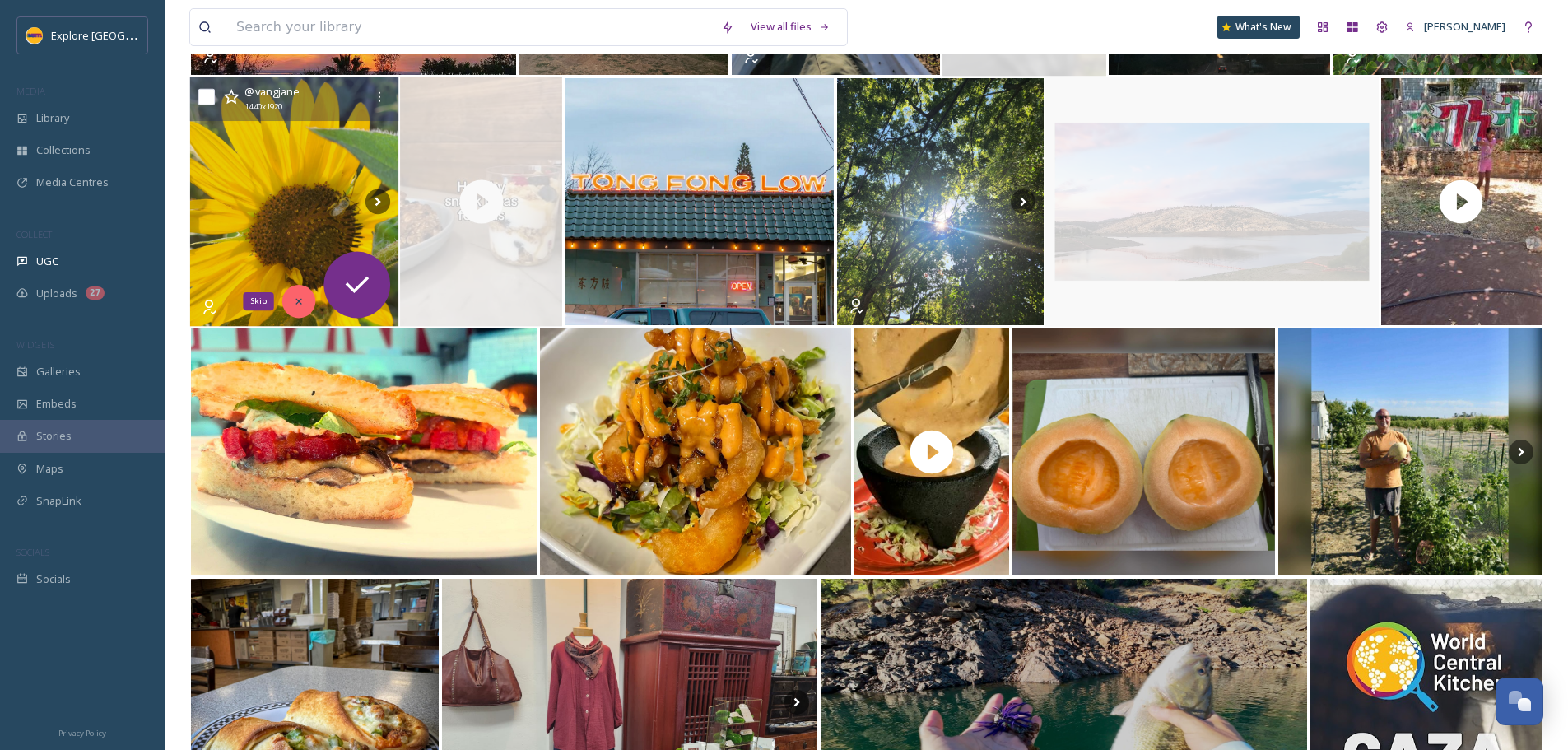
click at [296, 304] on icon at bounding box center [298, 301] width 12 height 12
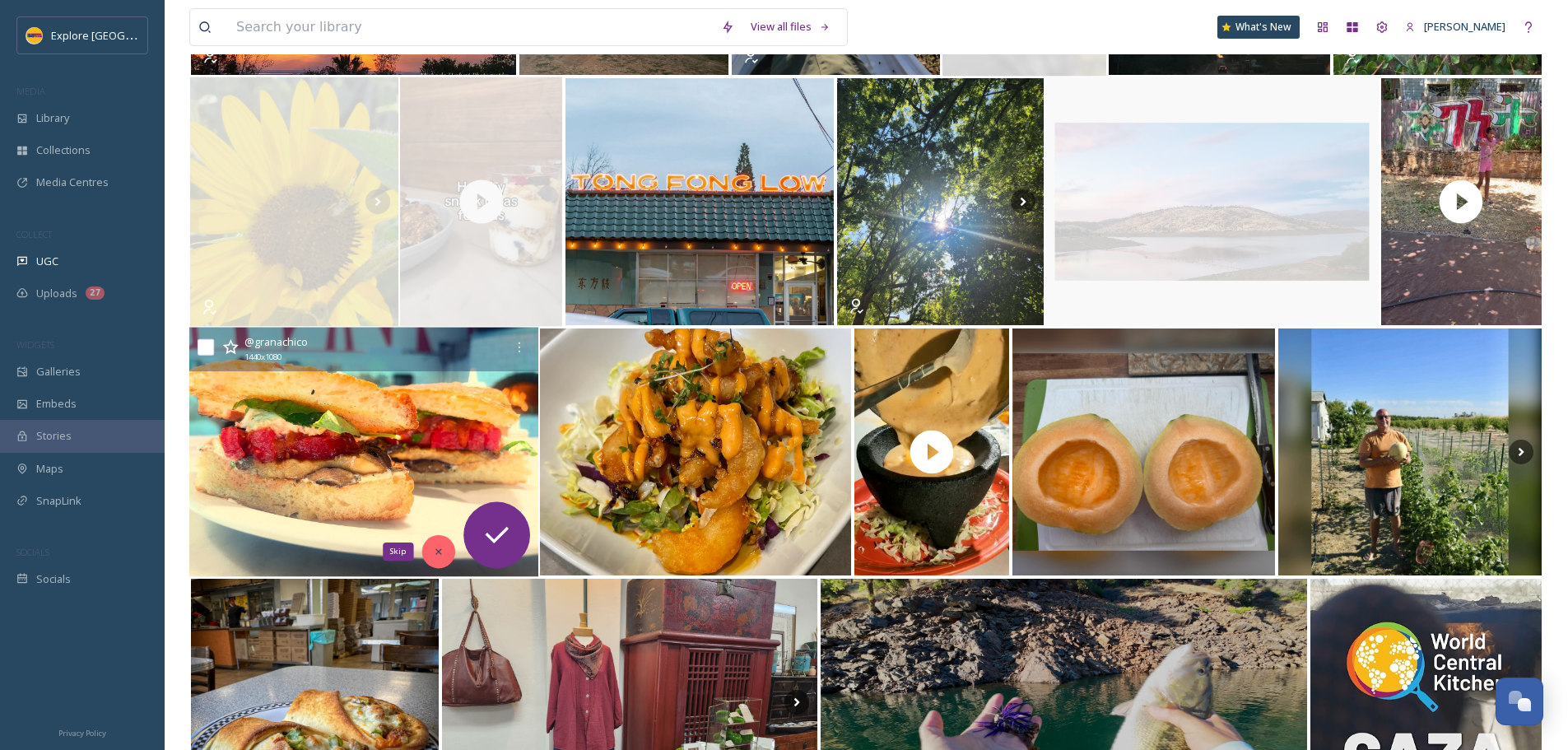
click at [439, 545] on div "Skip" at bounding box center [438, 551] width 33 height 33
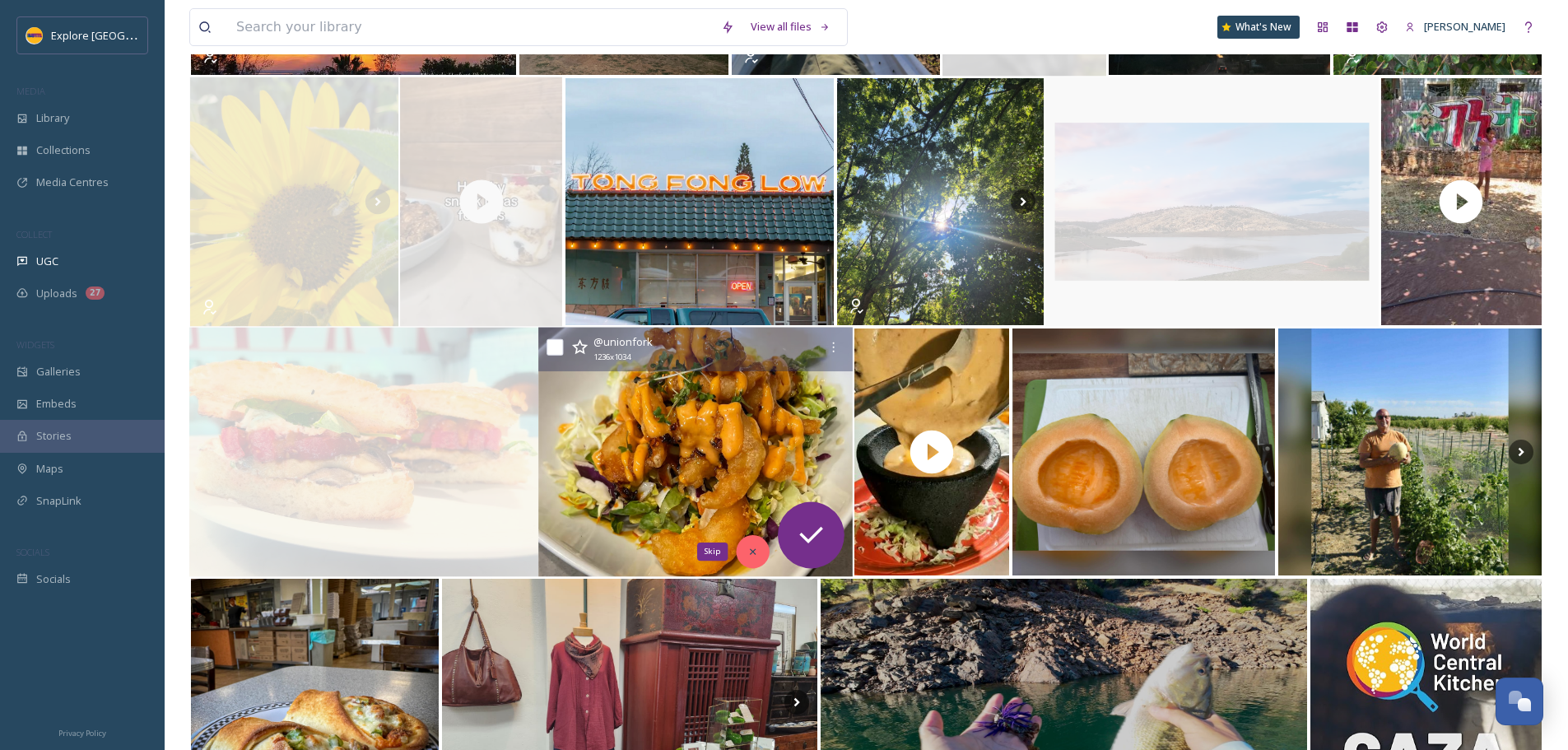
click at [749, 550] on icon at bounding box center [752, 551] width 12 height 12
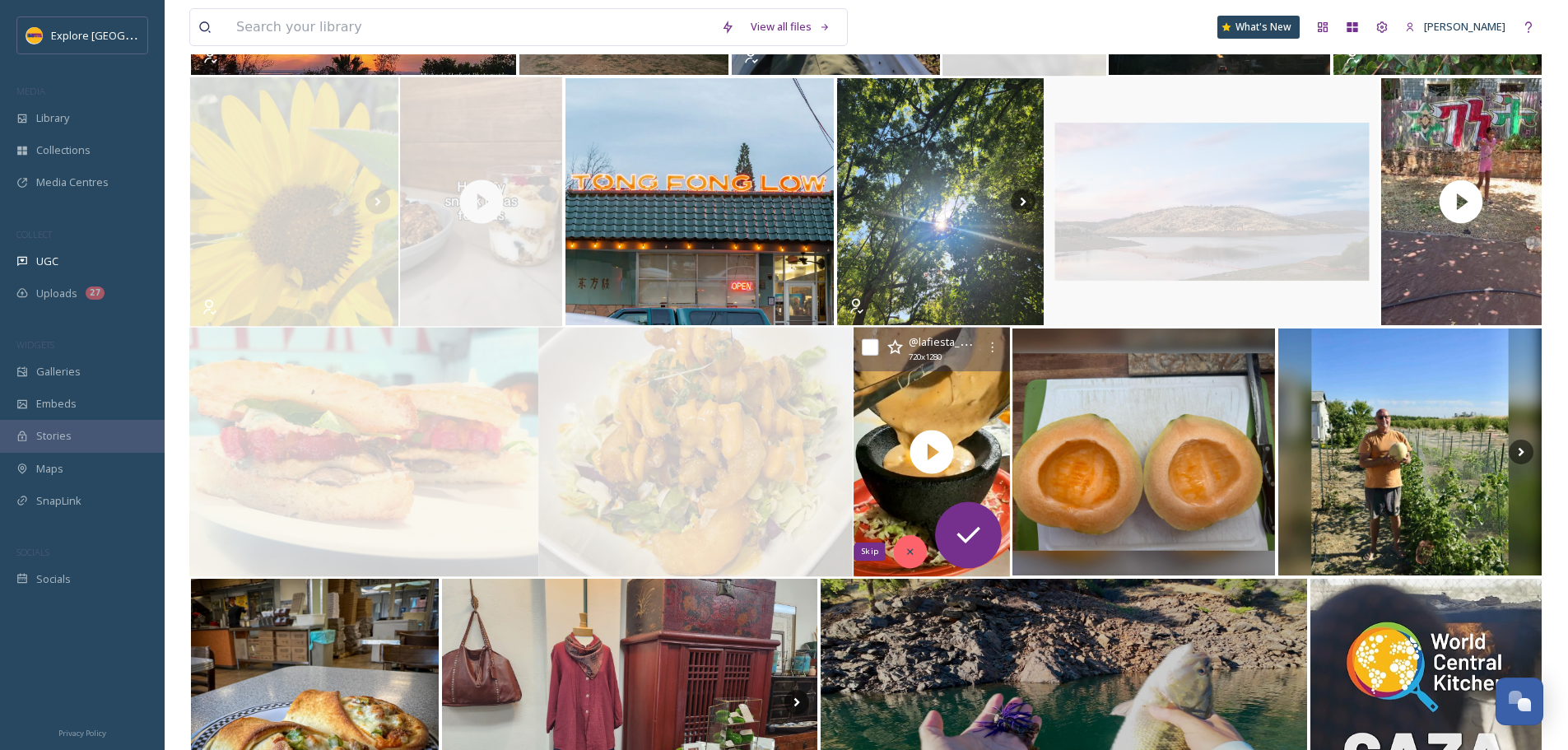
click at [909, 545] on div "Skip" at bounding box center [909, 551] width 33 height 33
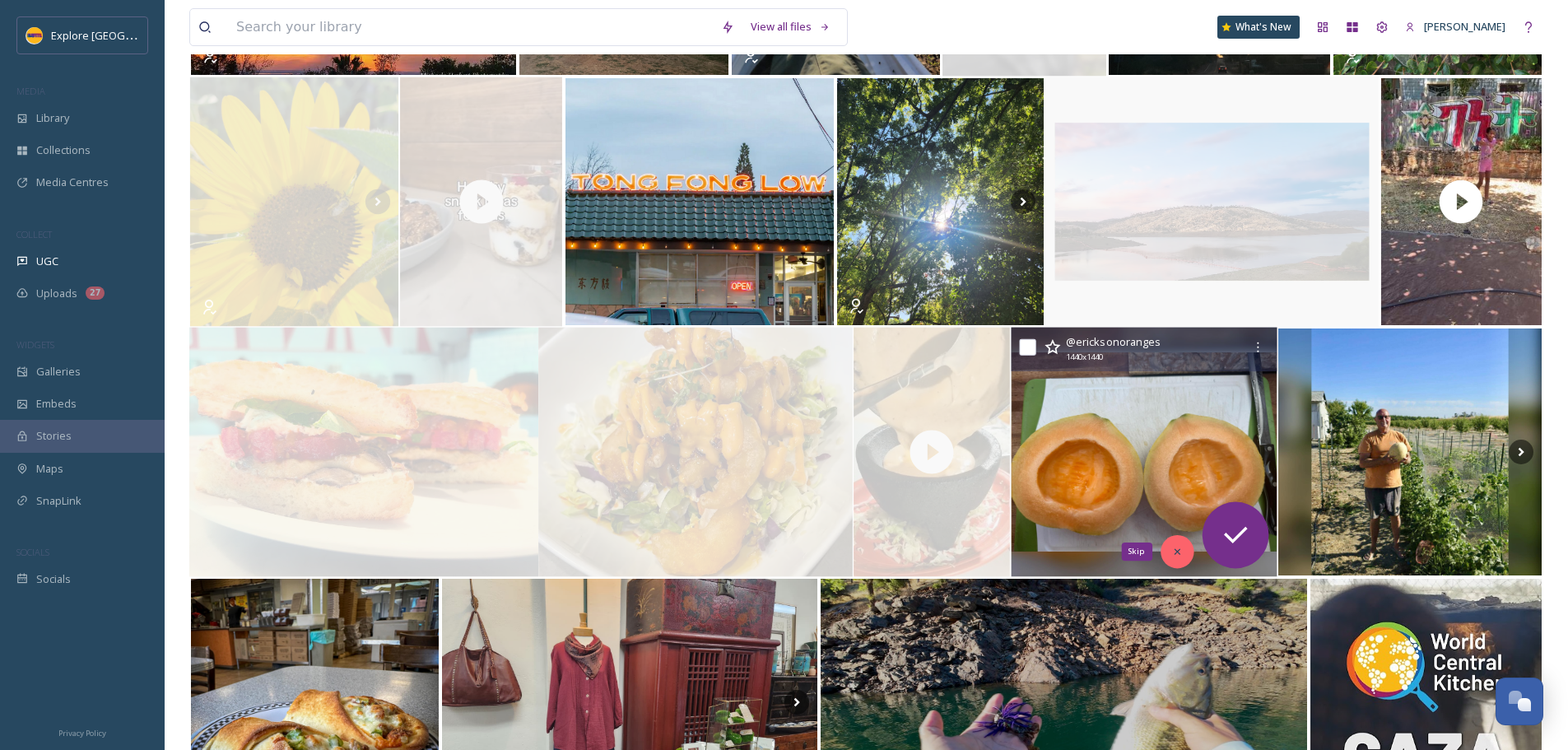
click at [1180, 555] on icon at bounding box center [1176, 551] width 12 height 12
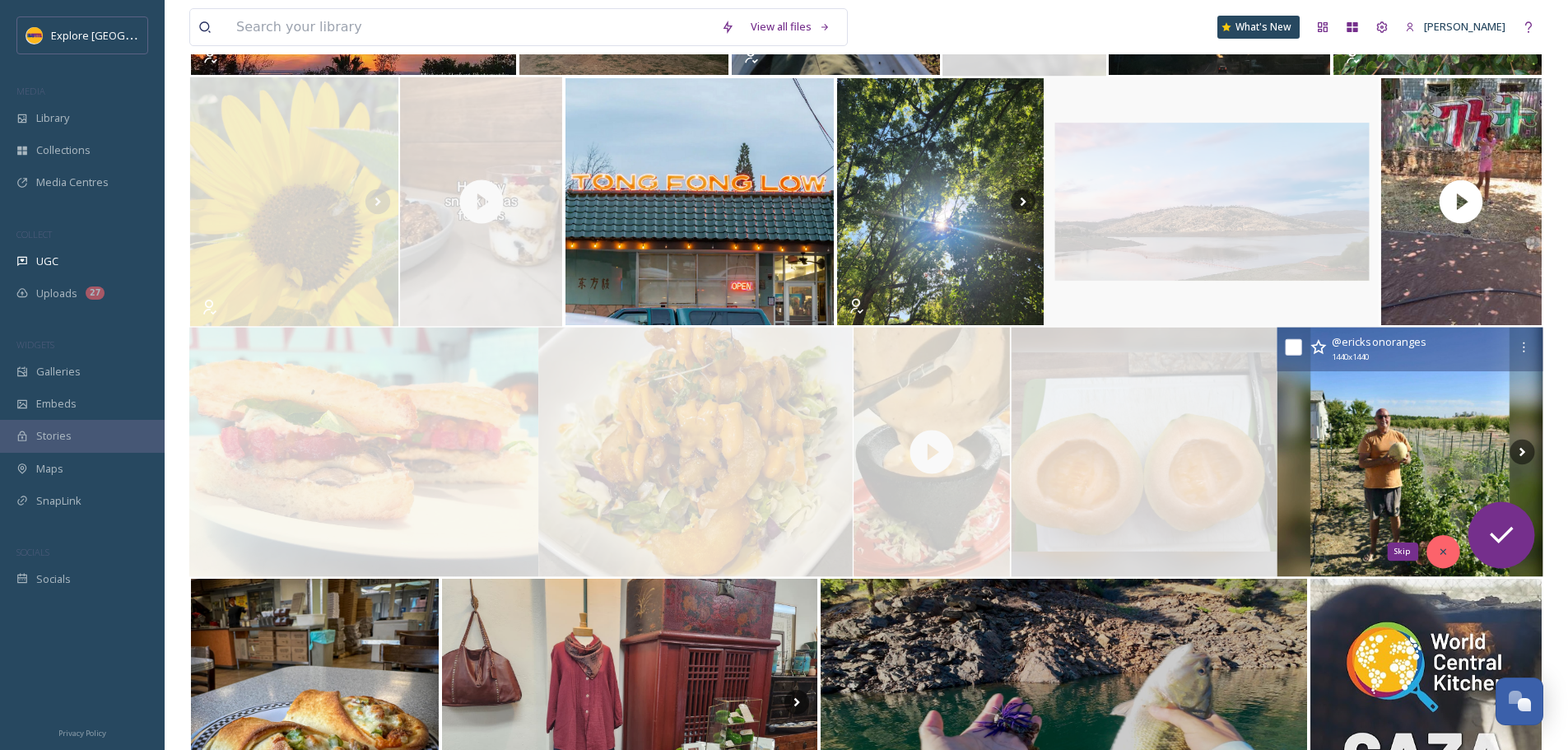
click at [1441, 542] on div "Skip" at bounding box center [1443, 551] width 33 height 33
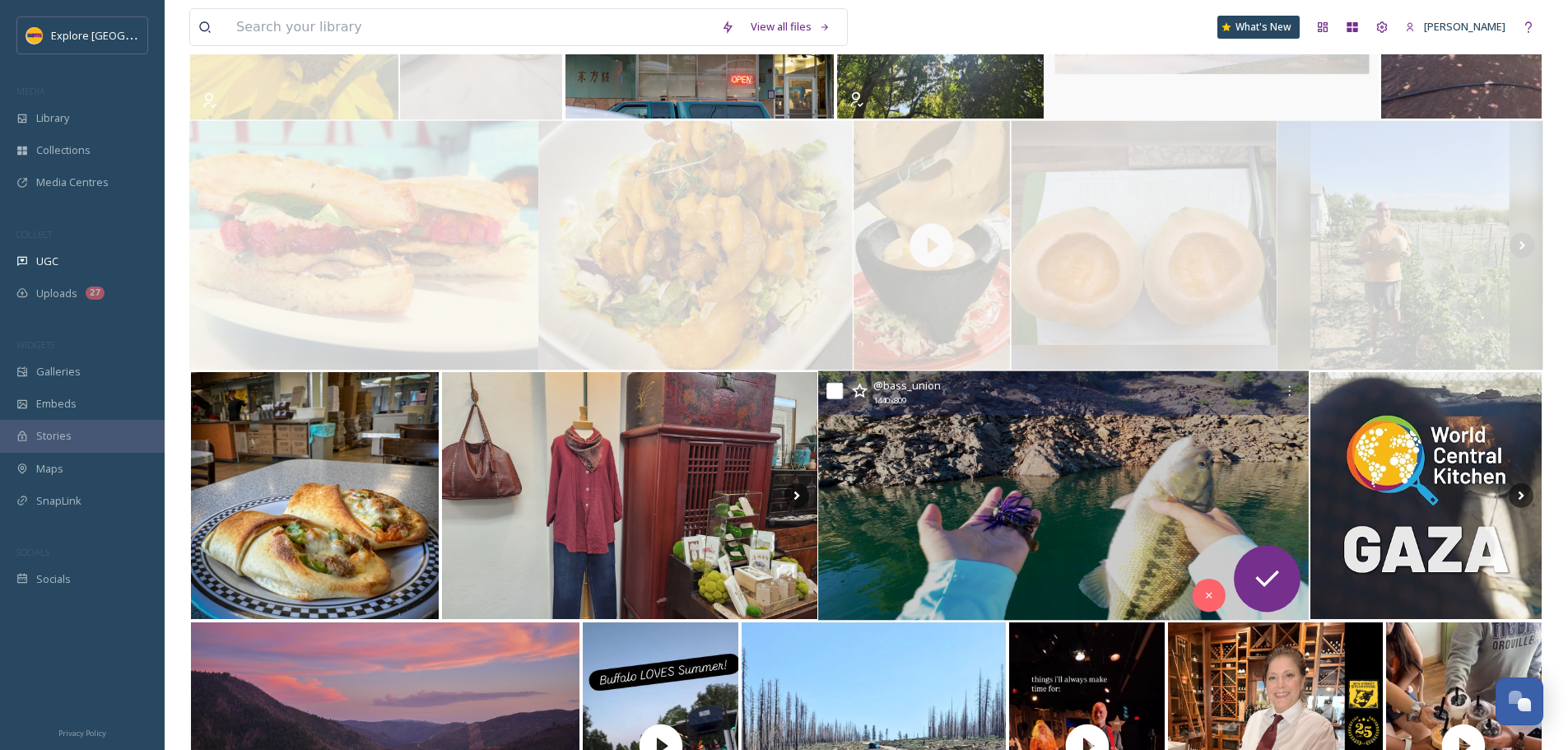
scroll to position [3507, 0]
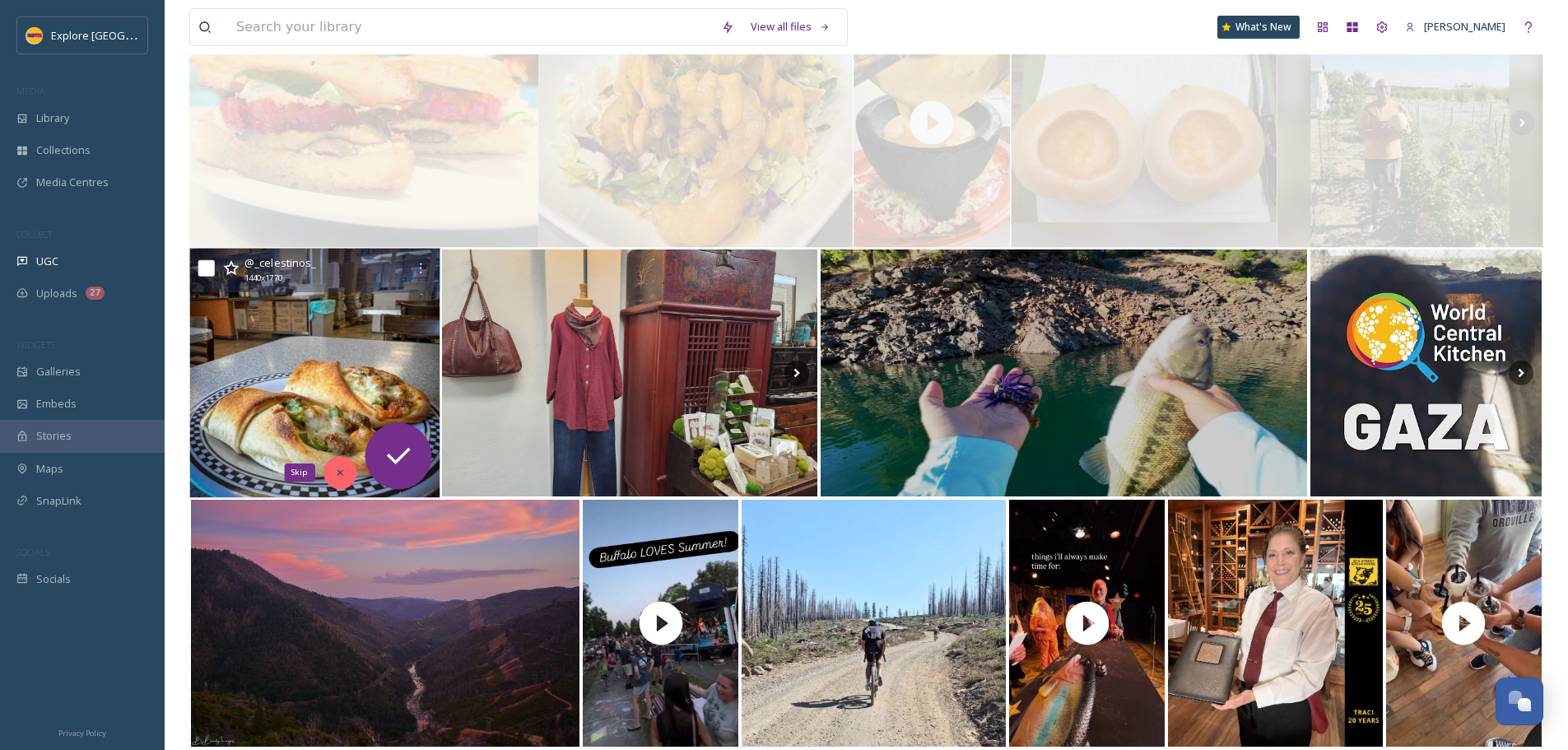
click at [345, 475] on div "Skip" at bounding box center [339, 472] width 33 height 33
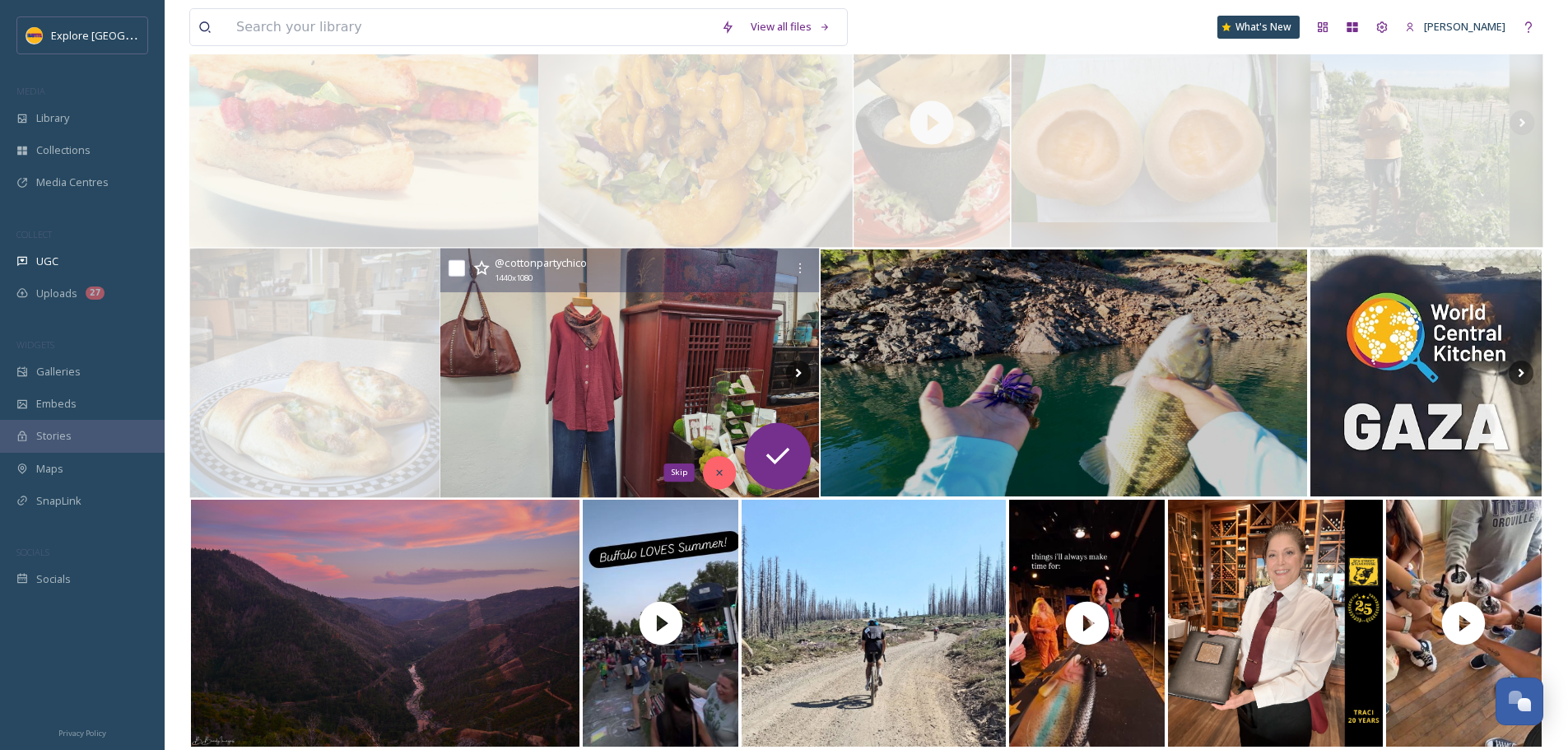
click at [712, 481] on div "Skip" at bounding box center [719, 472] width 33 height 33
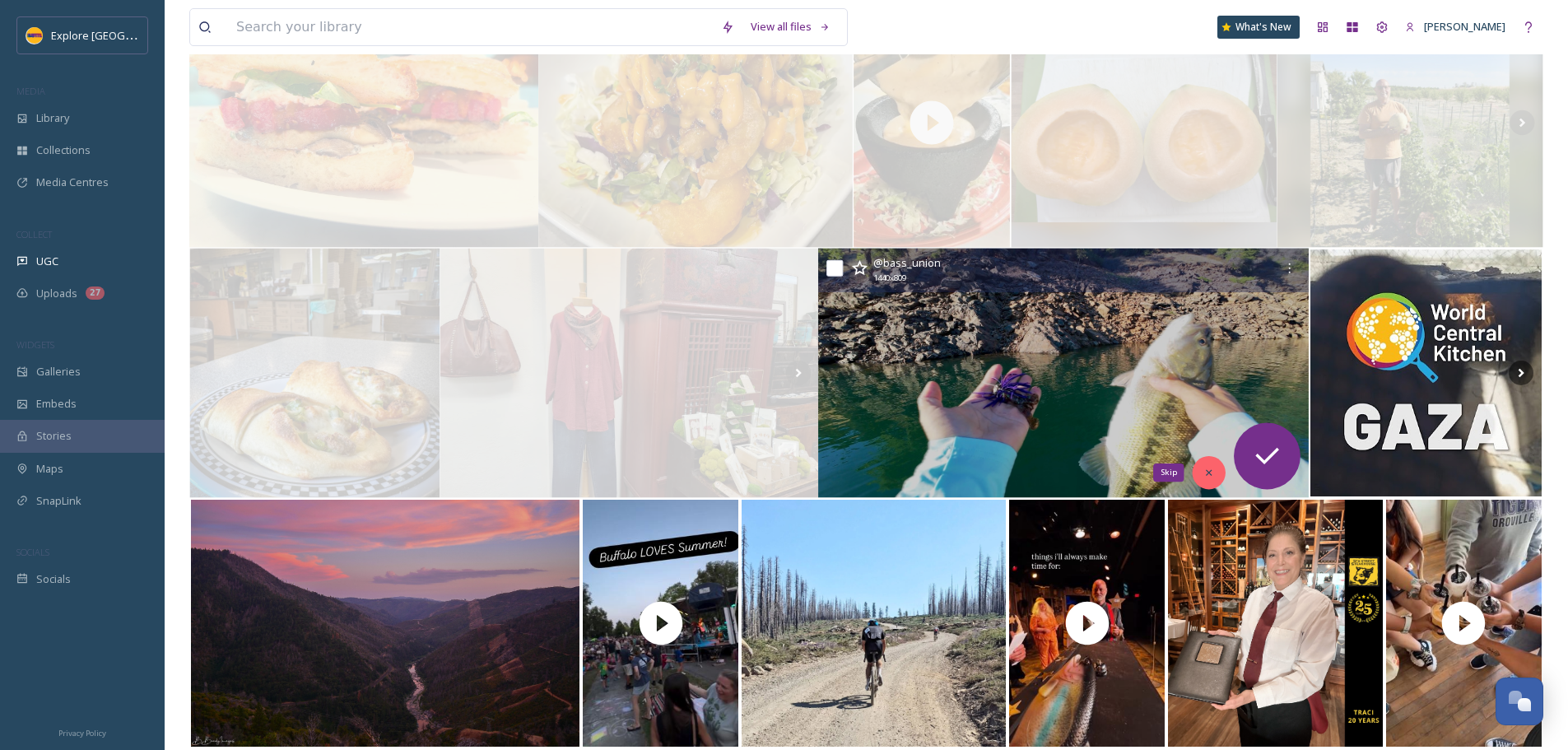
click at [1204, 469] on icon at bounding box center [1208, 472] width 12 height 12
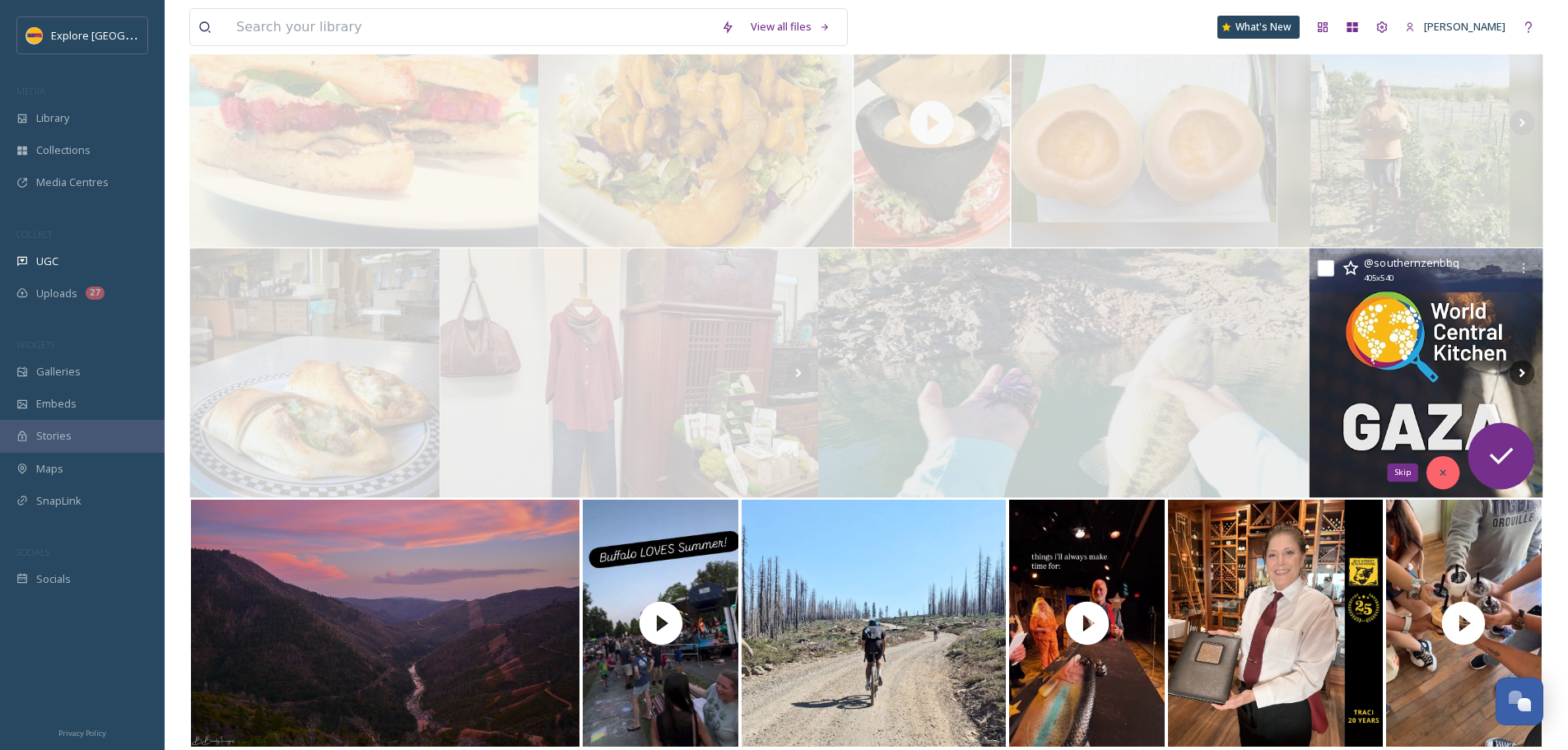
click at [1445, 468] on icon at bounding box center [1442, 472] width 12 height 12
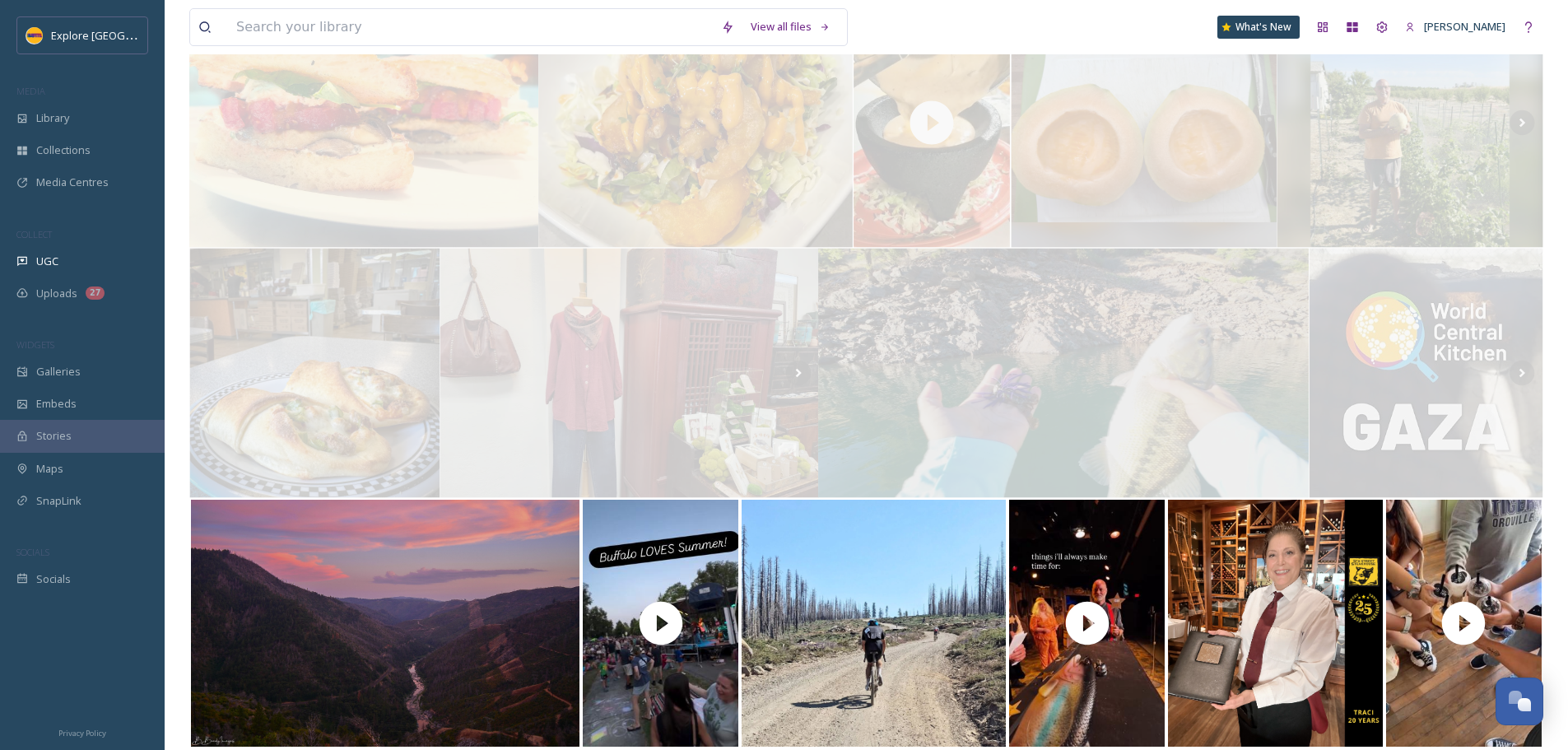
scroll to position [3672, 0]
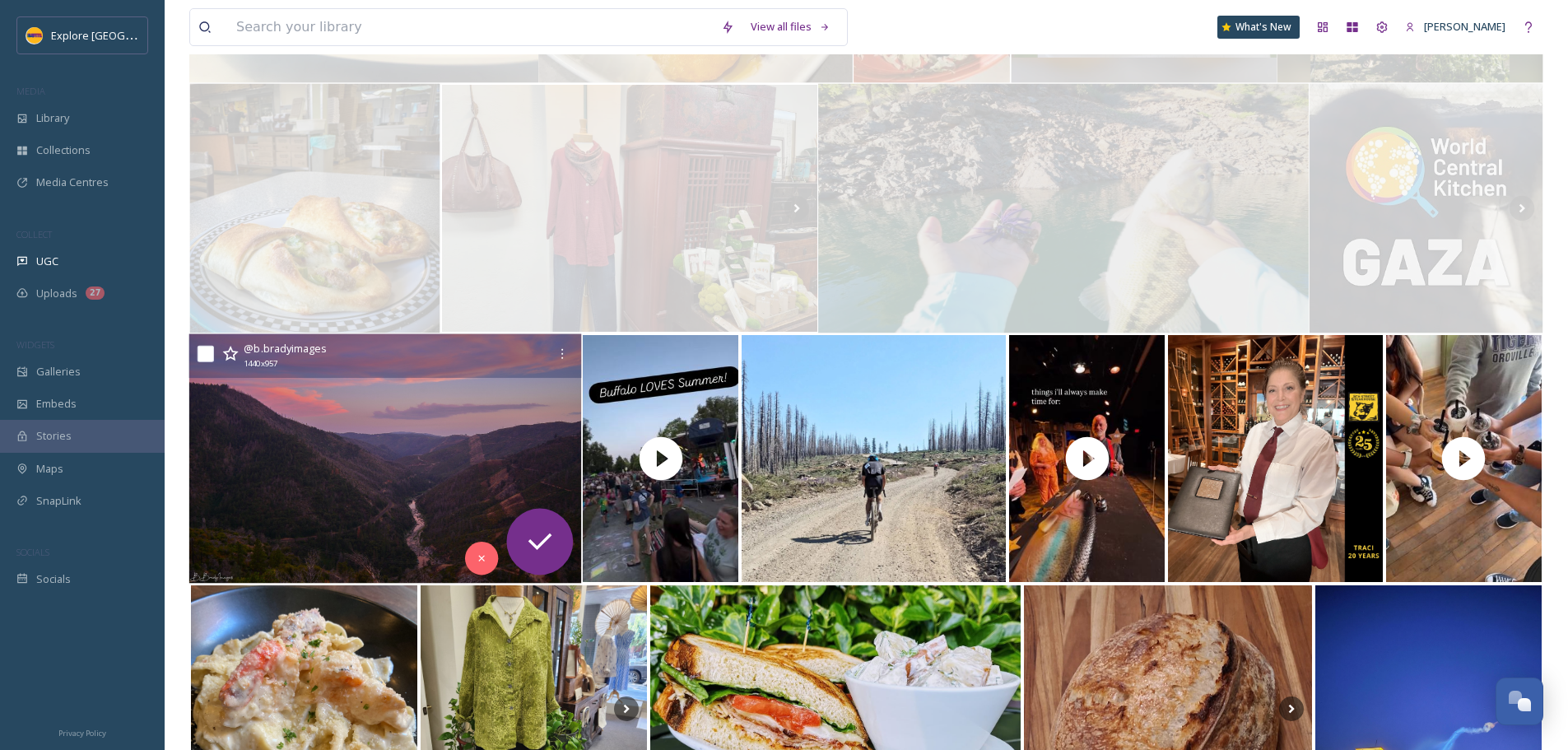
click at [401, 430] on img at bounding box center [385, 458] width 393 height 250
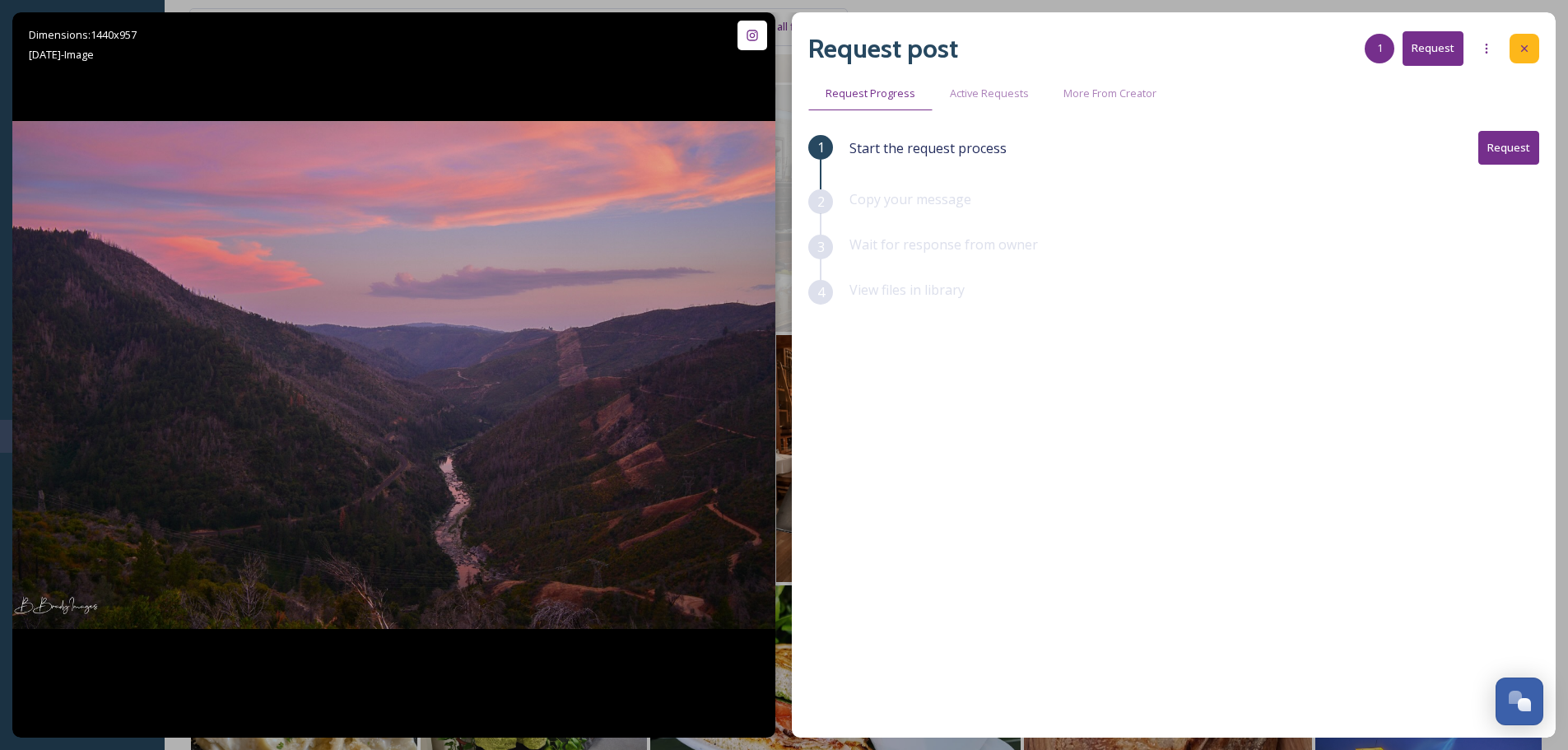
click at [1528, 51] on icon at bounding box center [1524, 48] width 13 height 13
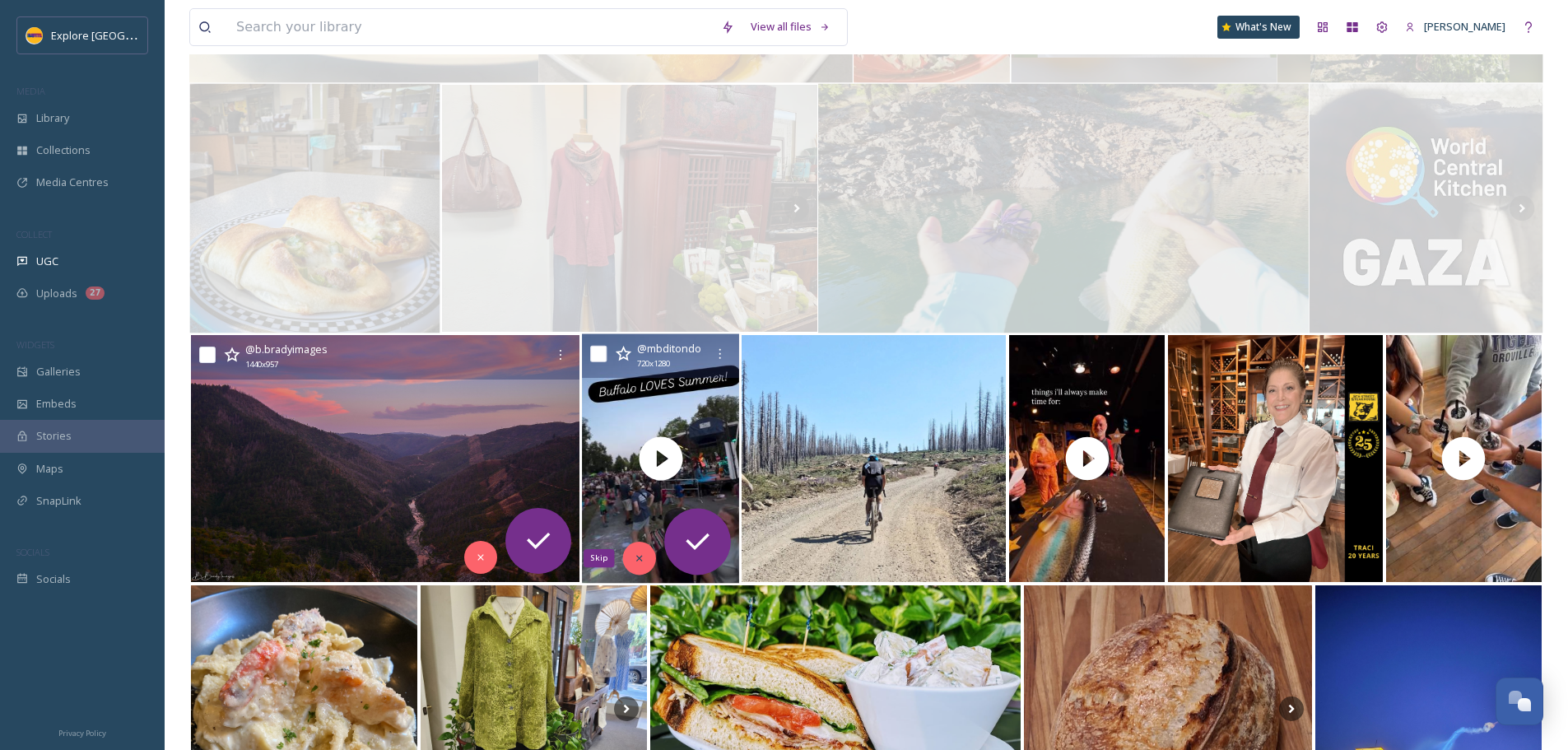
click at [647, 552] on div "Skip" at bounding box center [639, 558] width 33 height 33
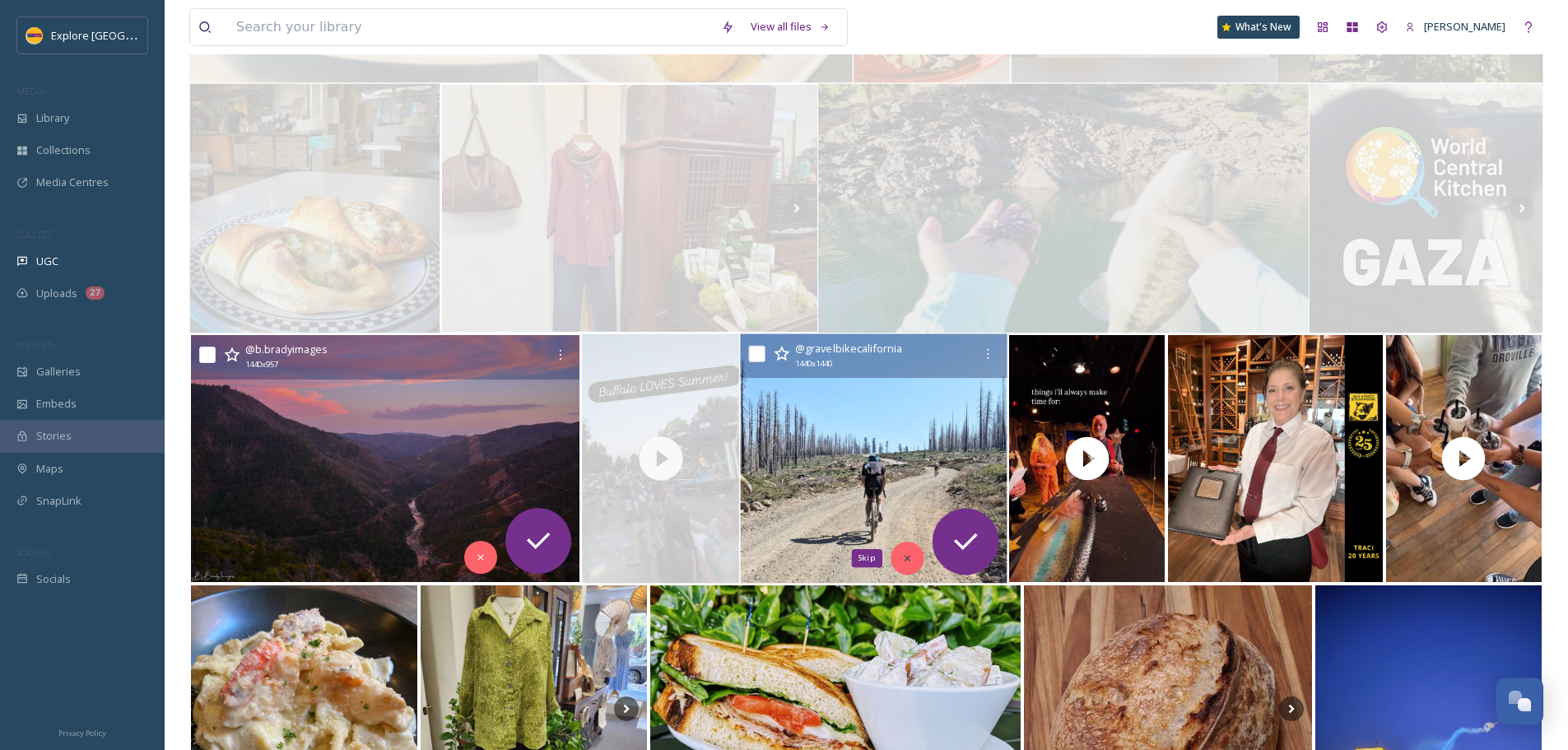
click at [905, 553] on icon at bounding box center [907, 558] width 12 height 12
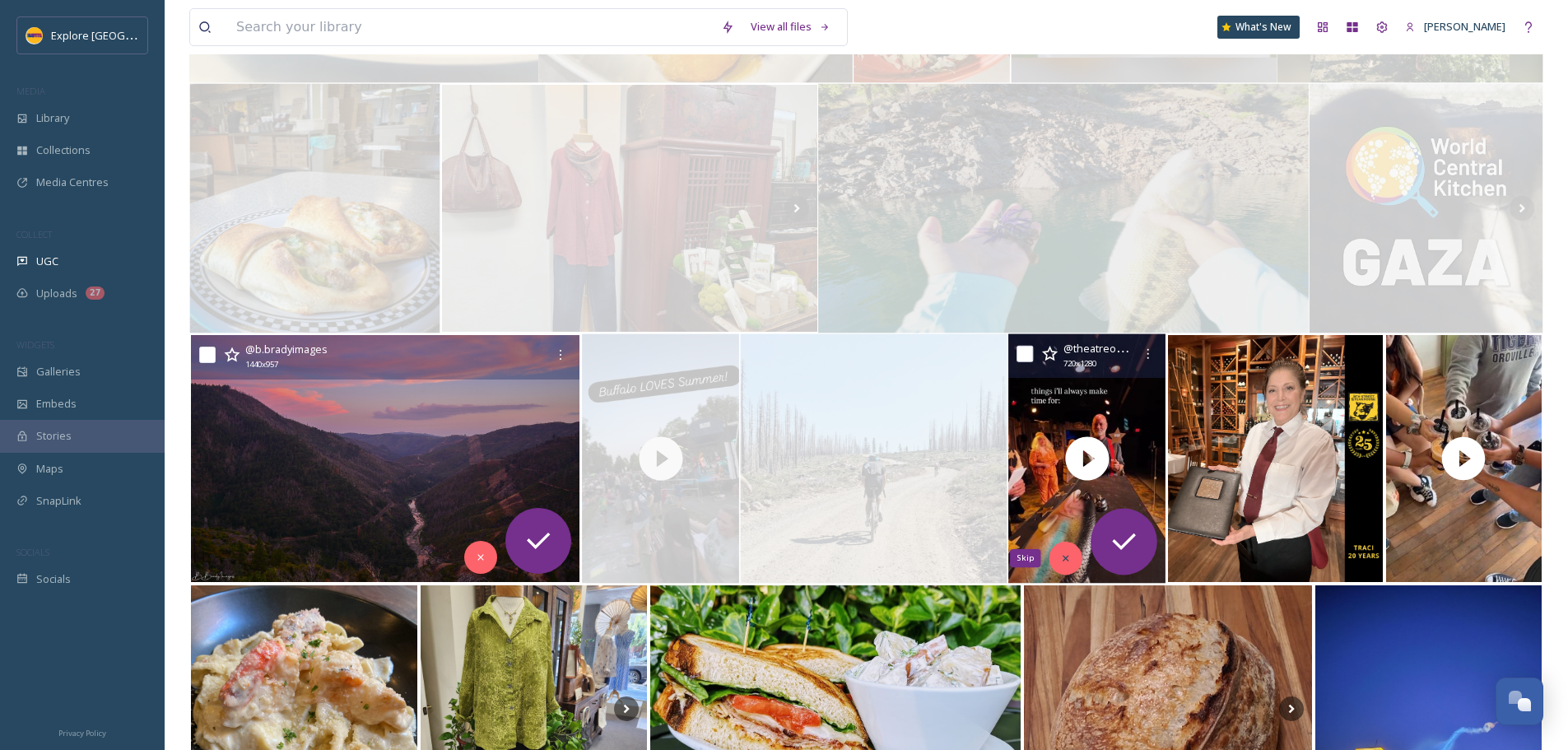
click at [1061, 553] on icon at bounding box center [1065, 558] width 12 height 12
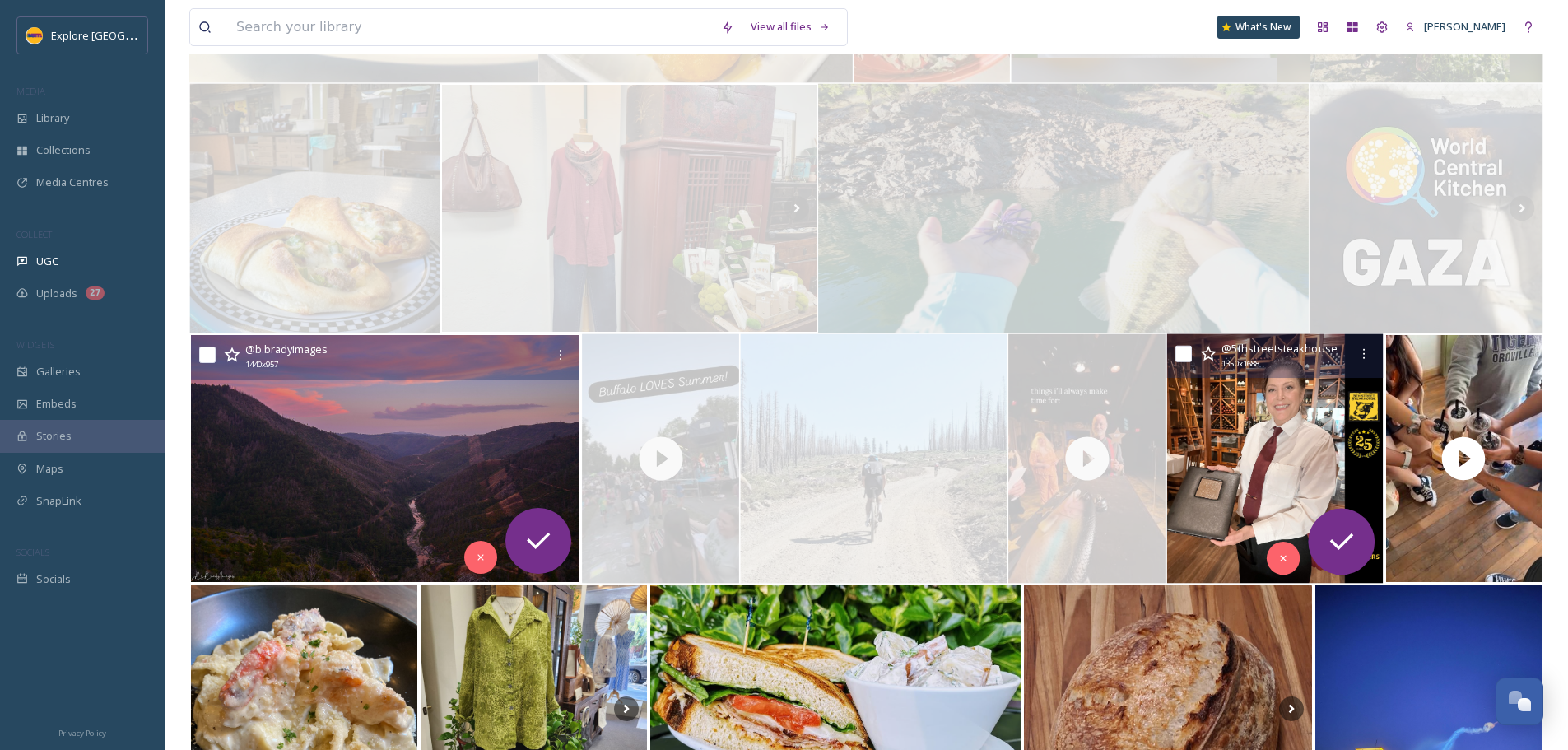
click at [1265, 563] on img at bounding box center [1275, 458] width 217 height 250
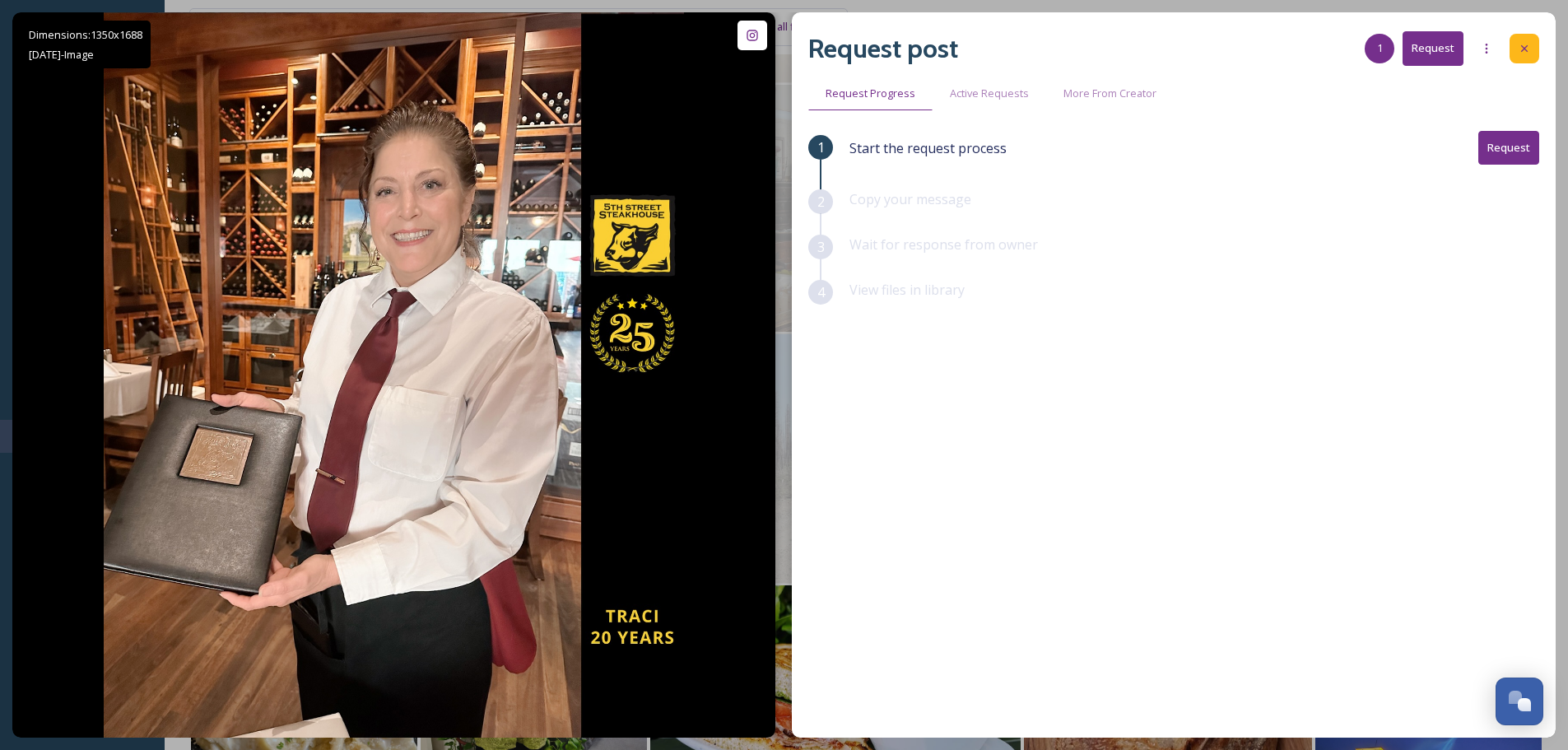
click at [1538, 47] on div at bounding box center [1523, 48] width 30 height 30
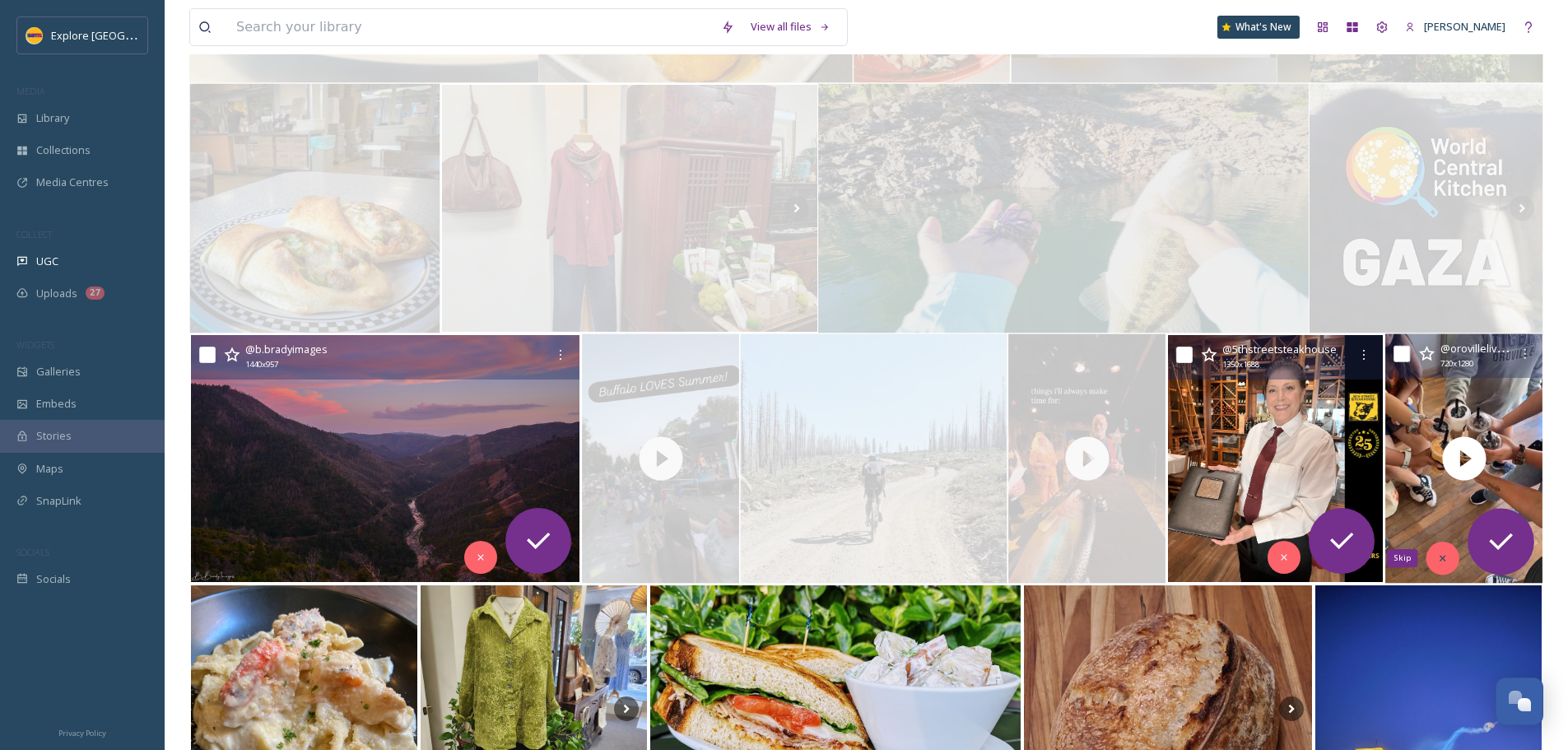
click at [1449, 566] on div "Skip" at bounding box center [1442, 558] width 33 height 33
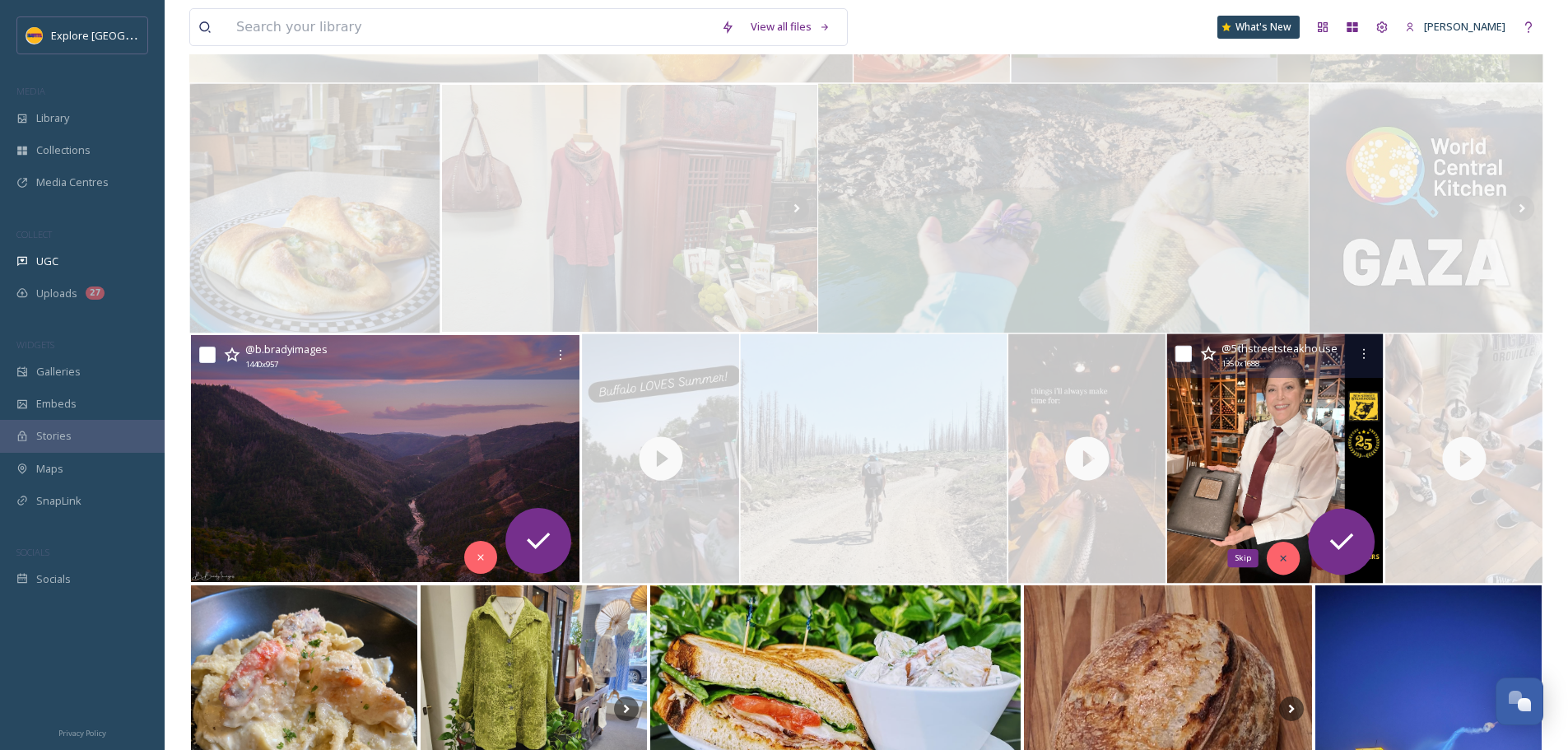
click at [1290, 554] on div "Skip" at bounding box center [1283, 558] width 33 height 33
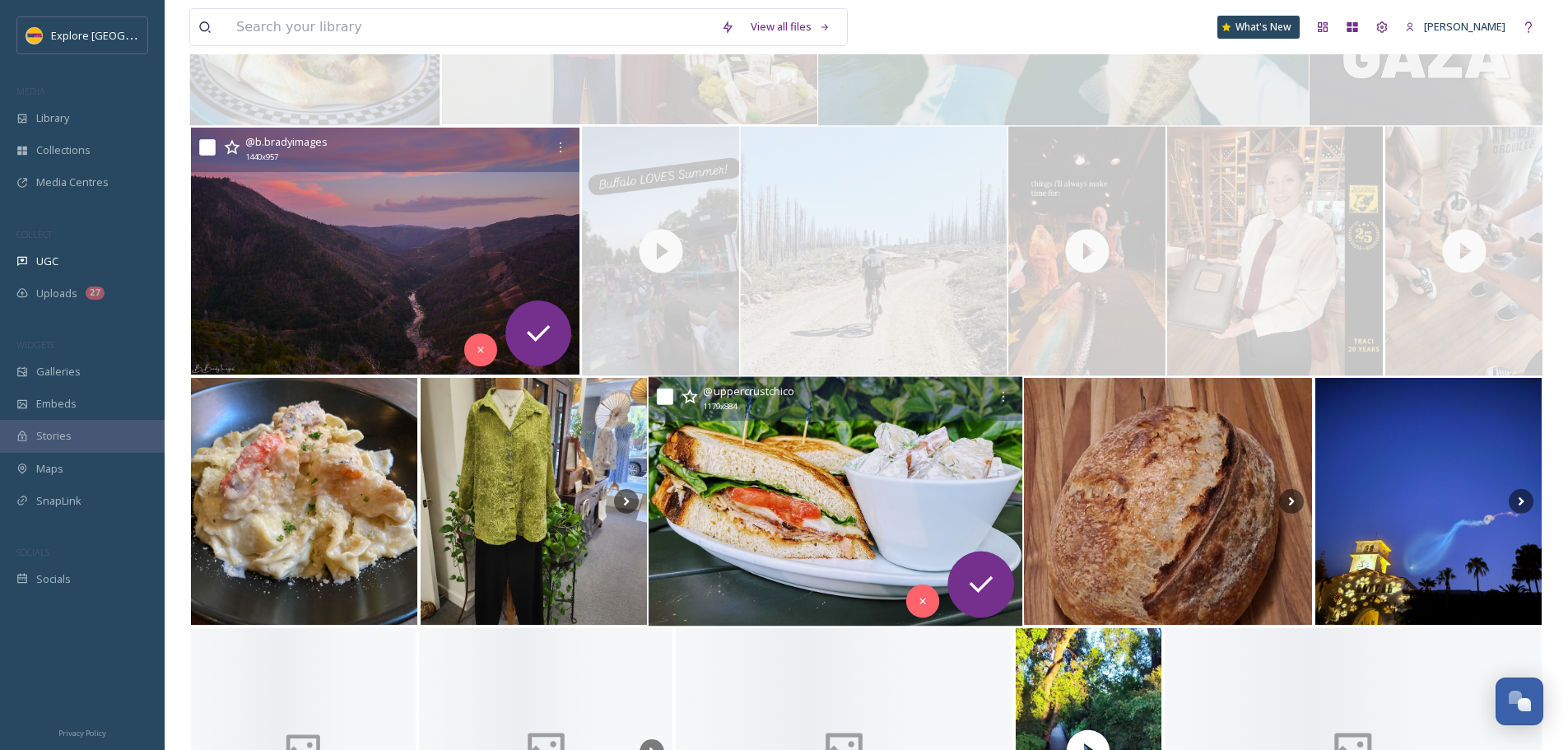
scroll to position [4001, 0]
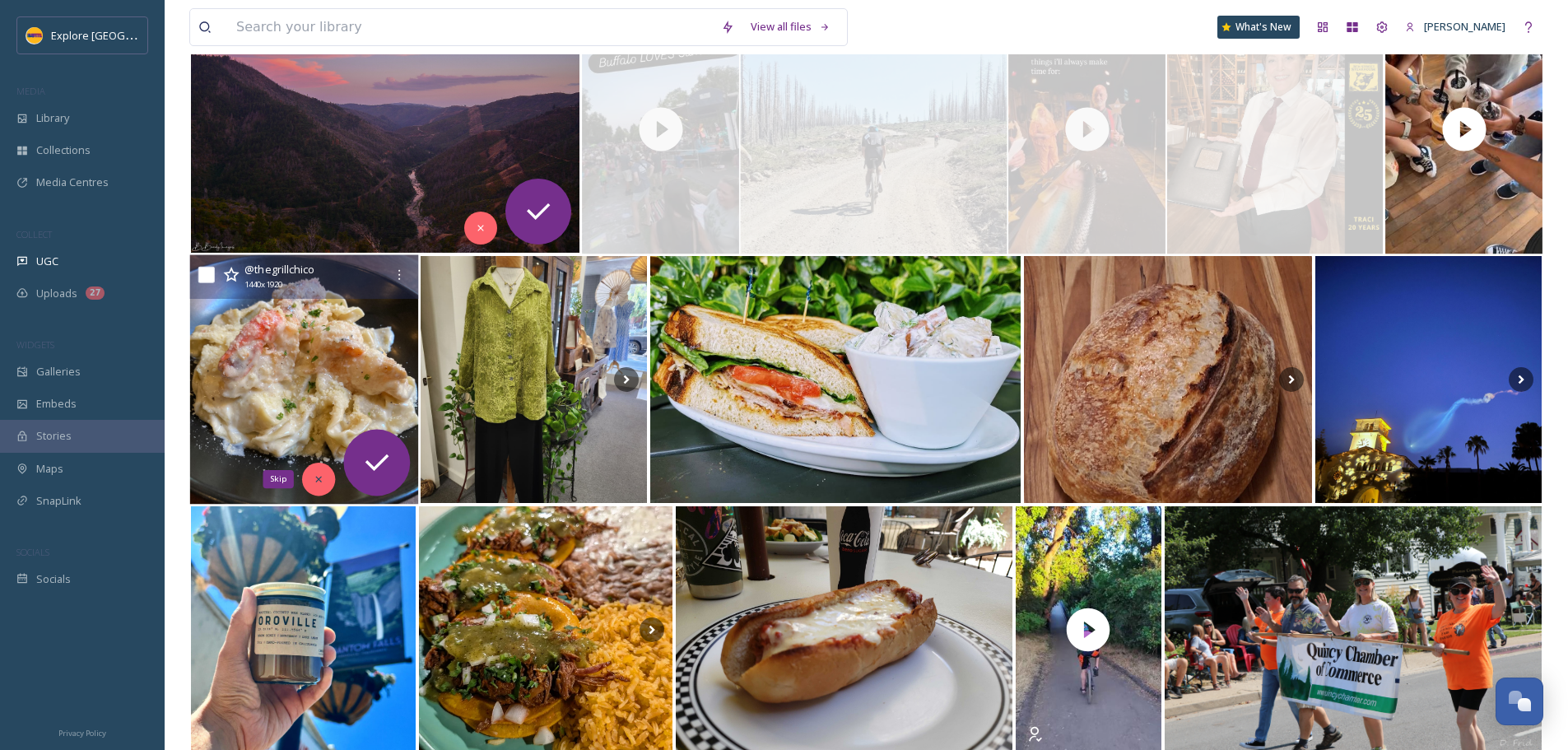
click at [317, 482] on icon at bounding box center [318, 479] width 12 height 12
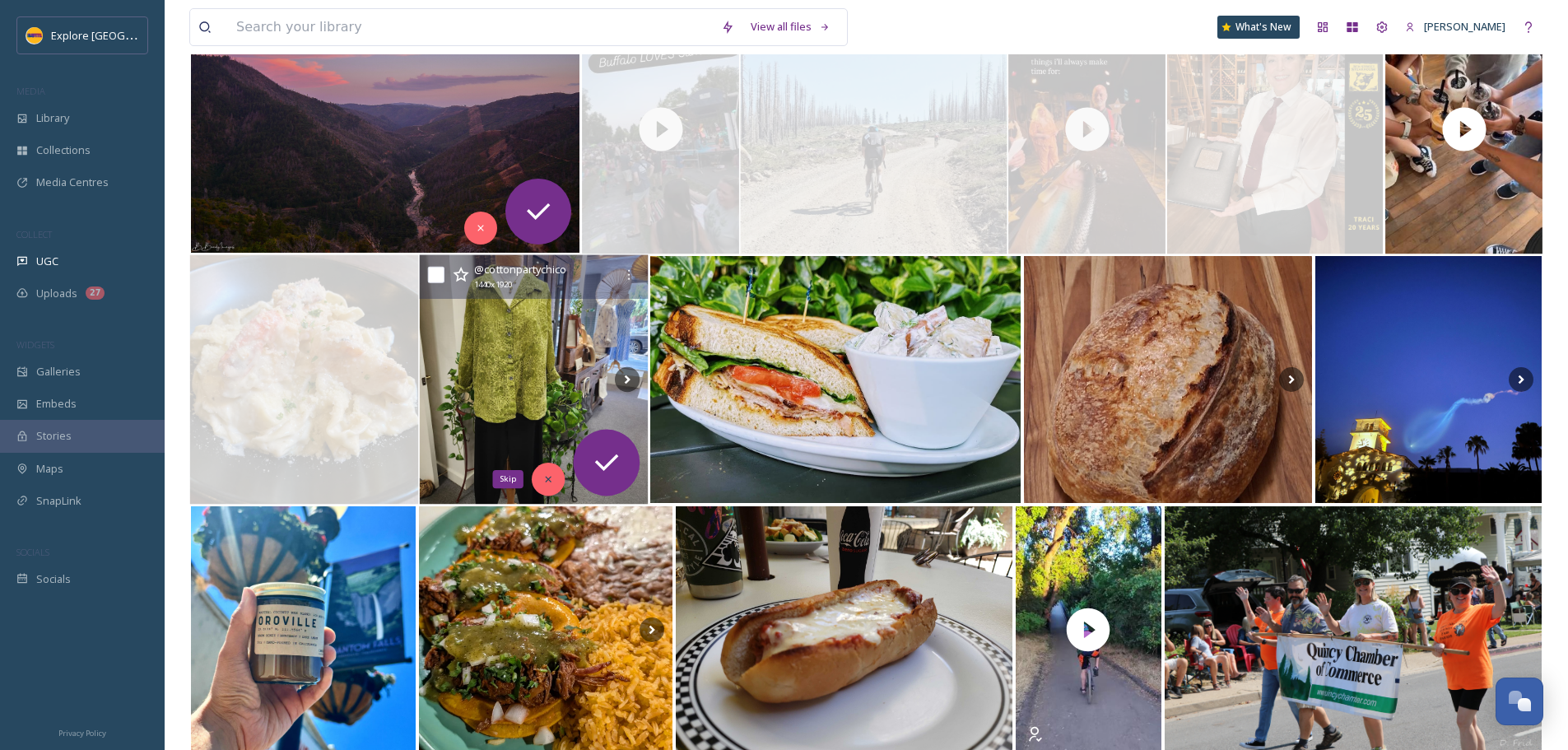
click at [543, 475] on icon at bounding box center [548, 479] width 12 height 12
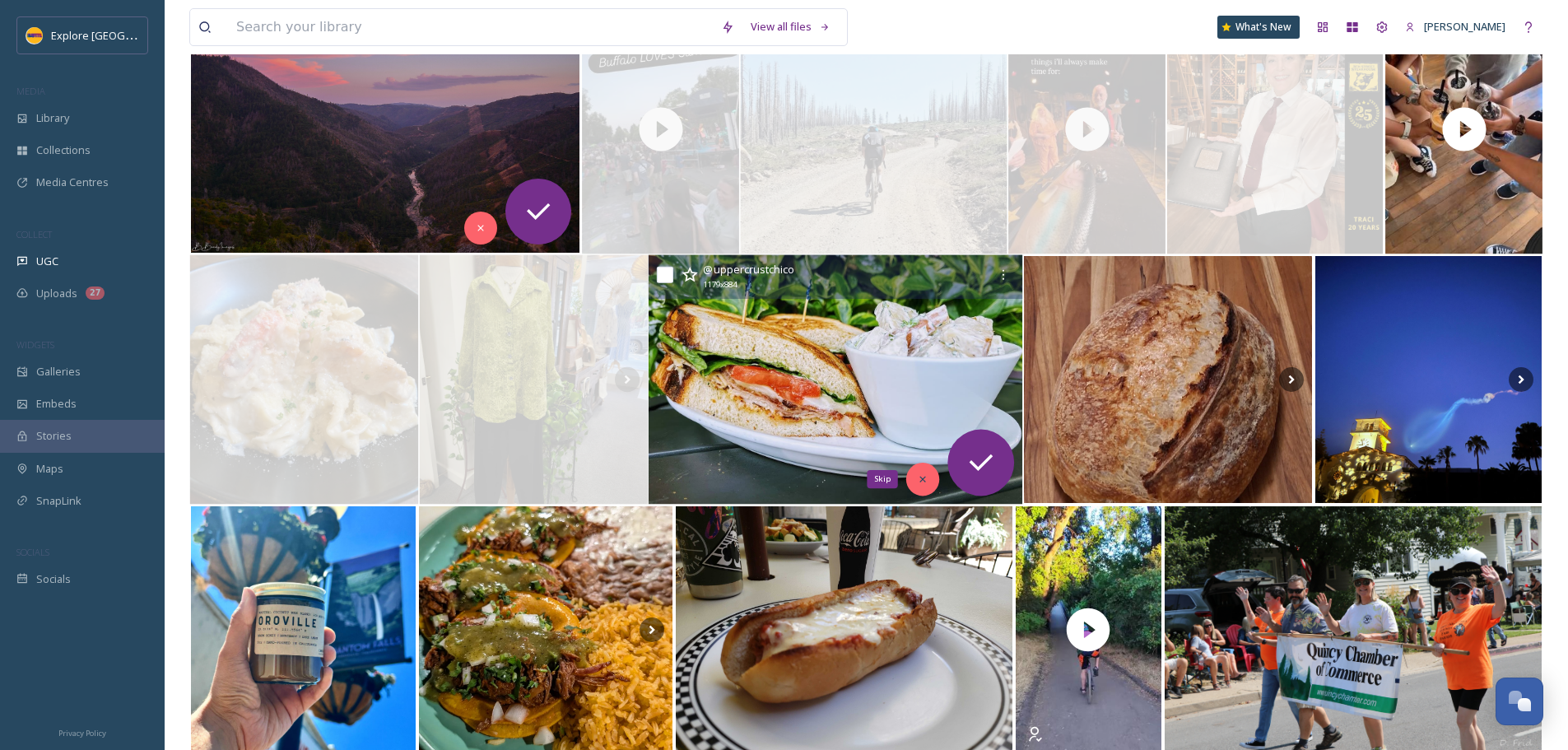
click at [919, 482] on icon at bounding box center [922, 479] width 12 height 12
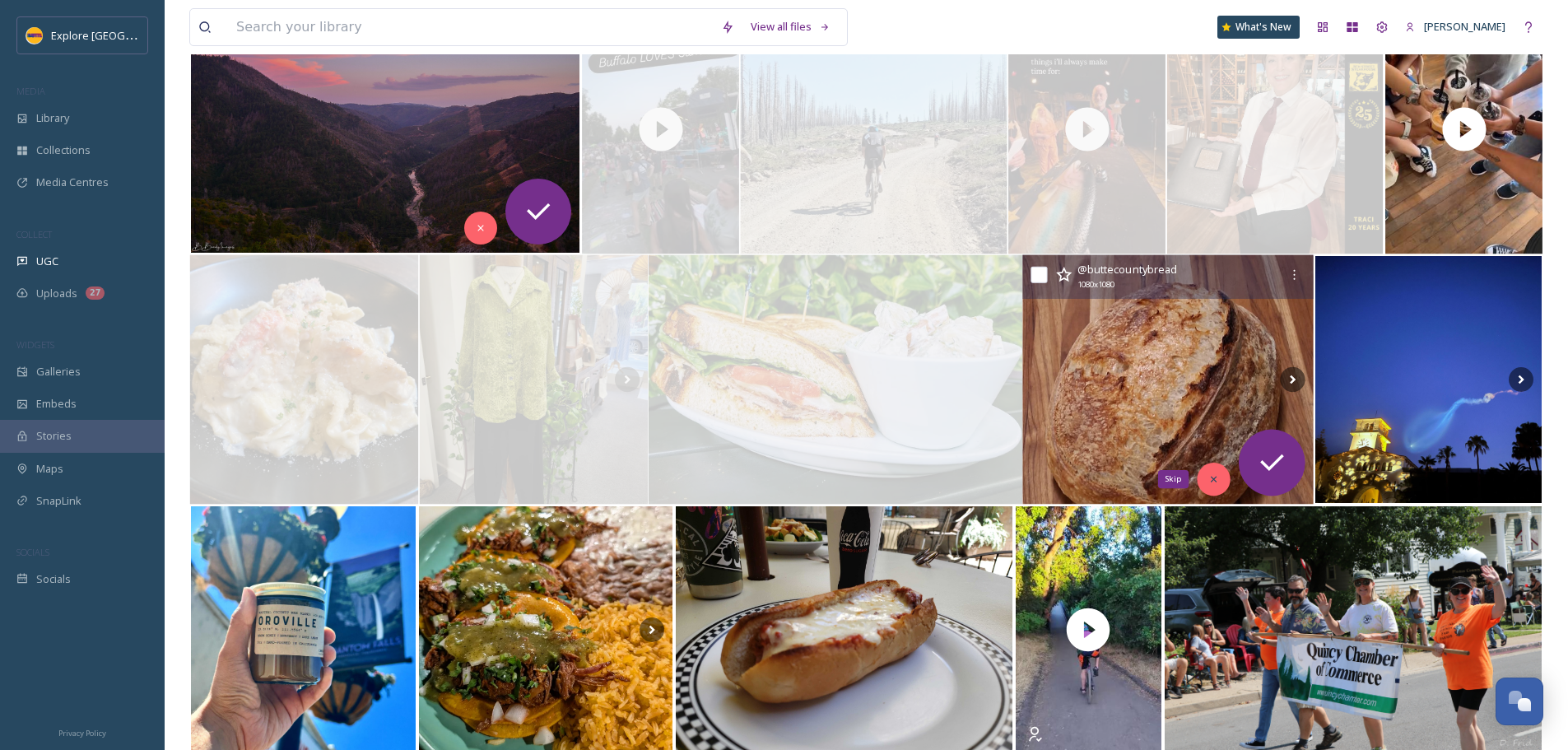
click at [1216, 482] on icon at bounding box center [1214, 479] width 5 height 5
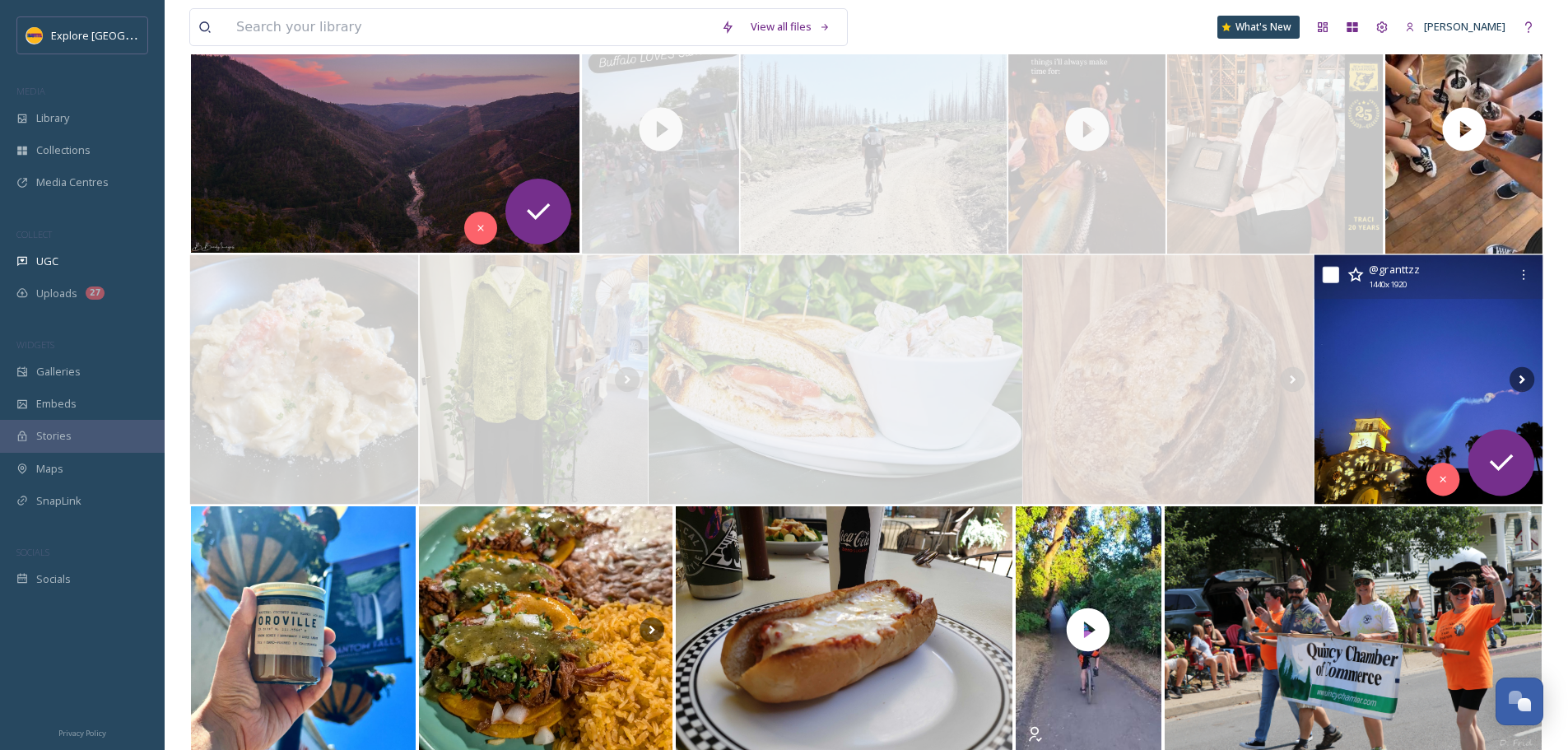
click at [1411, 399] on img at bounding box center [1428, 379] width 229 height 250
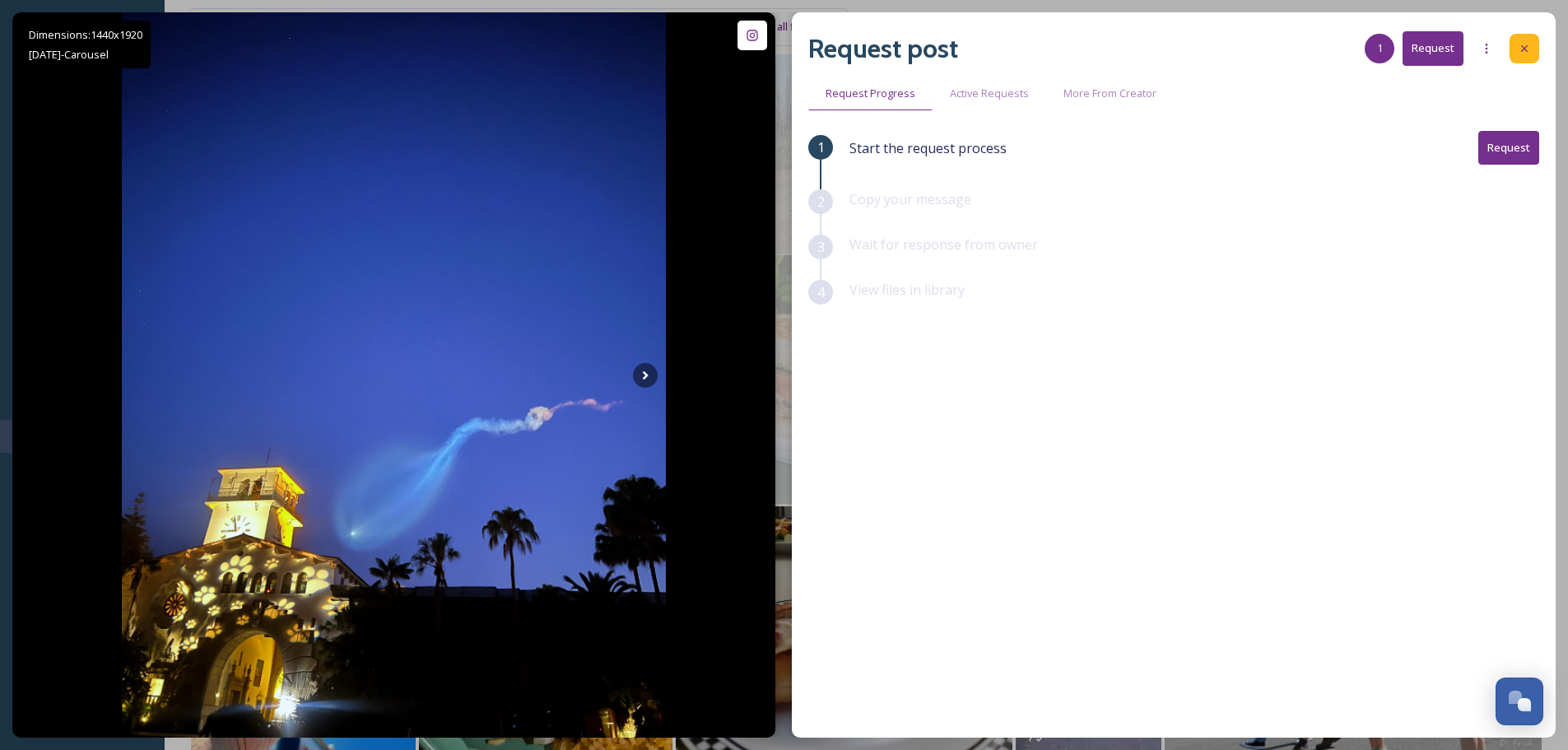
click at [1538, 49] on div at bounding box center [1523, 48] width 30 height 30
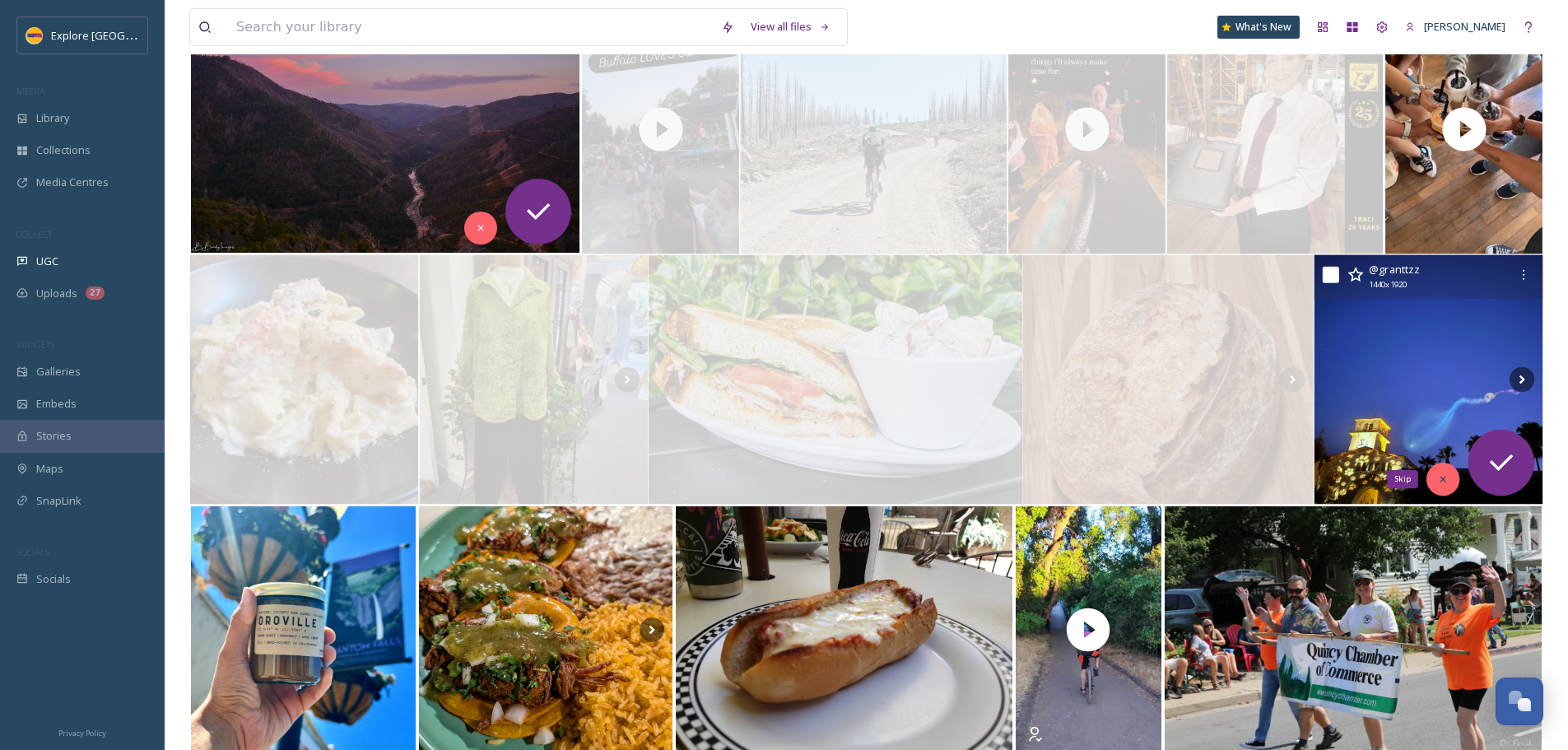
click at [1429, 470] on div "Skip" at bounding box center [1443, 479] width 33 height 33
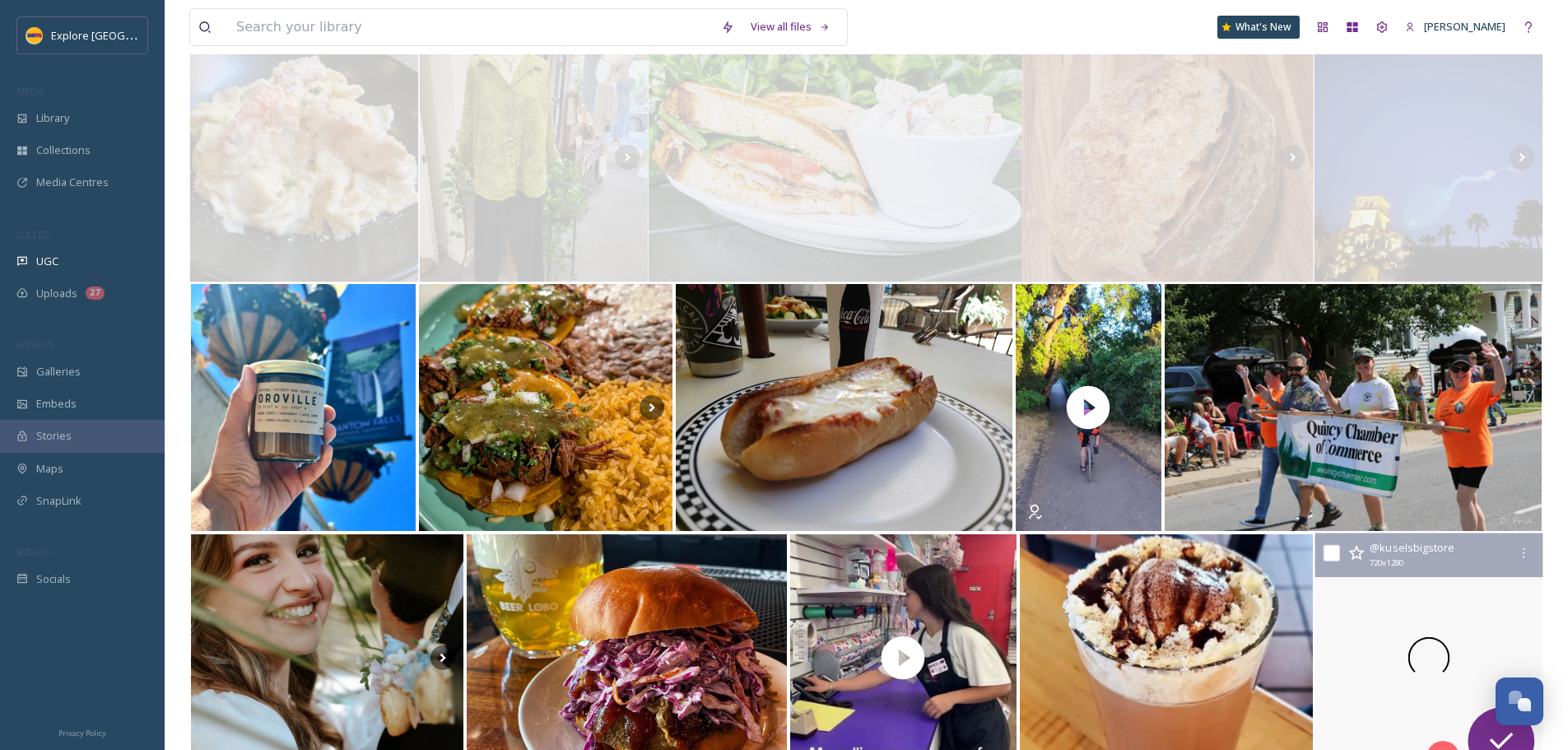
scroll to position [4331, 0]
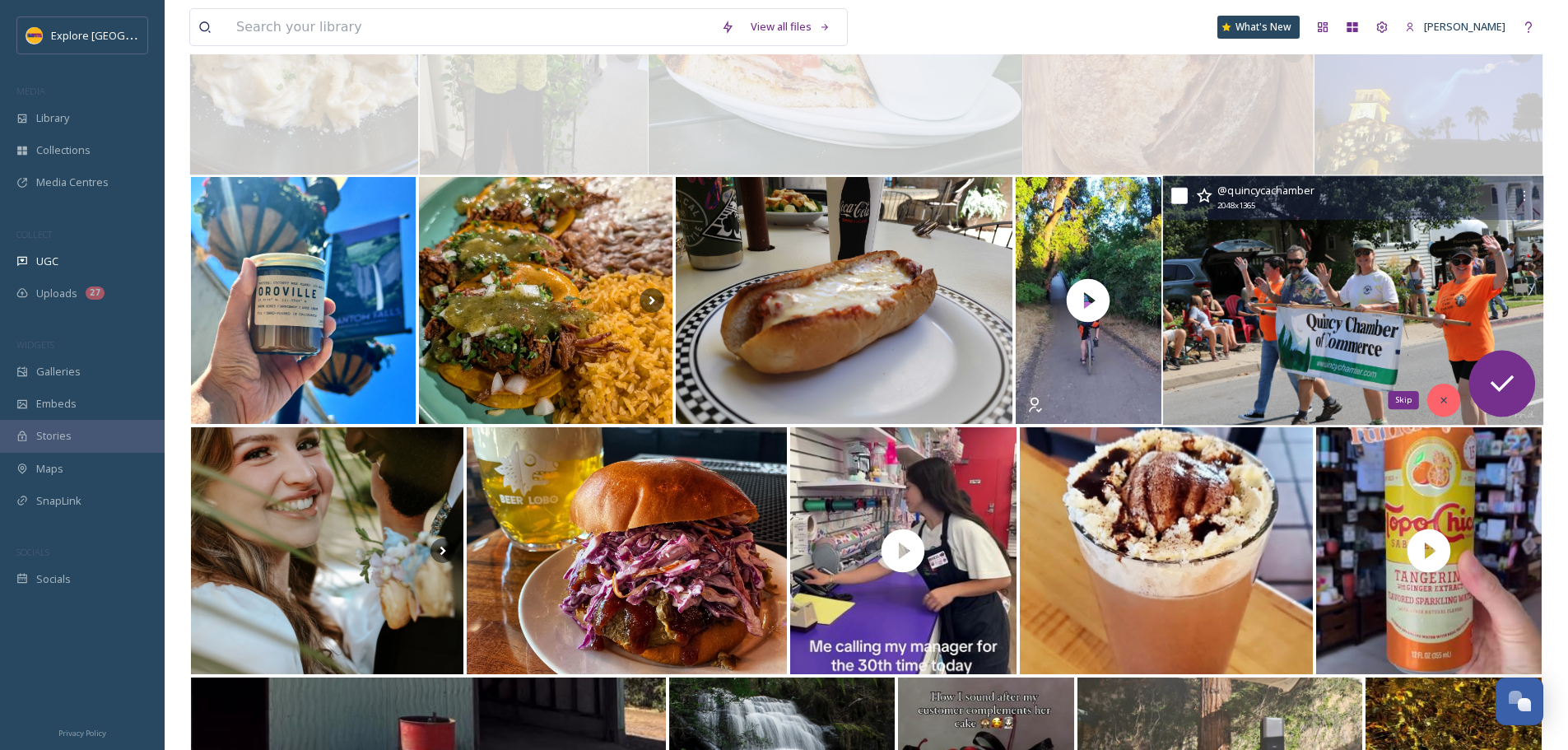
click at [1435, 396] on div "Skip" at bounding box center [1443, 399] width 33 height 33
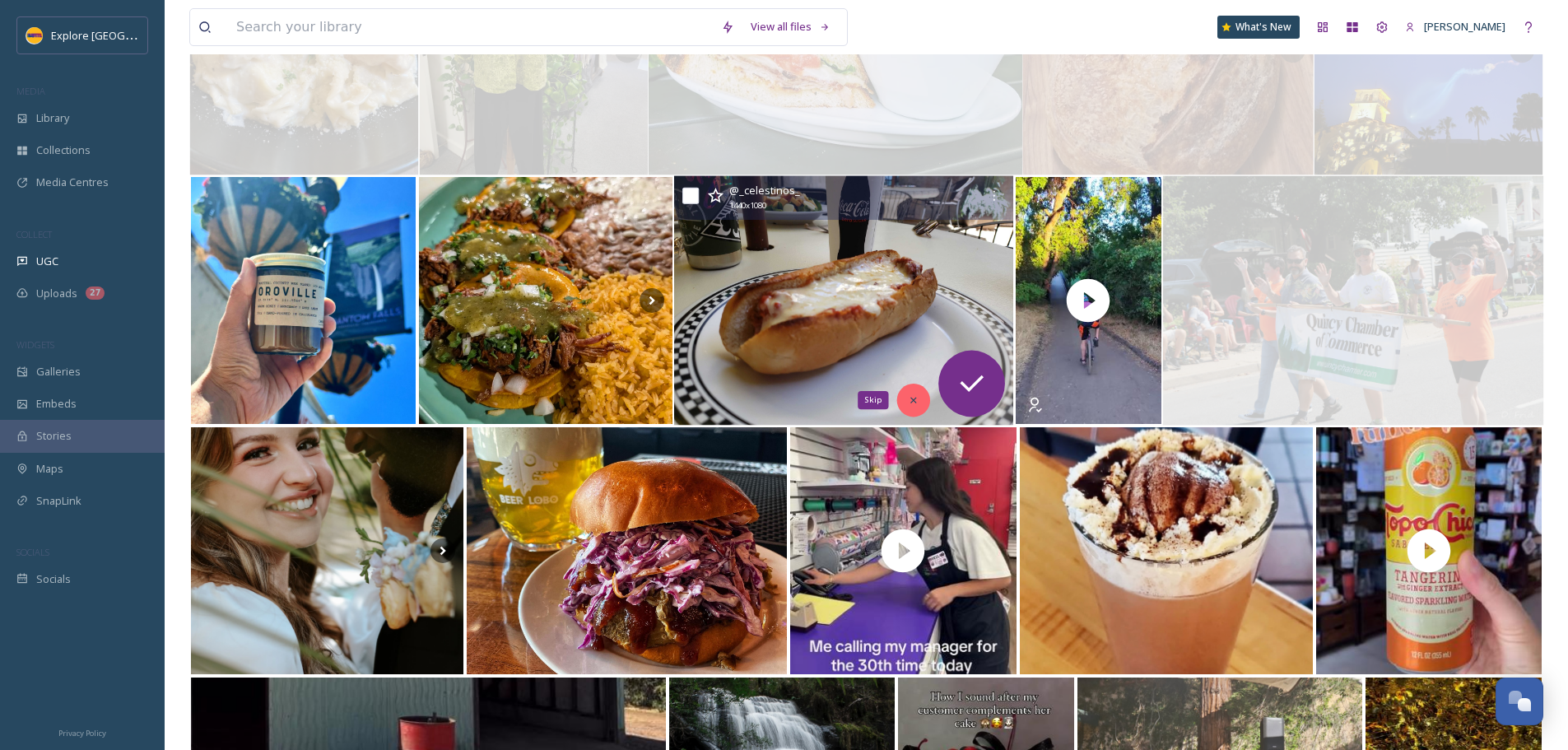
click at [914, 401] on icon at bounding box center [914, 400] width 5 height 5
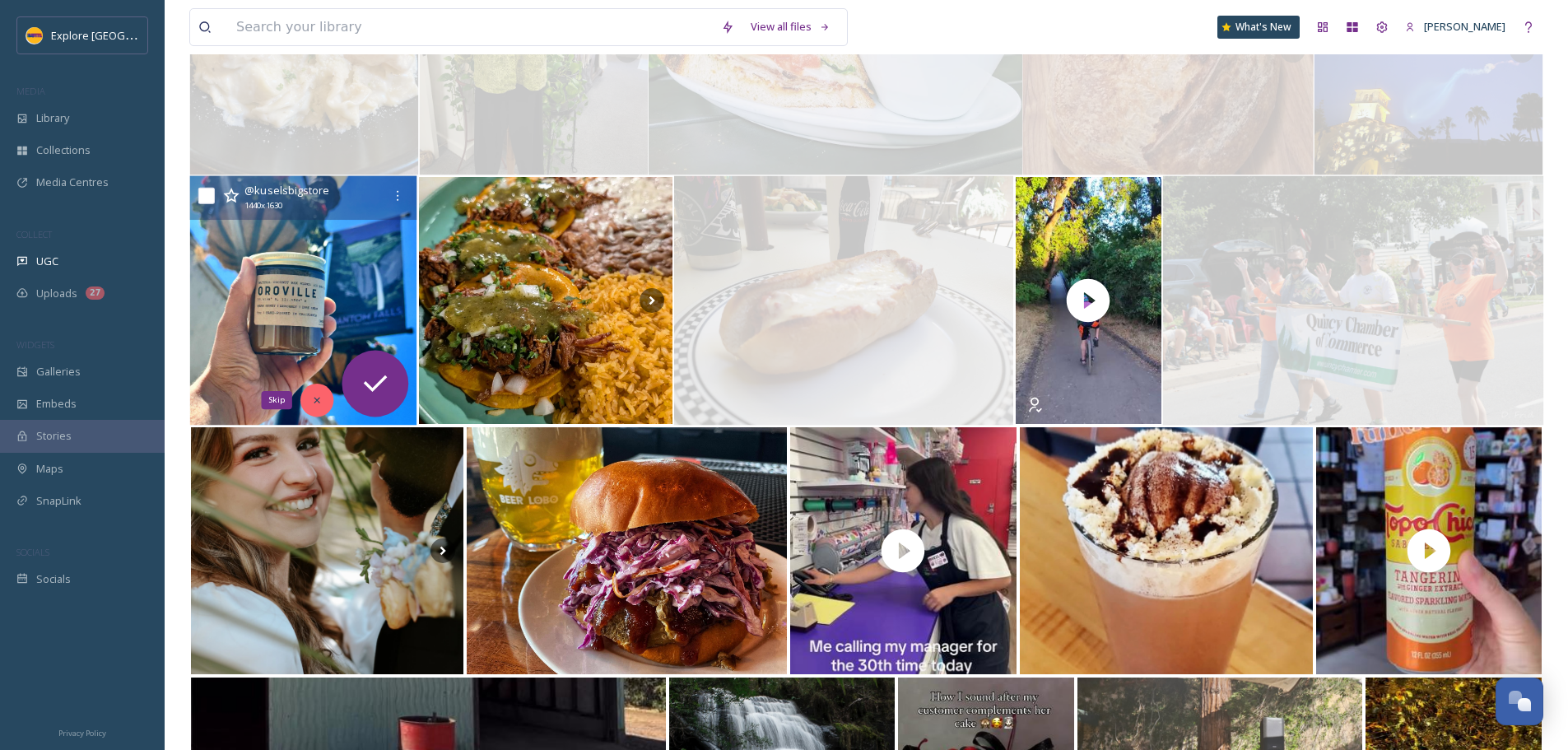
click at [317, 388] on div "Skip" at bounding box center [317, 399] width 33 height 33
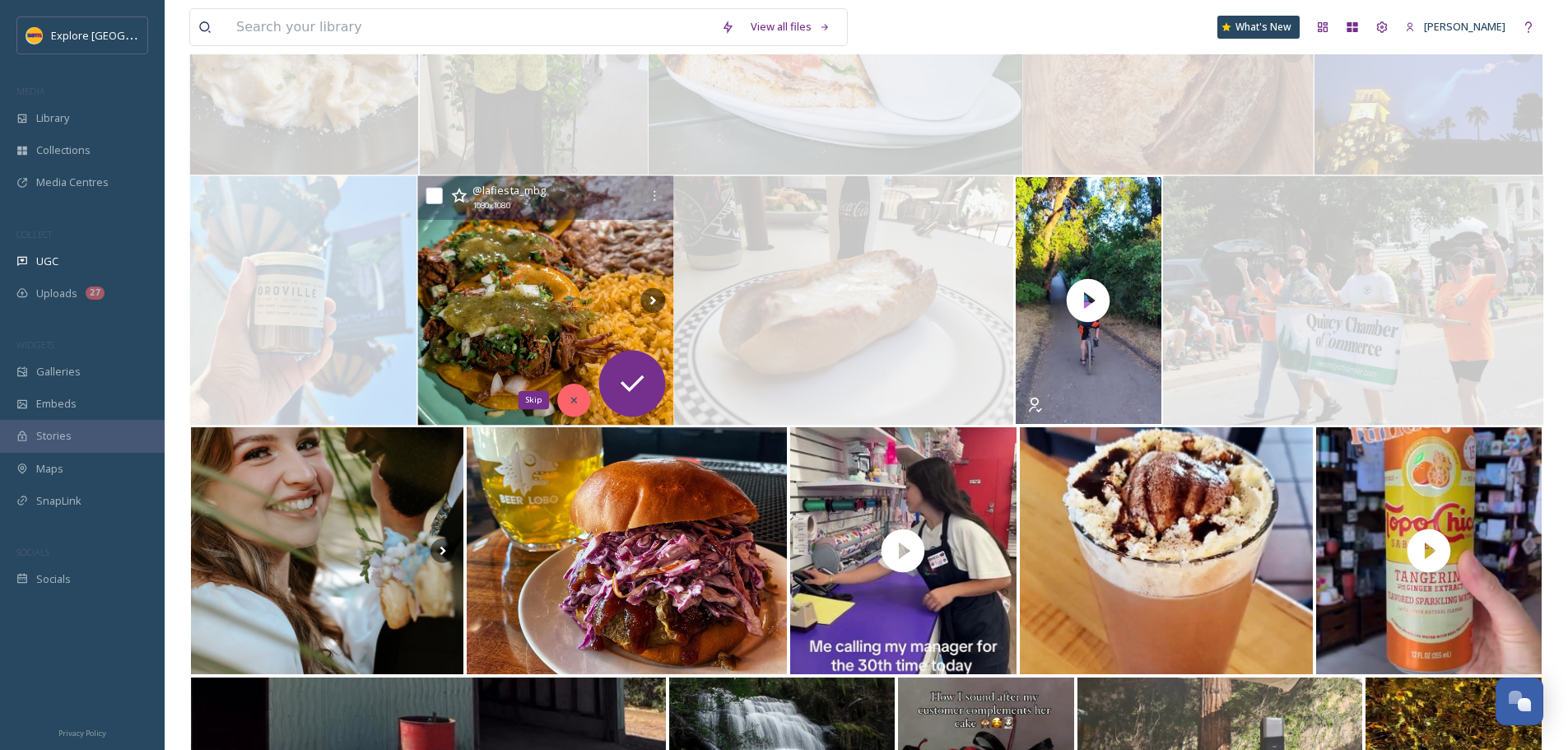
click at [569, 401] on icon at bounding box center [574, 399] width 12 height 12
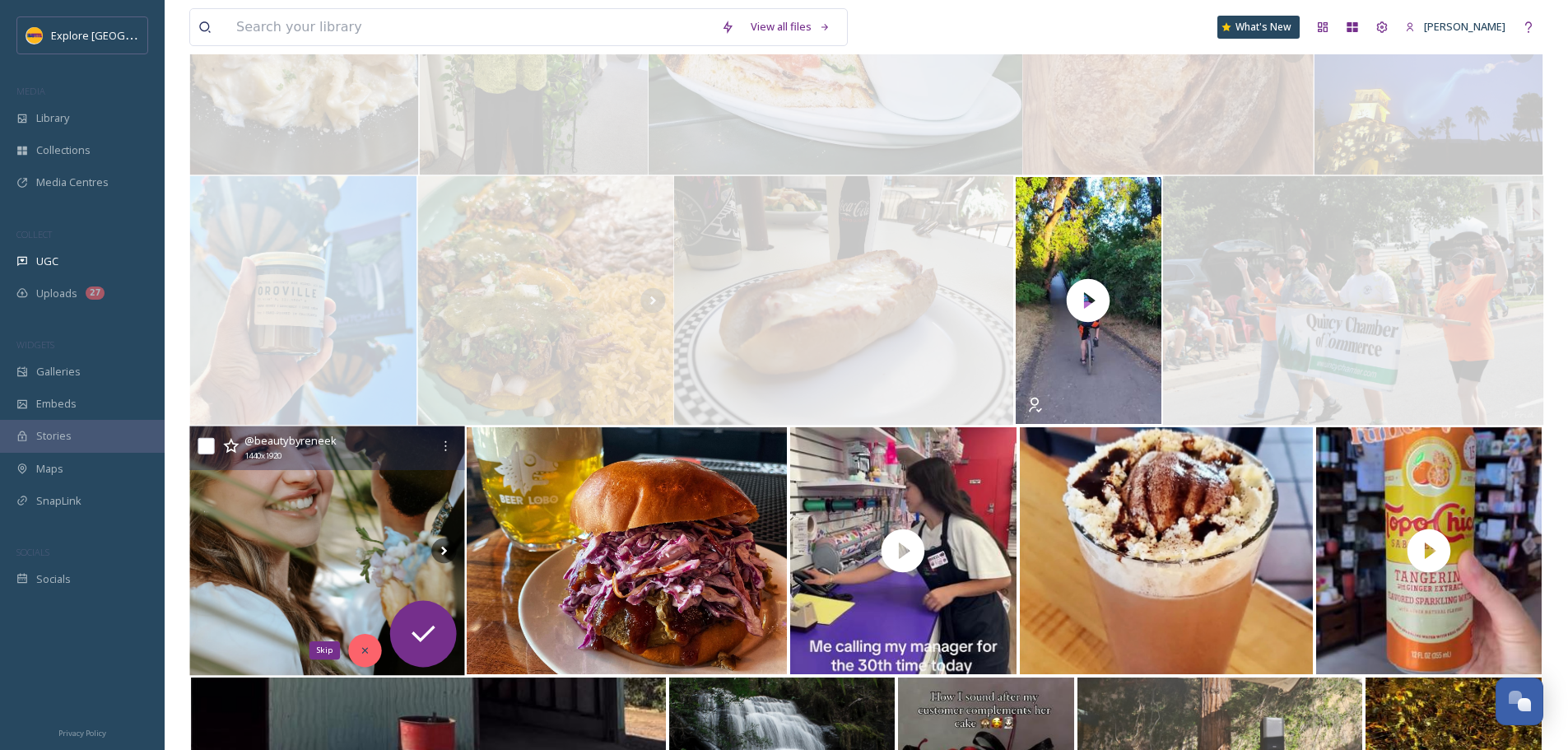
click at [367, 658] on div "Skip" at bounding box center [364, 650] width 33 height 33
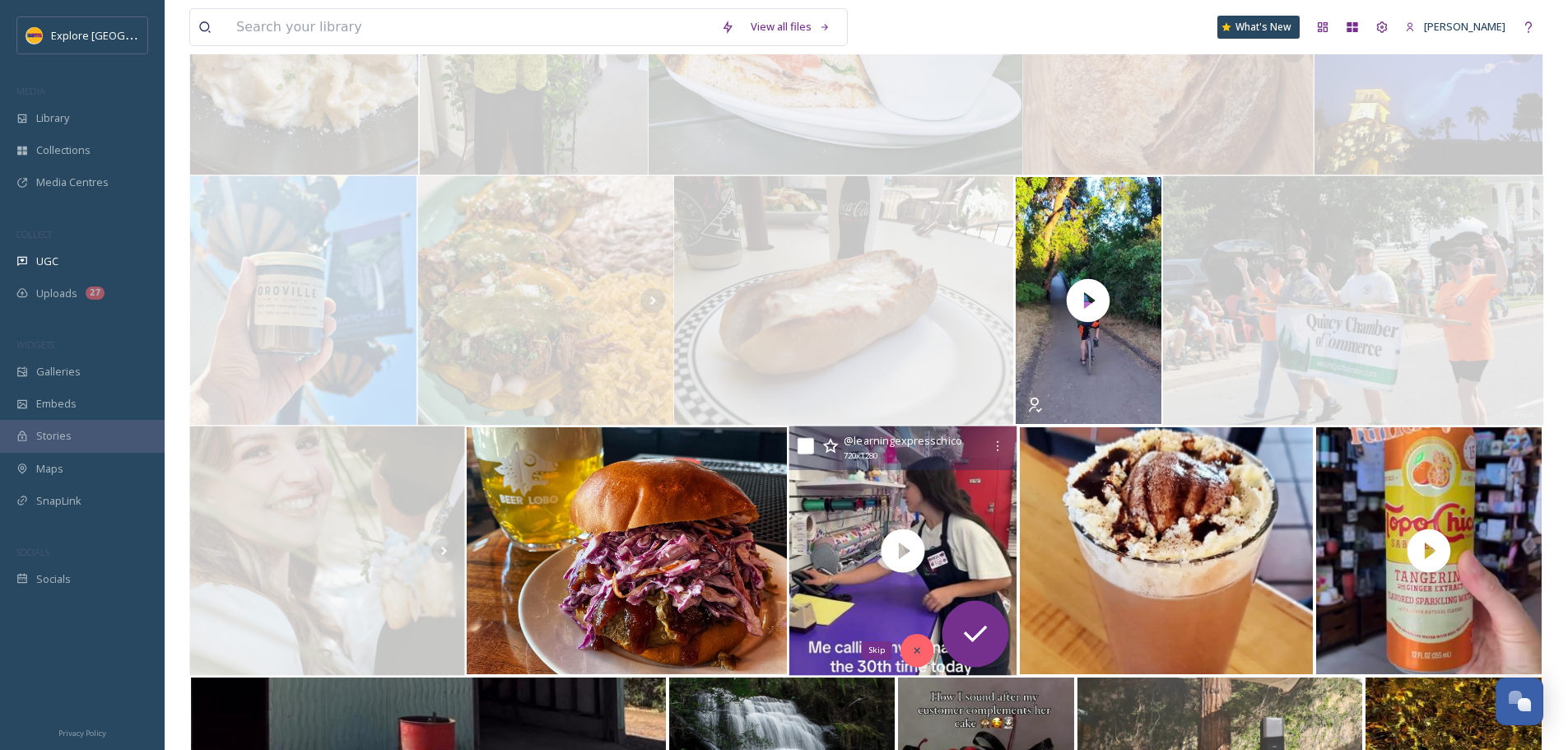
click at [916, 657] on div "Skip" at bounding box center [916, 650] width 33 height 33
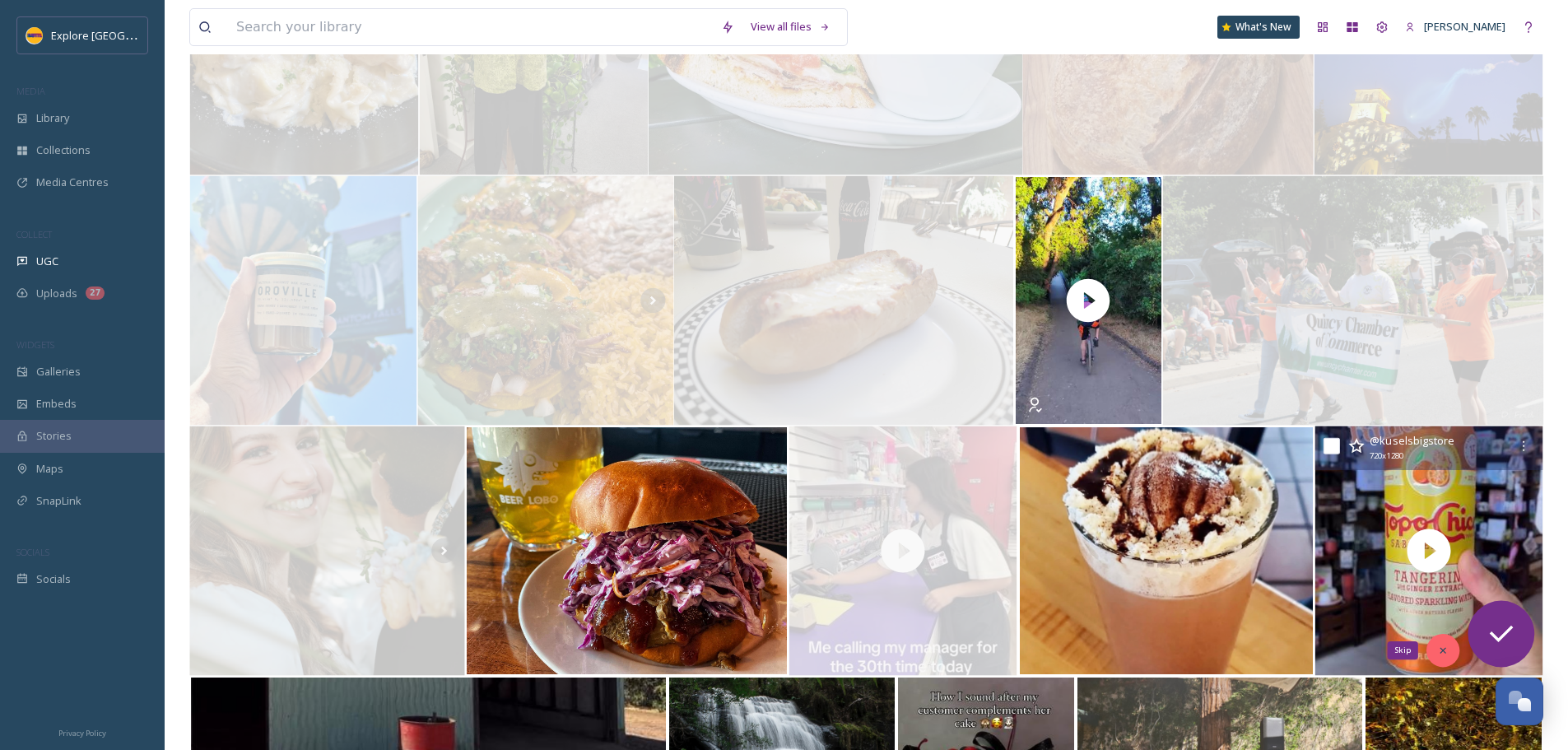
click at [1447, 660] on div "Skip" at bounding box center [1443, 650] width 33 height 33
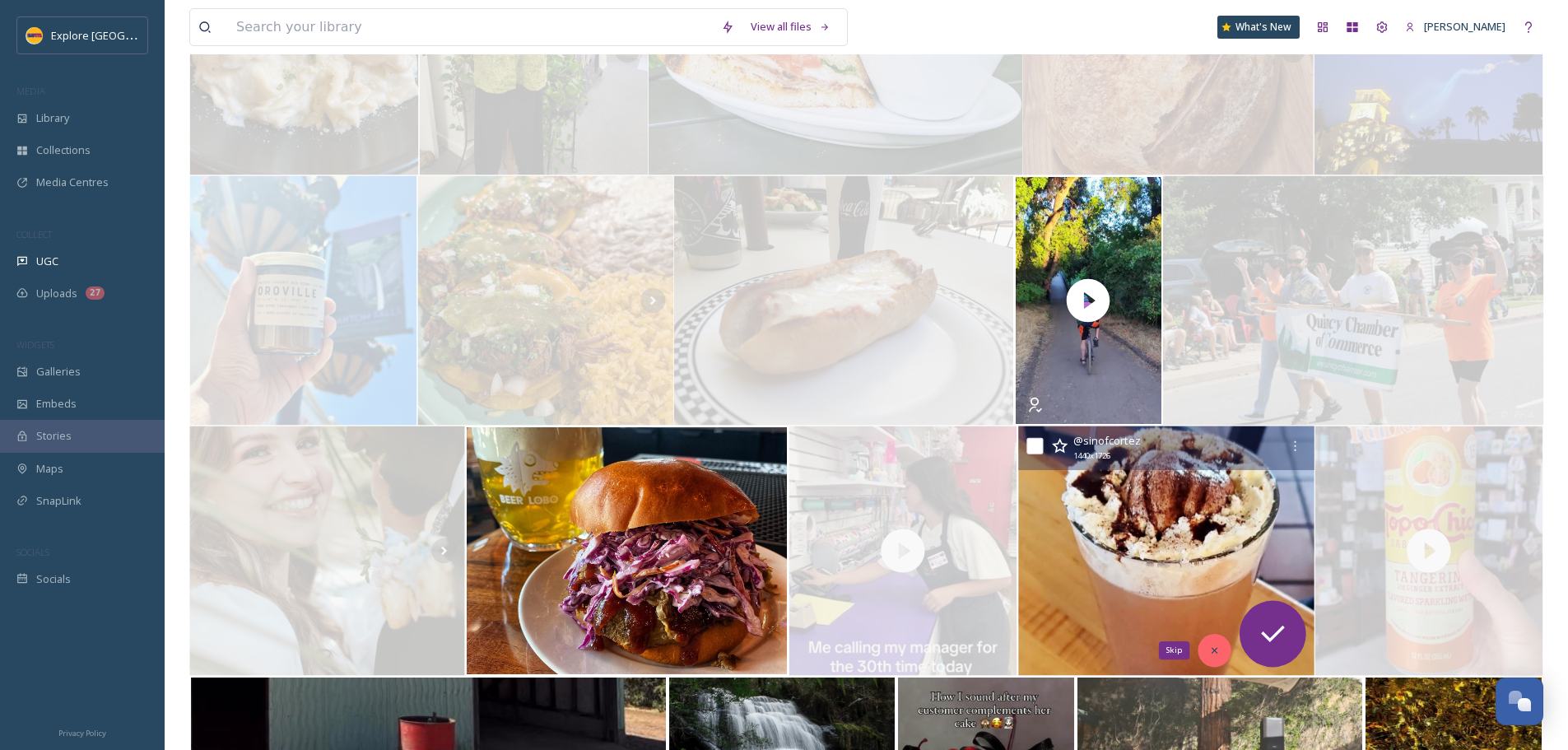
click at [1212, 649] on icon at bounding box center [1214, 650] width 12 height 12
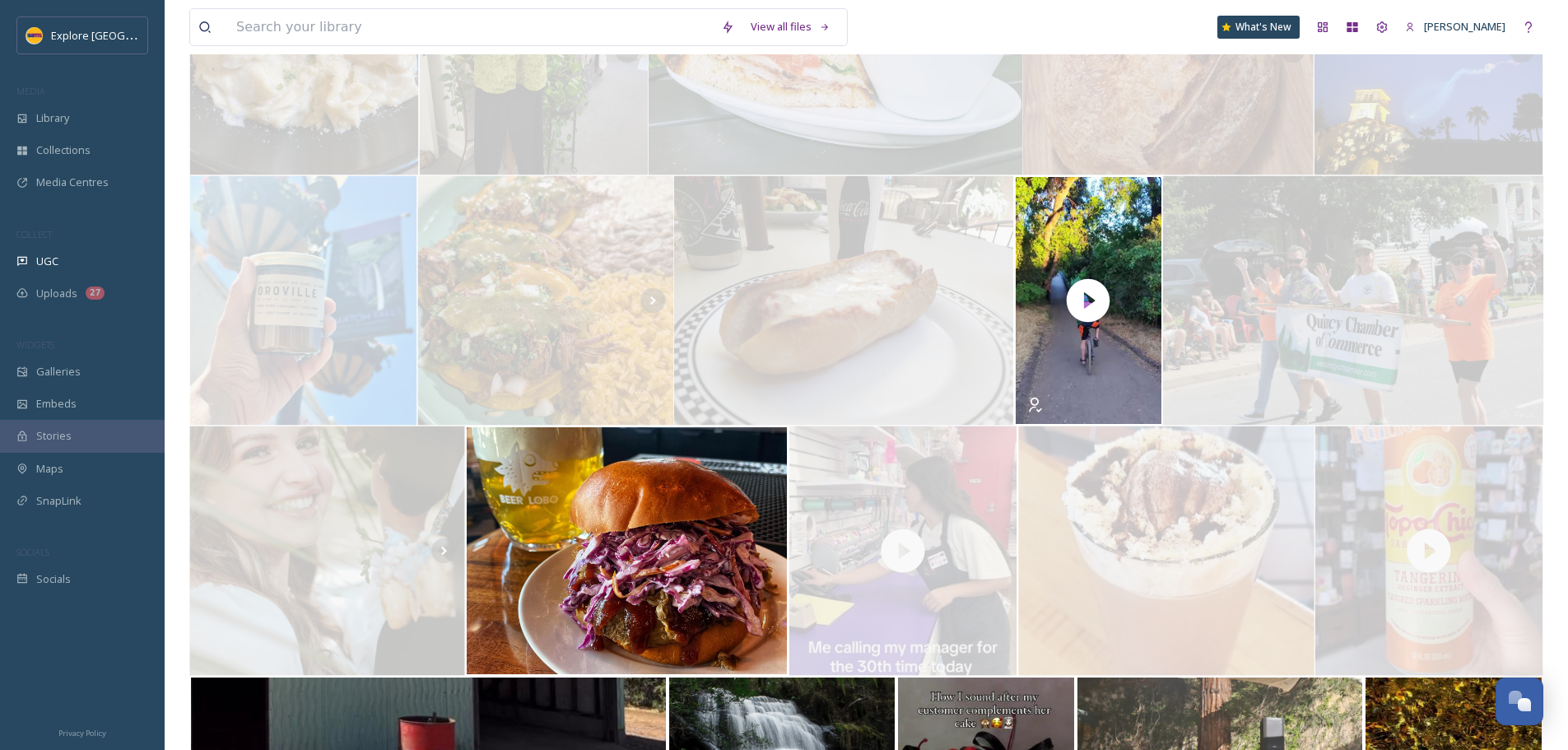
scroll to position [4824, 0]
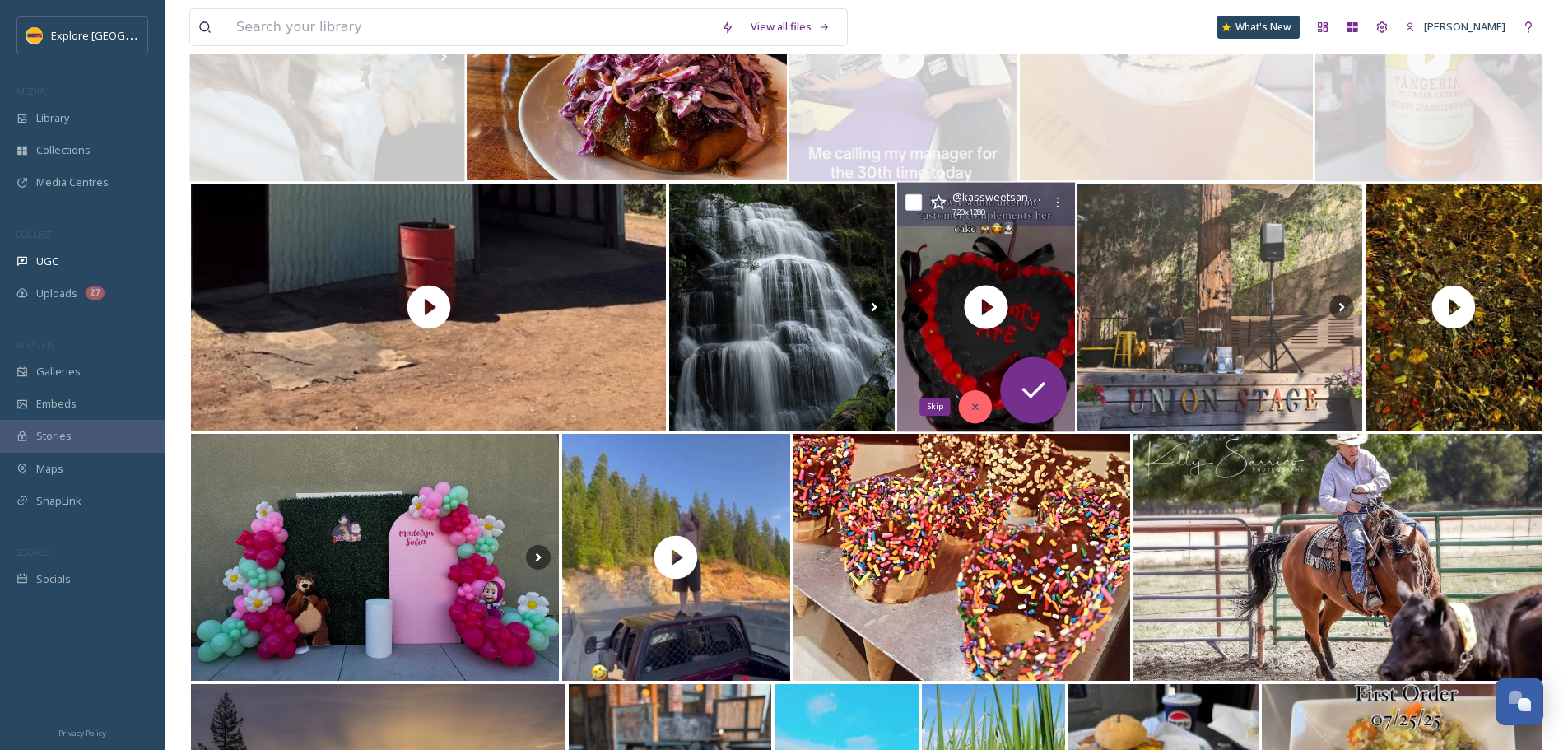
click at [976, 403] on icon at bounding box center [975, 406] width 12 height 12
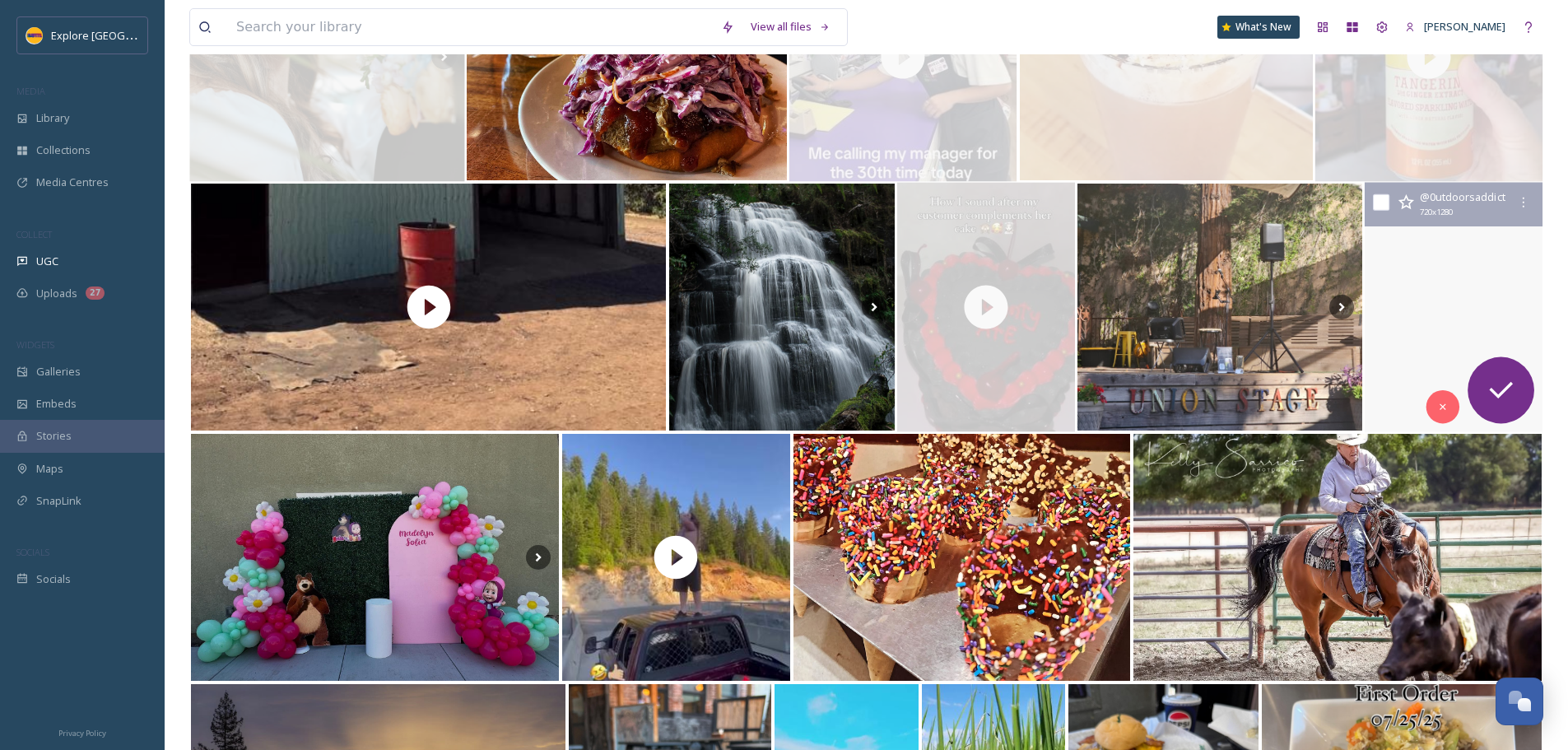
click at [1452, 299] on video "California surprises me Sometimes 🦦🏞️\aexplorebuttecountyca \a#buttecounty #but…" at bounding box center [1453, 307] width 179 height 250
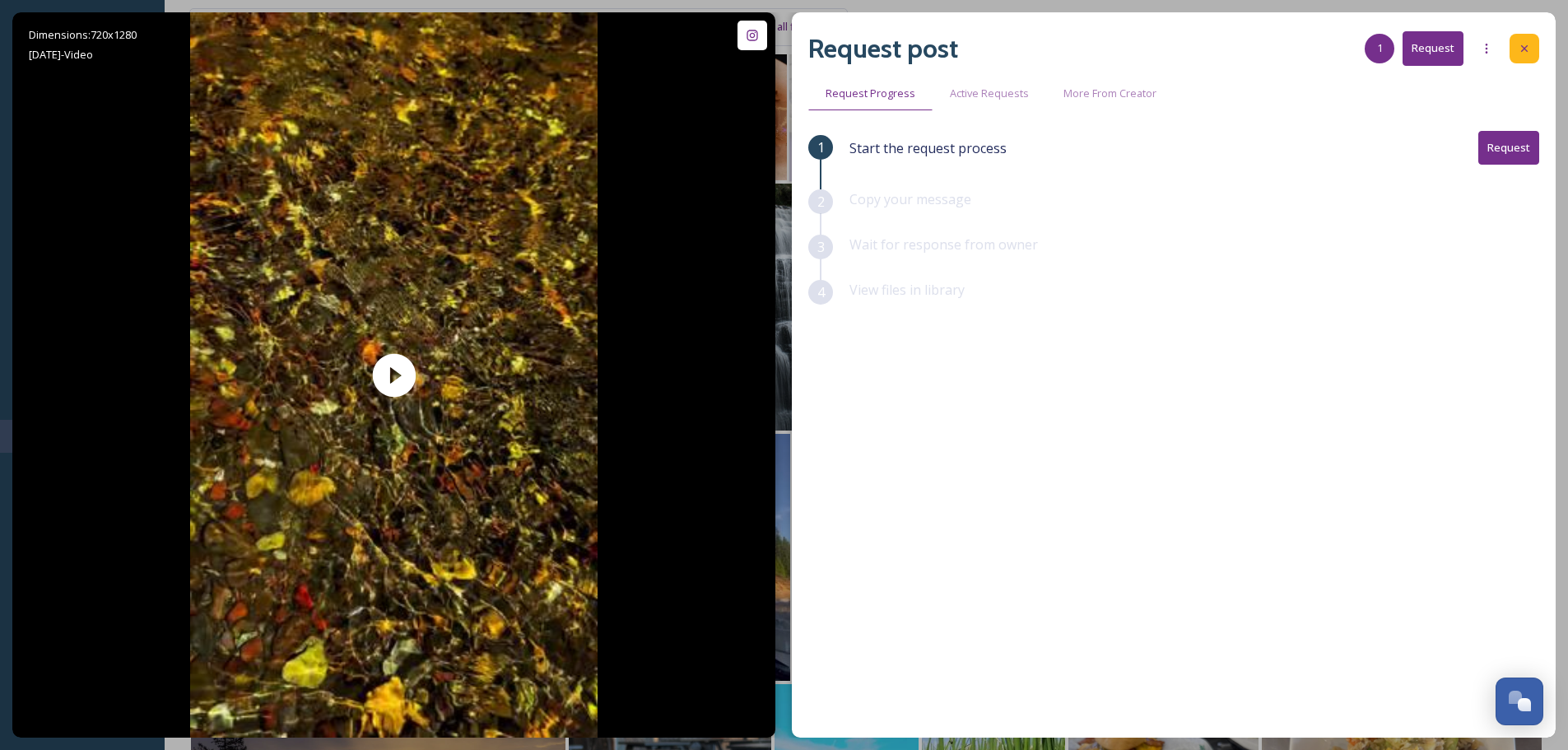
click at [1532, 49] on div at bounding box center [1523, 48] width 30 height 30
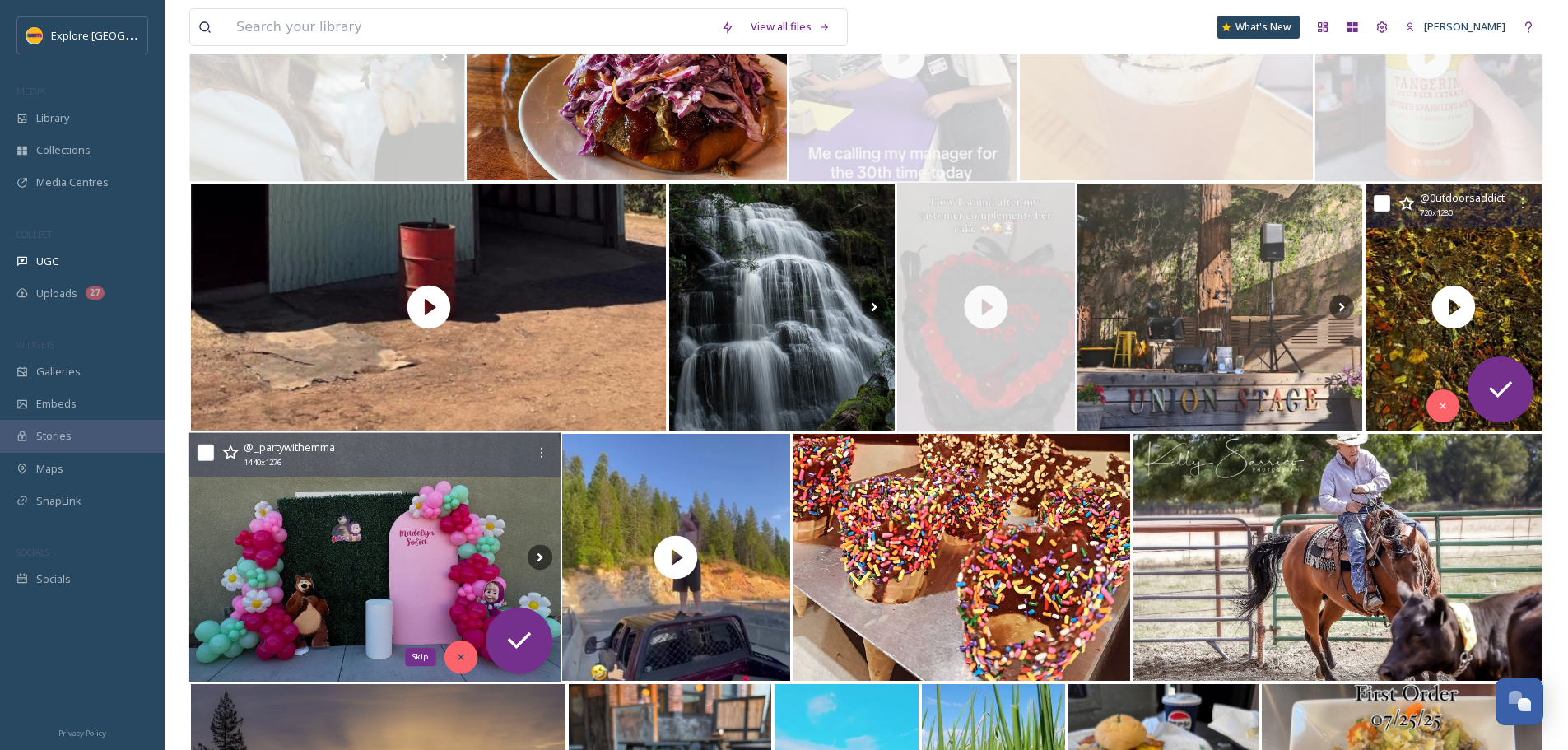
click at [455, 664] on div "Skip" at bounding box center [461, 656] width 33 height 33
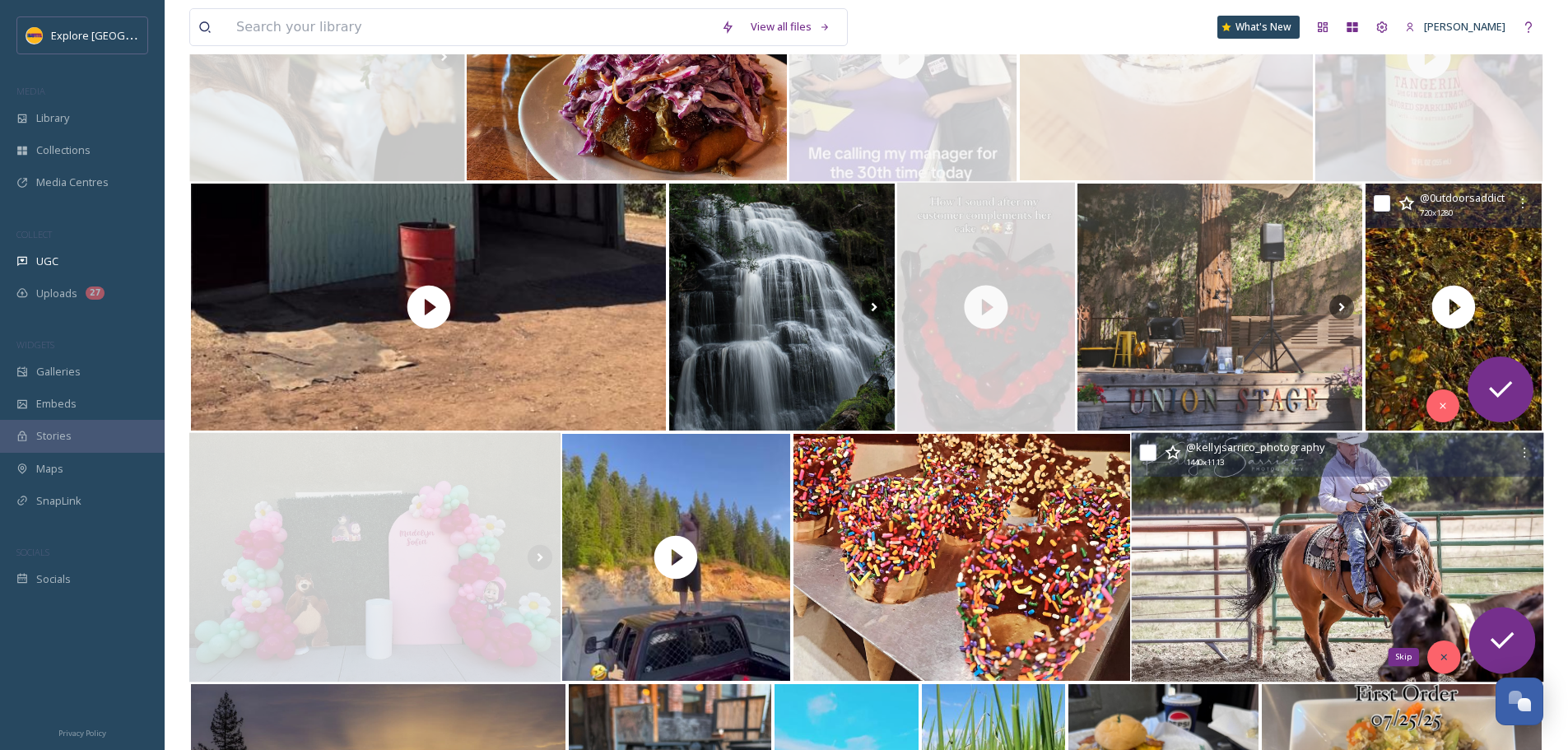
click at [1438, 660] on icon at bounding box center [1443, 656] width 12 height 12
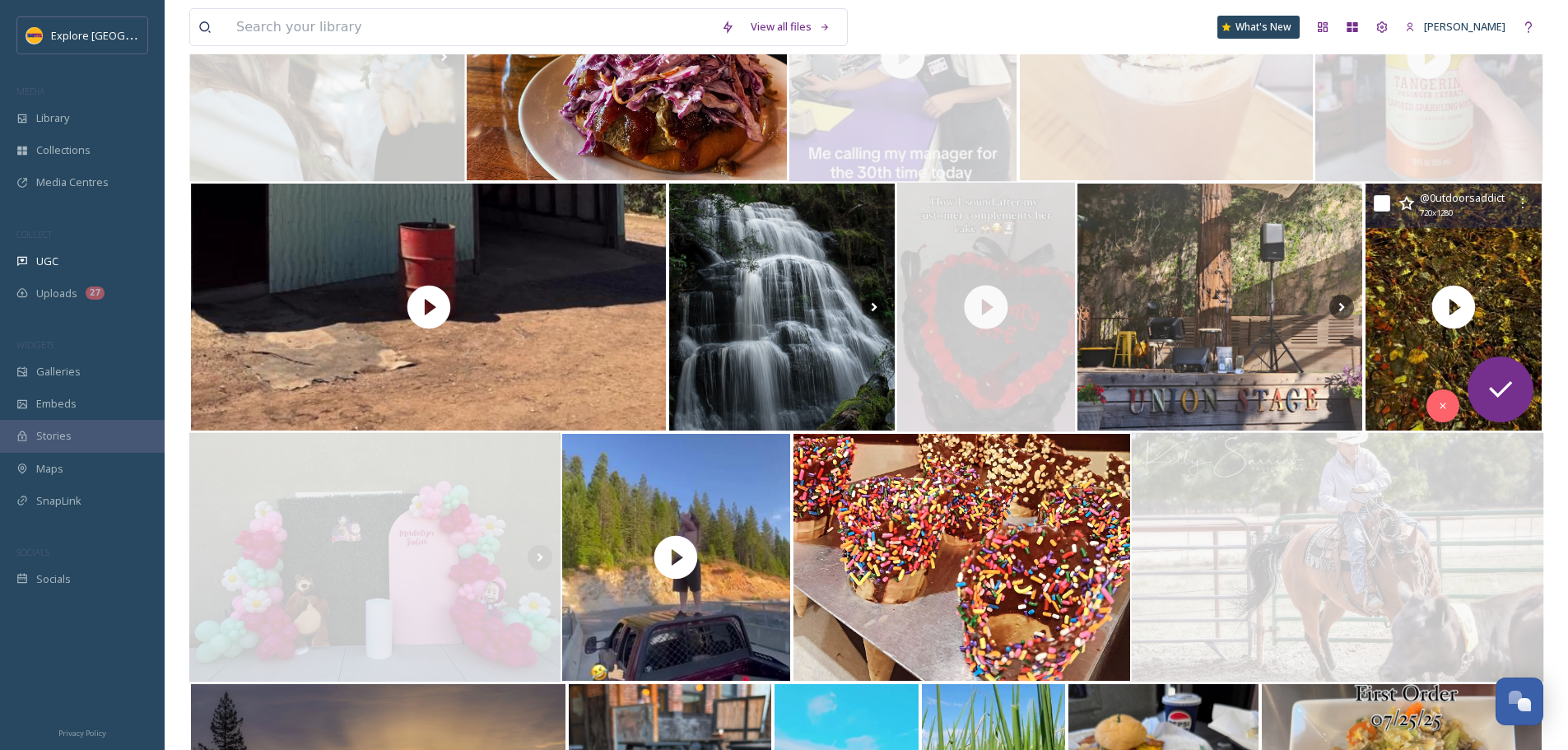
scroll to position [5153, 0]
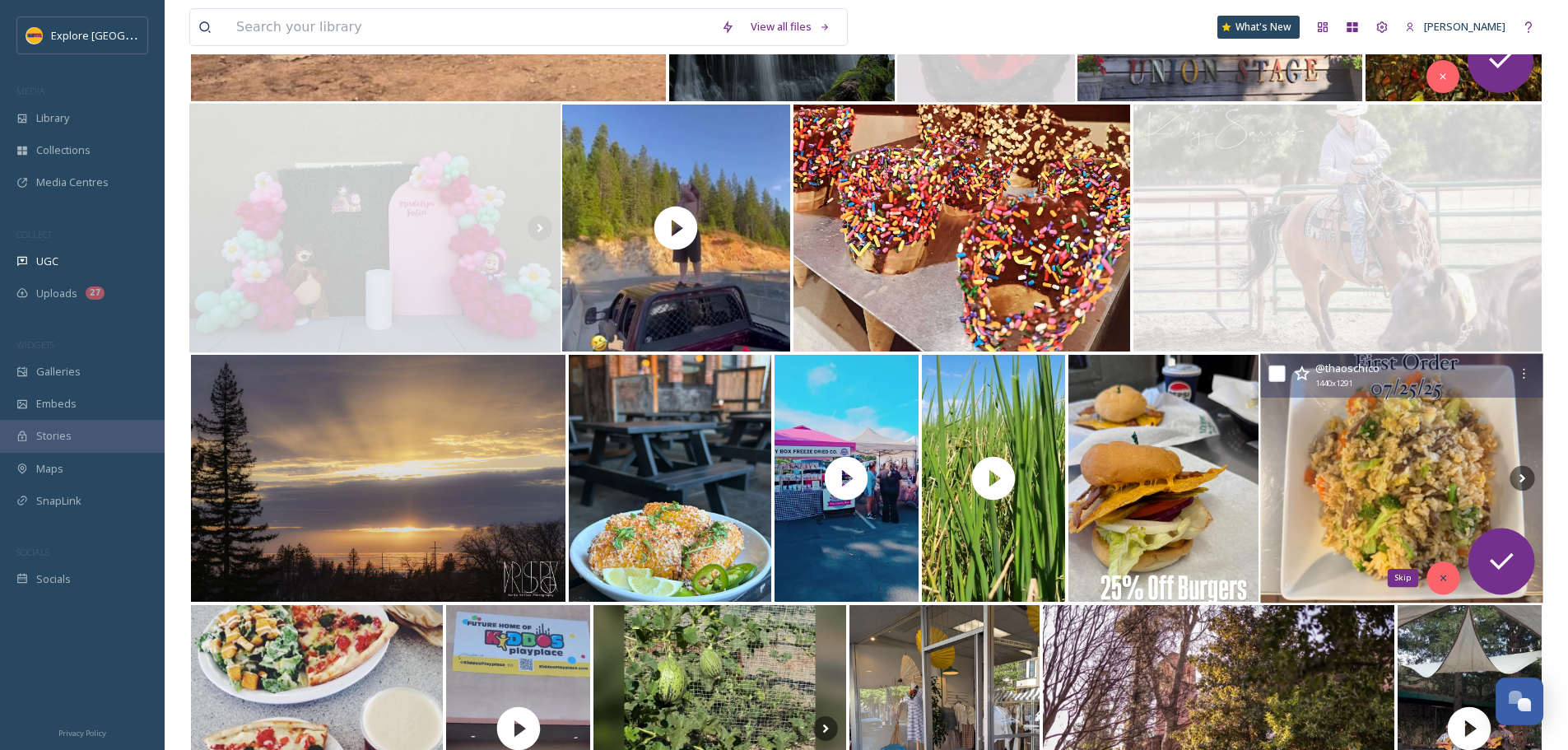
click at [1446, 579] on icon at bounding box center [1442, 577] width 12 height 12
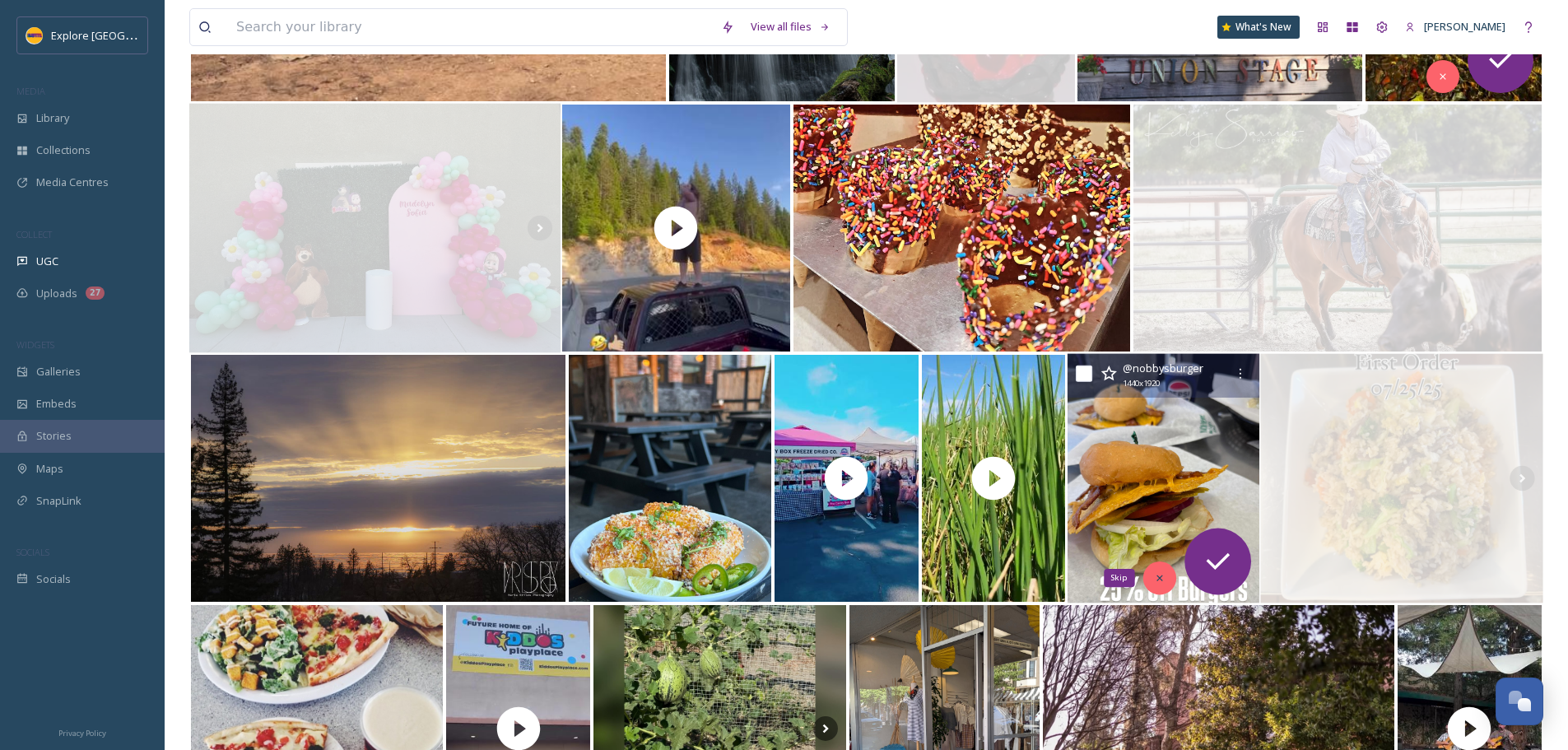
click at [1154, 578] on icon at bounding box center [1159, 577] width 12 height 12
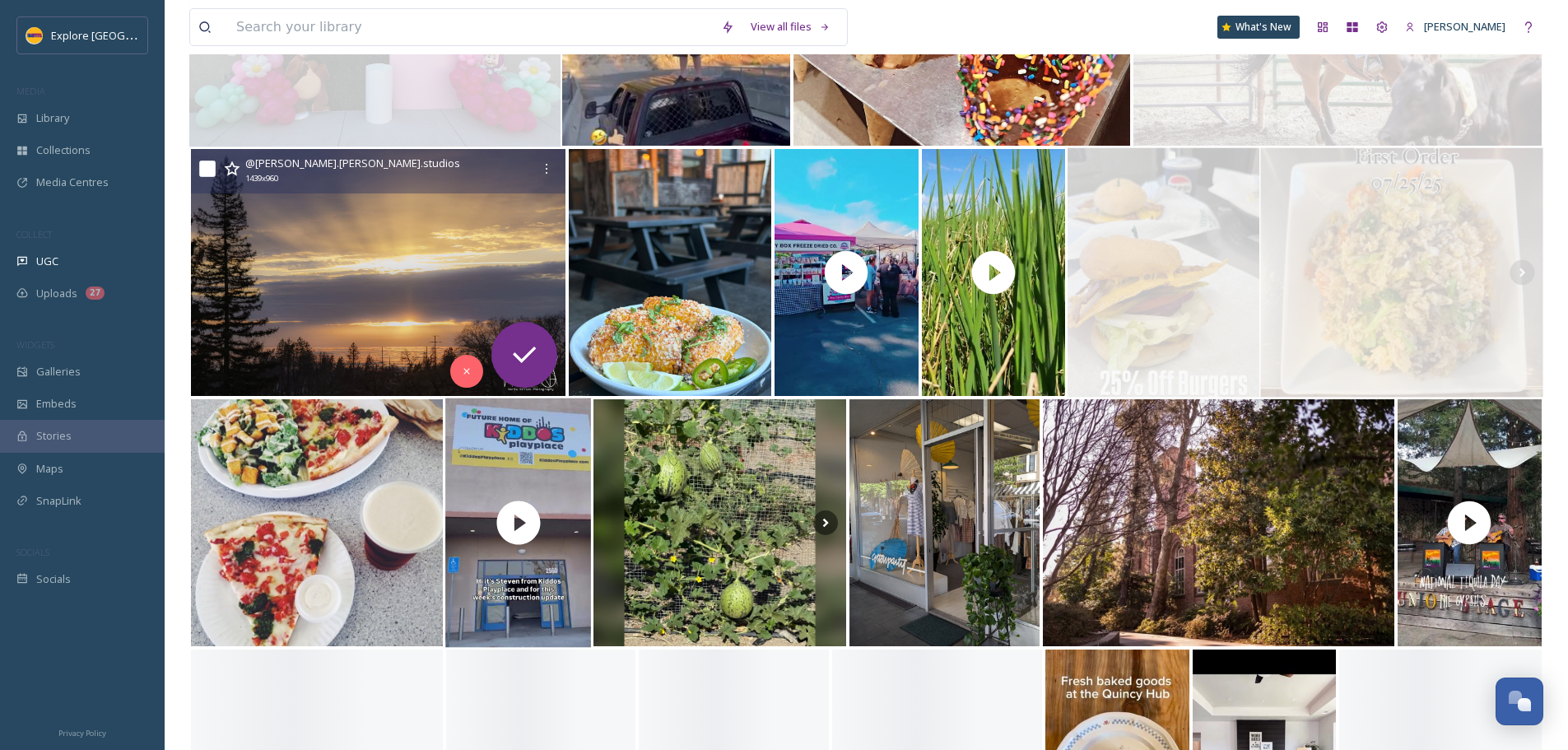
scroll to position [5483, 0]
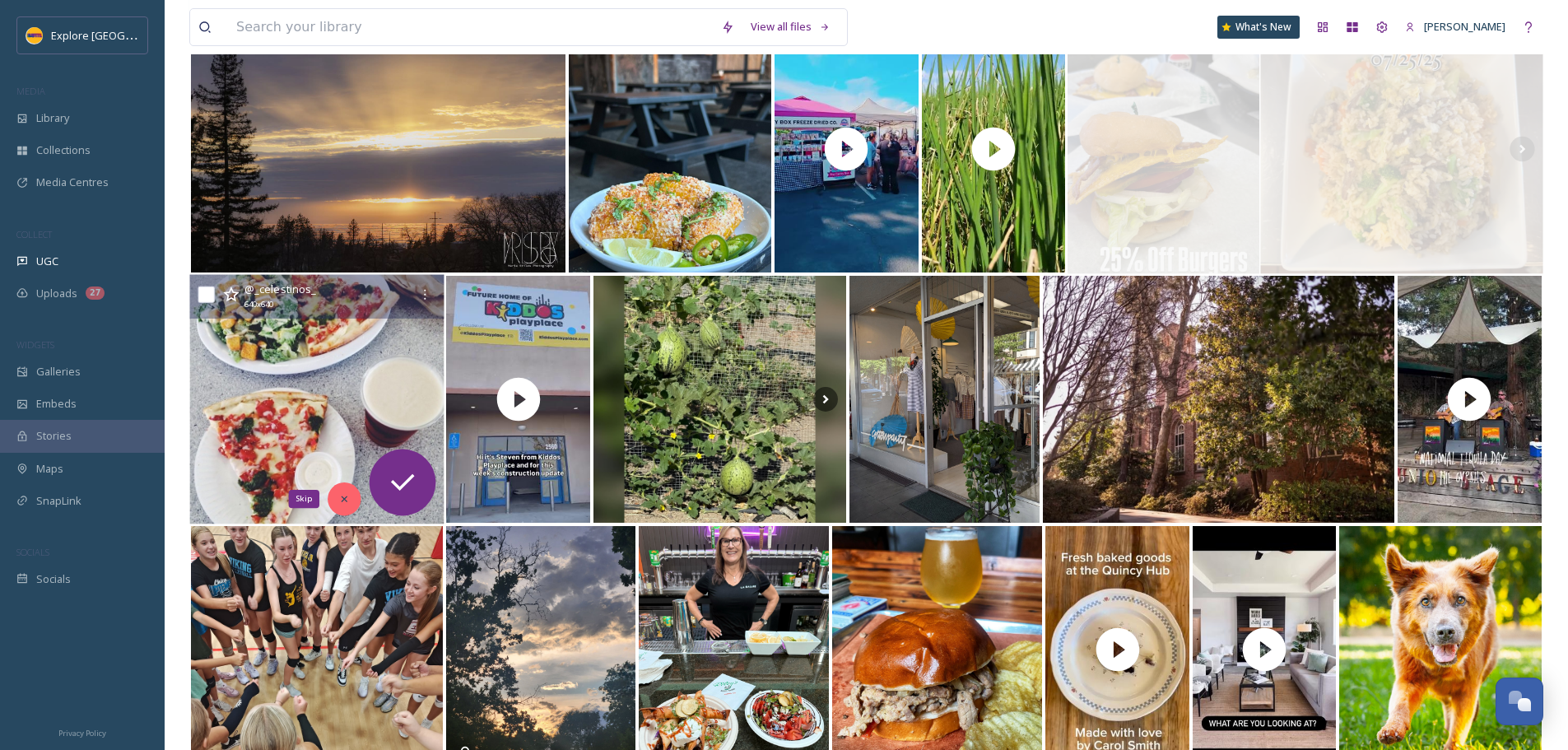
click at [334, 499] on div "Skip" at bounding box center [344, 499] width 33 height 33
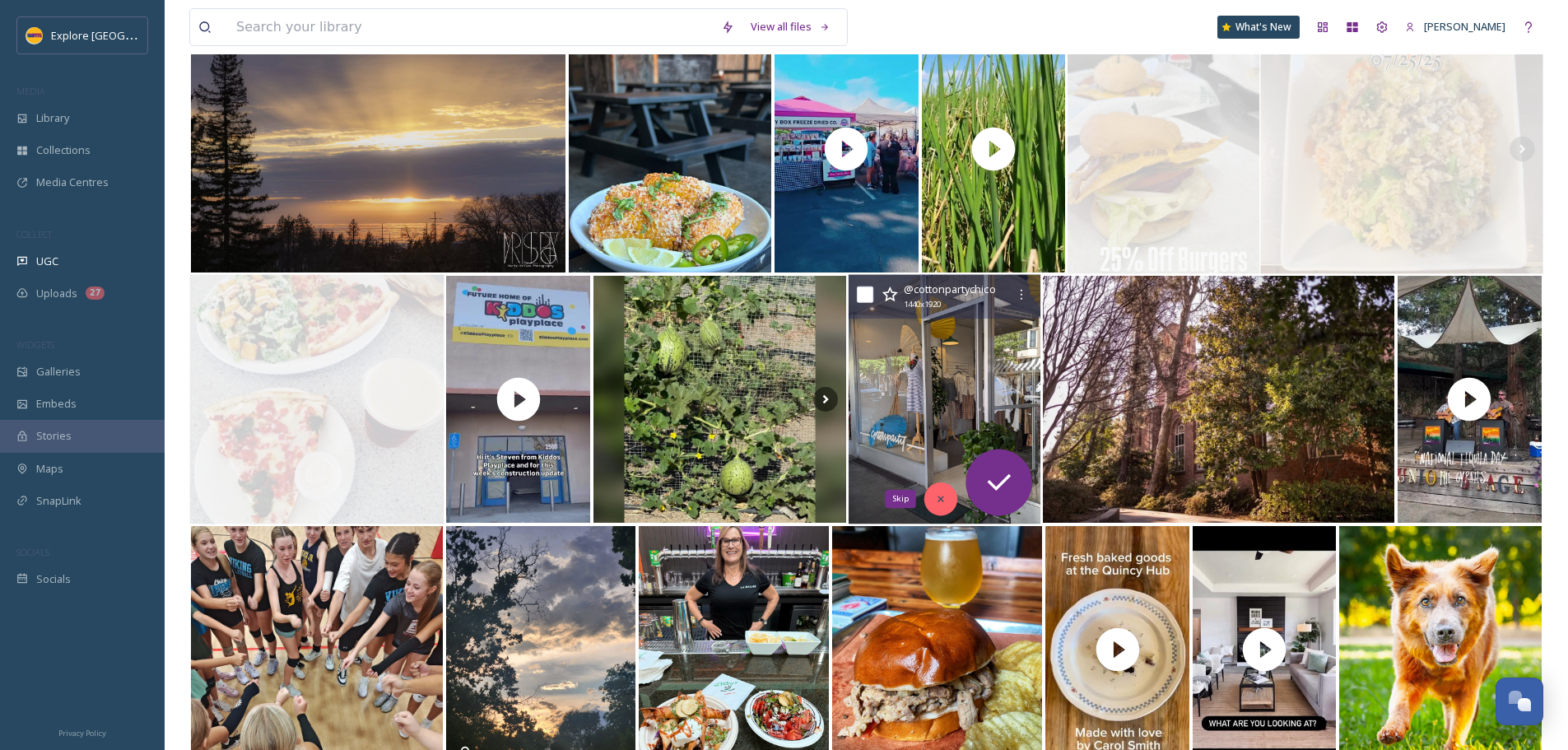
click at [946, 502] on icon at bounding box center [941, 499] width 12 height 12
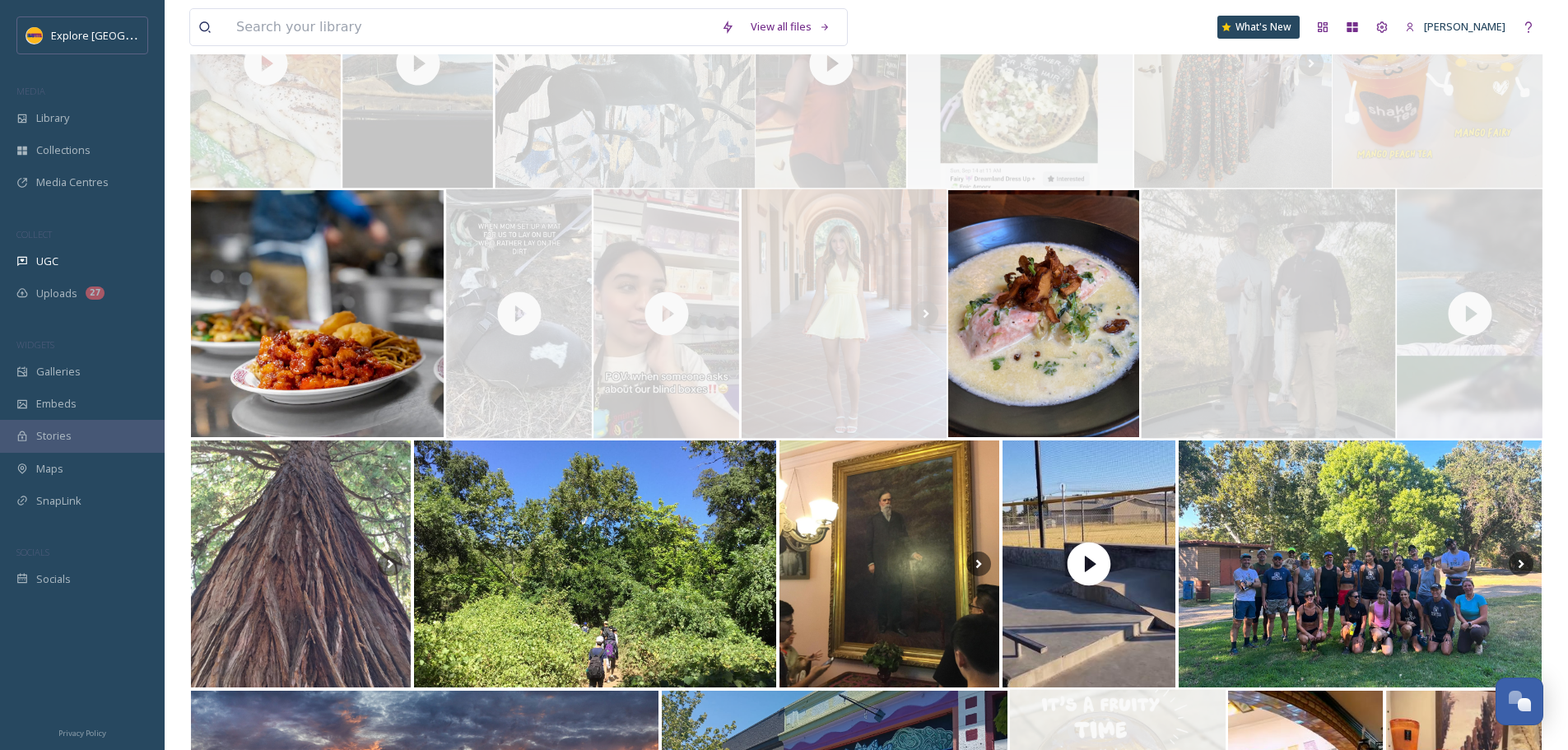
scroll to position [0, 0]
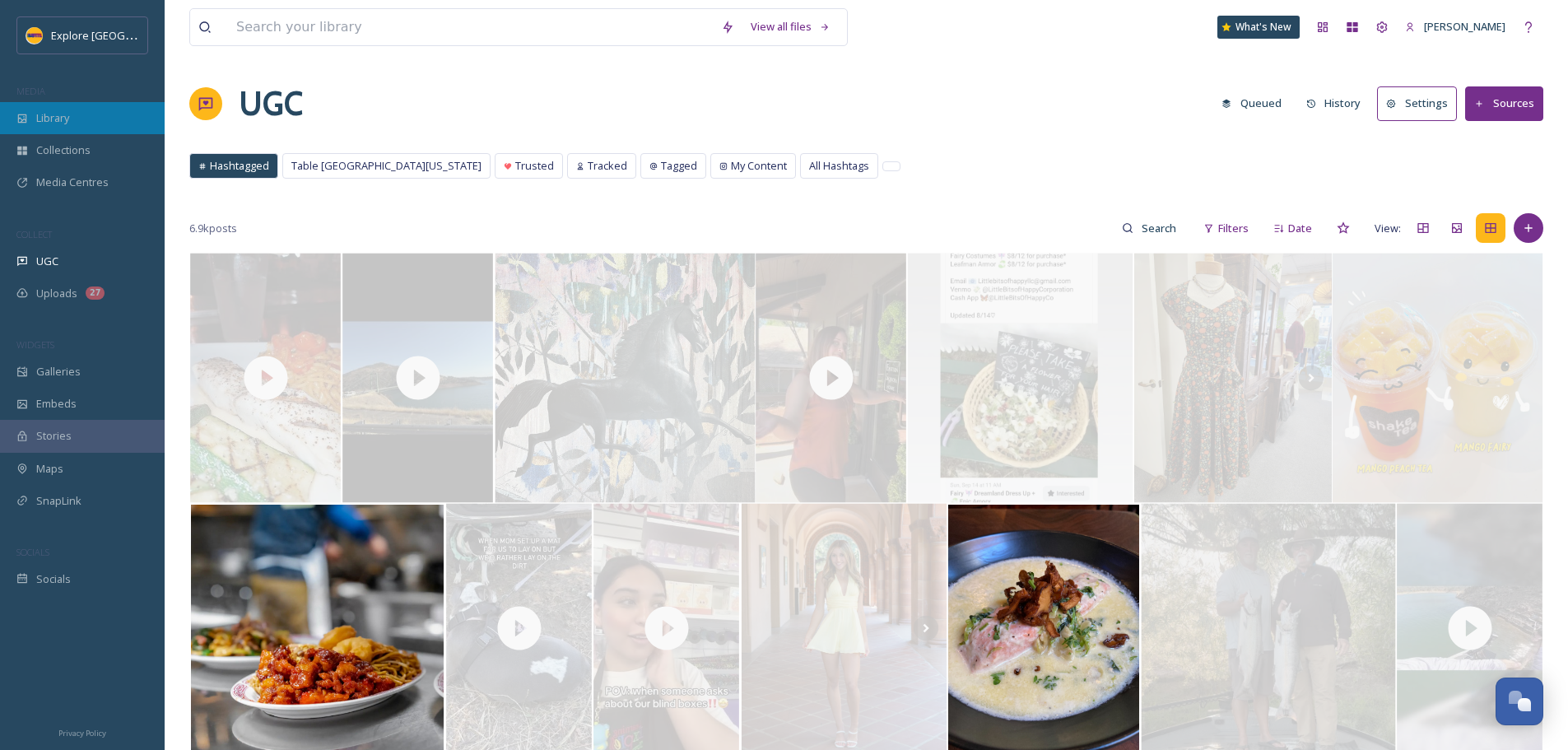
click at [89, 123] on div "Library" at bounding box center [82, 118] width 165 height 32
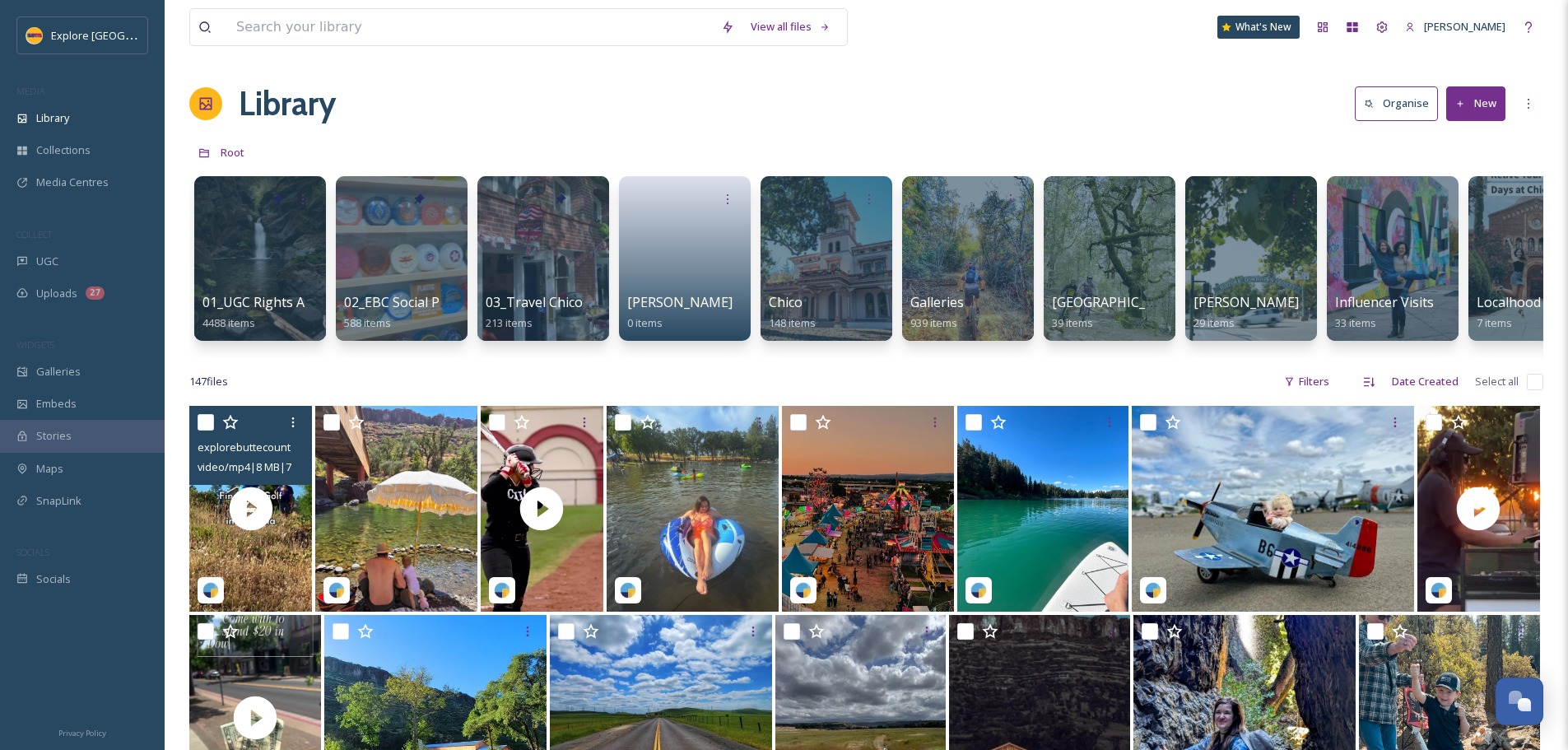
click at [201, 430] on input "checkbox" at bounding box center [206, 422] width 16 height 16
checkbox input "true"
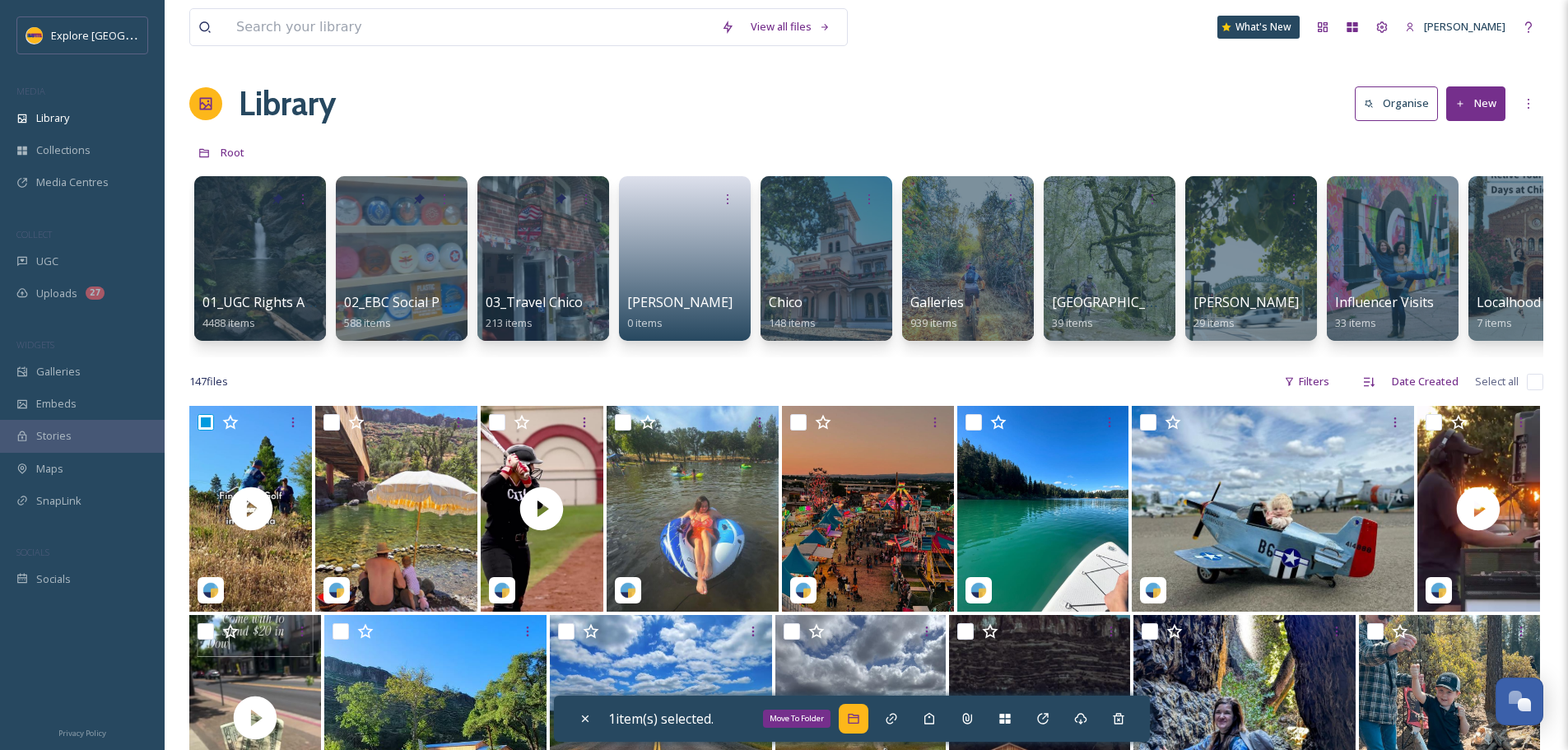
click at [858, 721] on icon at bounding box center [853, 718] width 13 height 13
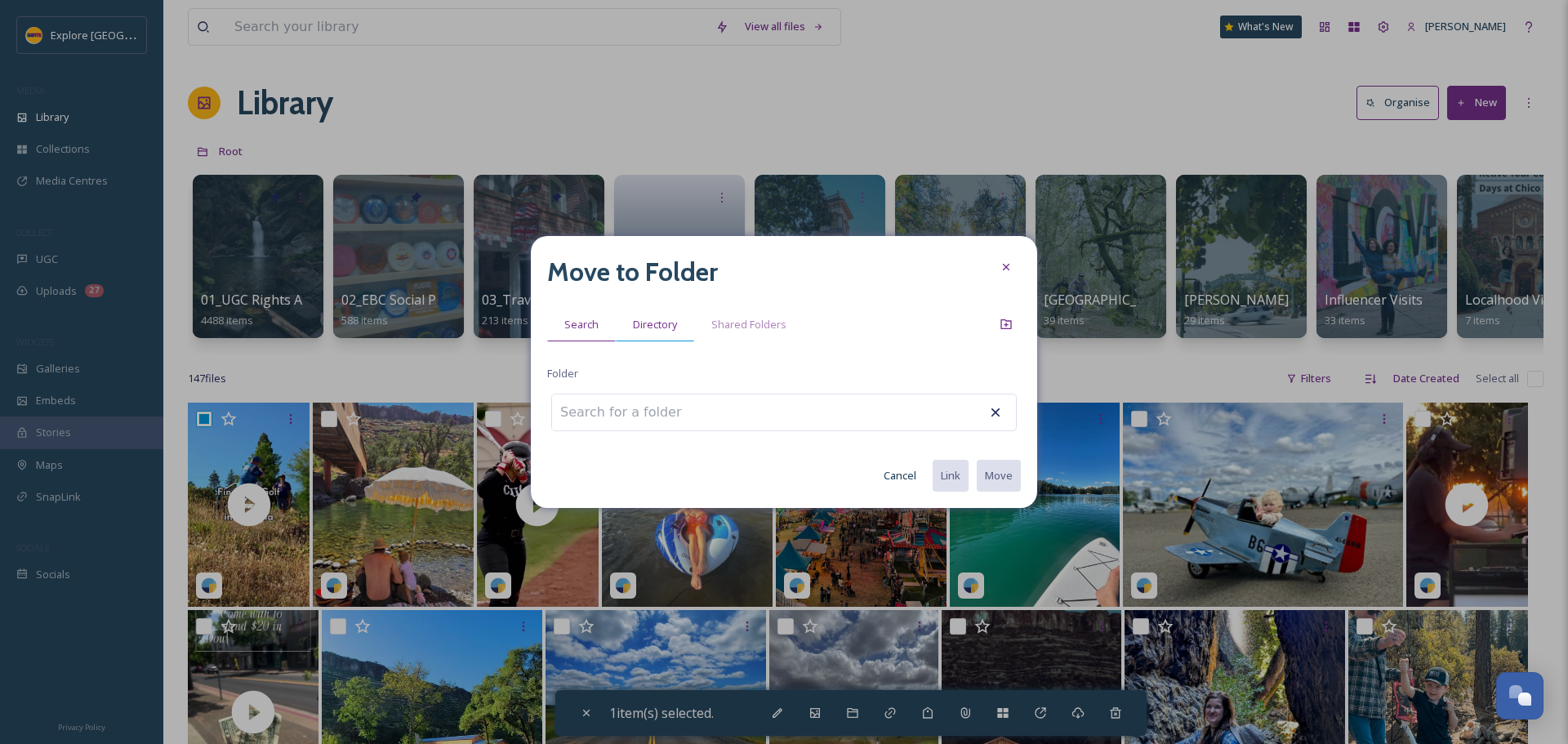
click at [642, 318] on span "Directory" at bounding box center [656, 324] width 44 height 15
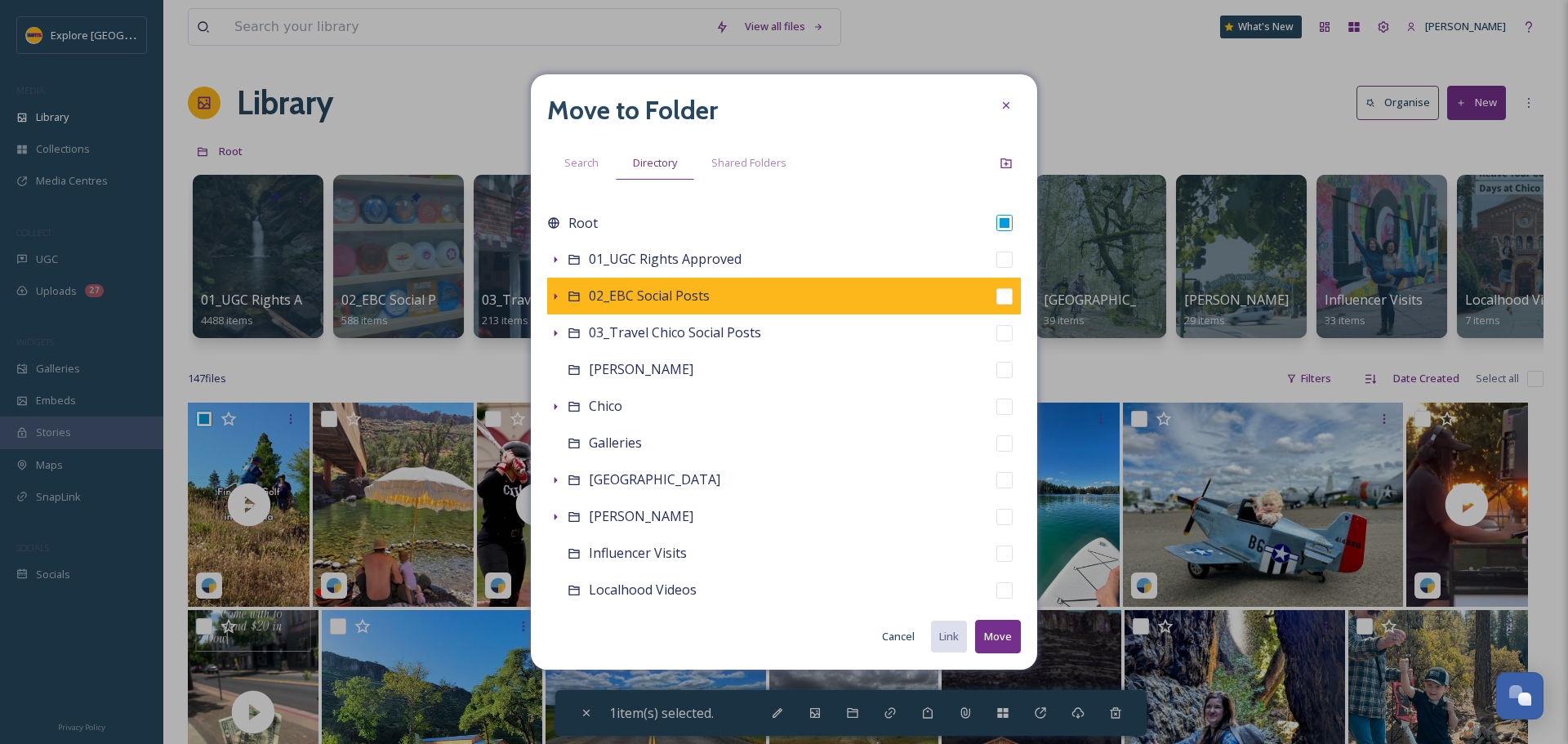
click at [997, 300] on input "checkbox" at bounding box center [1005, 297] width 16 height 16
checkbox input "true"
checkbox input "false"
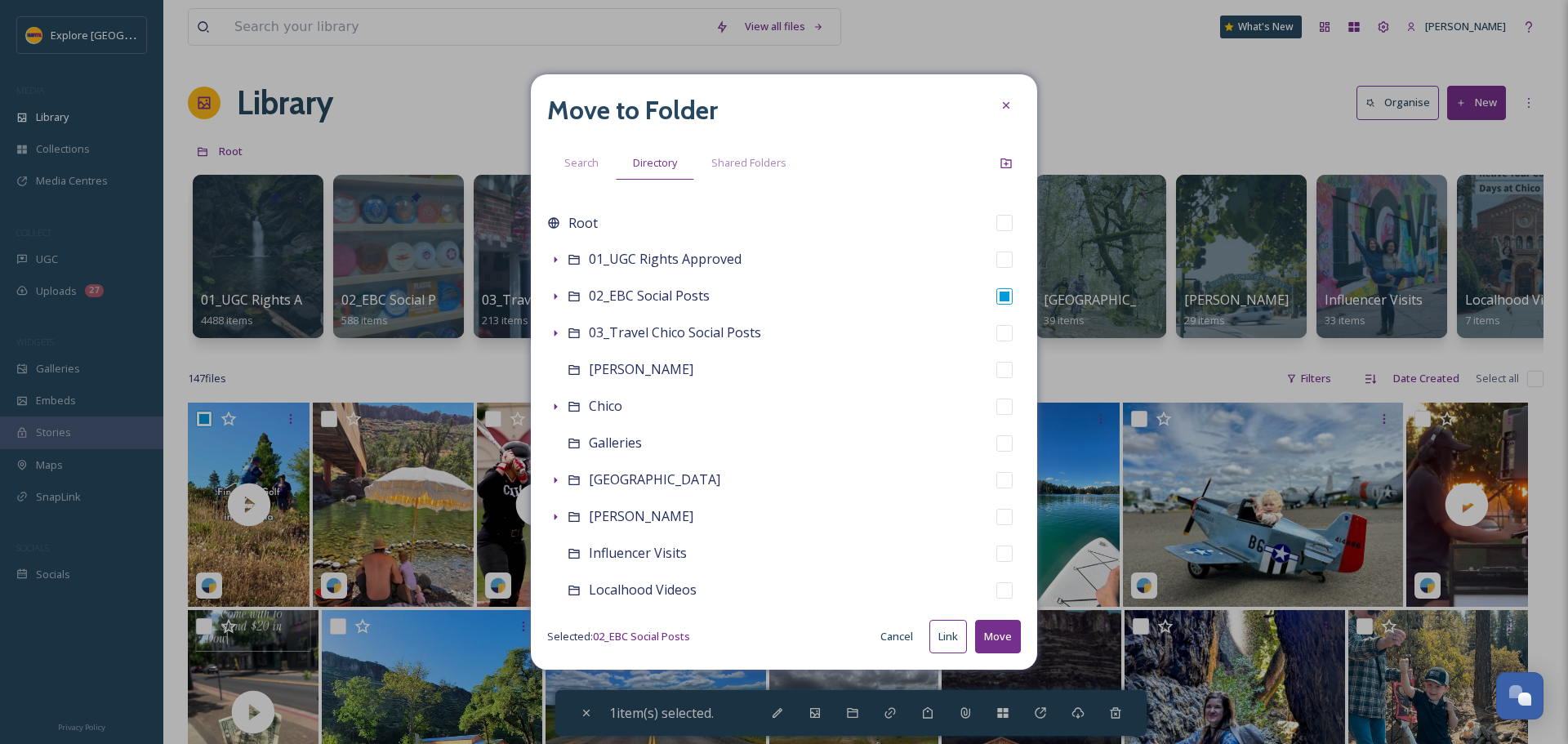
click at [1000, 640] on button "Move" at bounding box center [998, 637] width 45 height 34
